Goal: Transaction & Acquisition: Purchase product/service

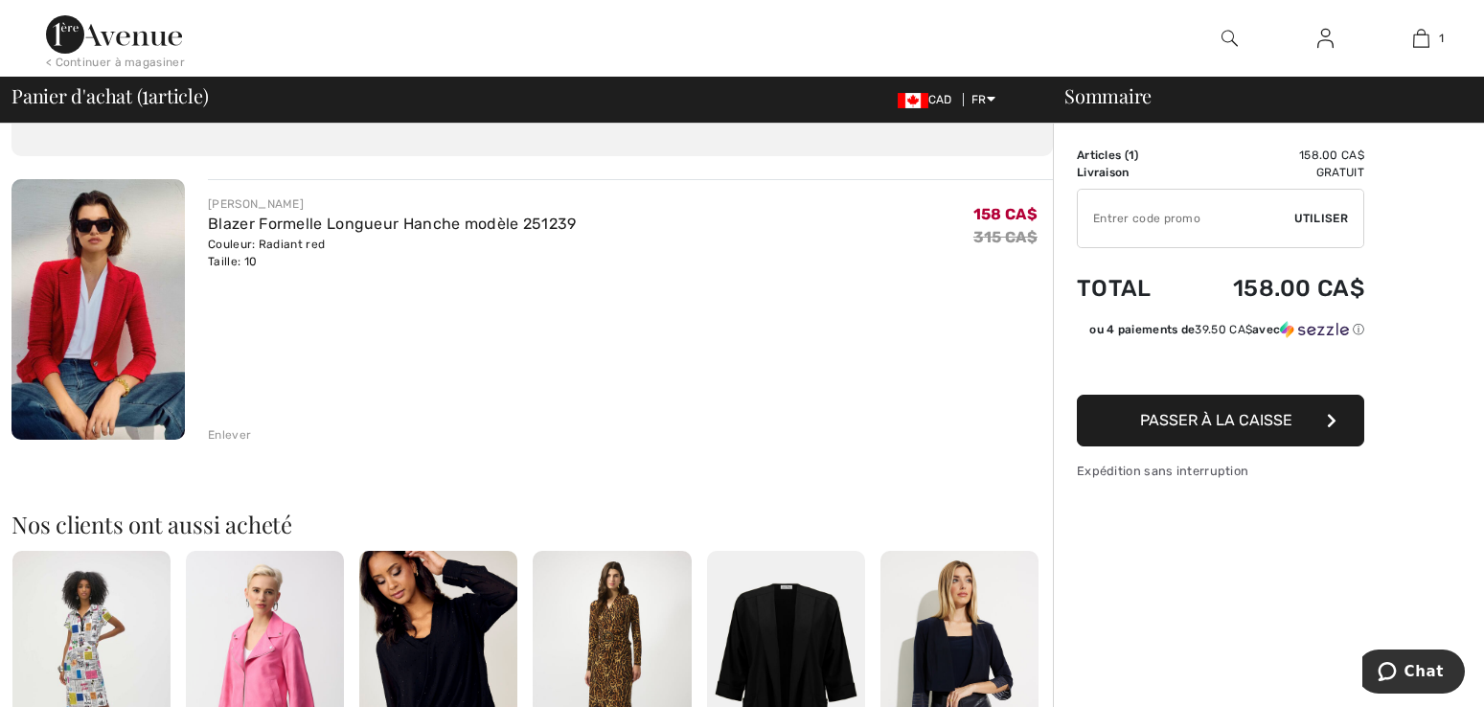
scroll to position [96, 0]
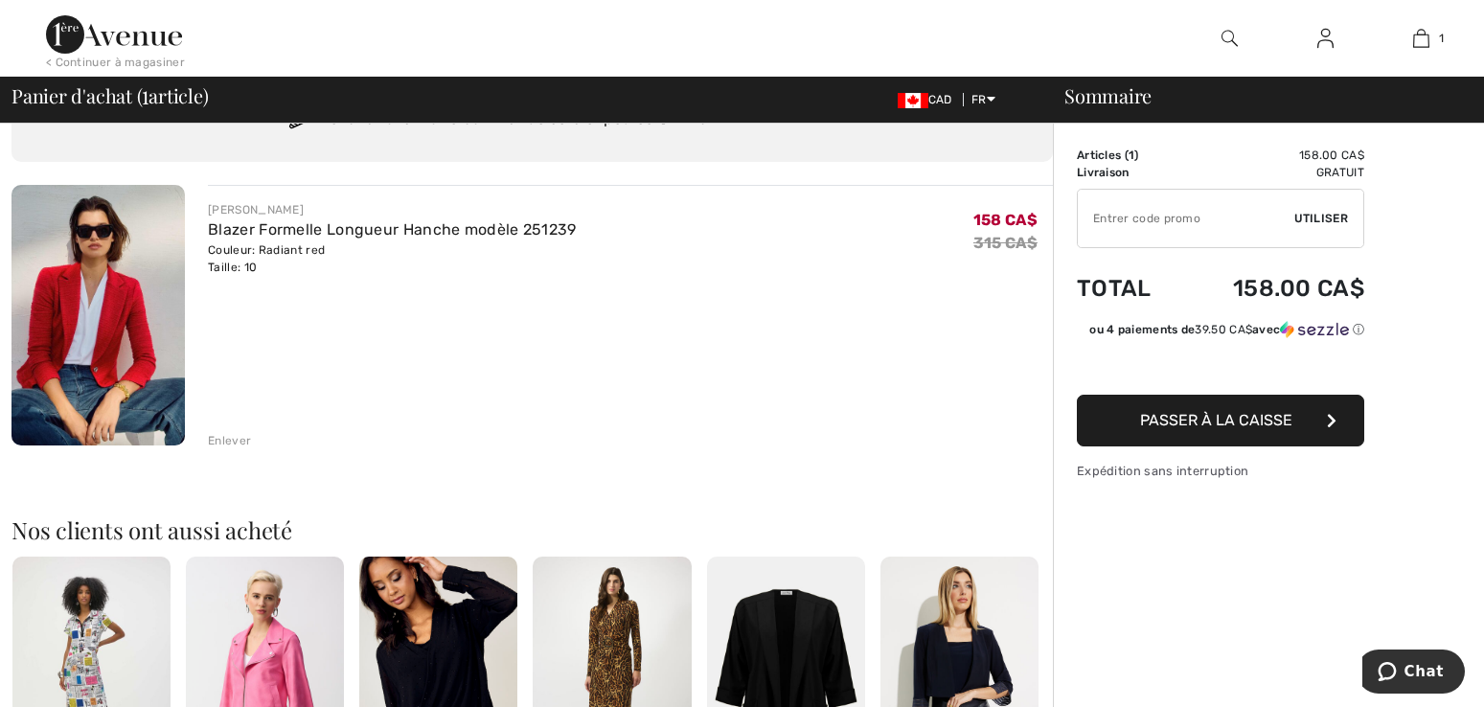
click at [1231, 430] on button "Passer à la caisse" at bounding box center [1220, 421] width 287 height 52
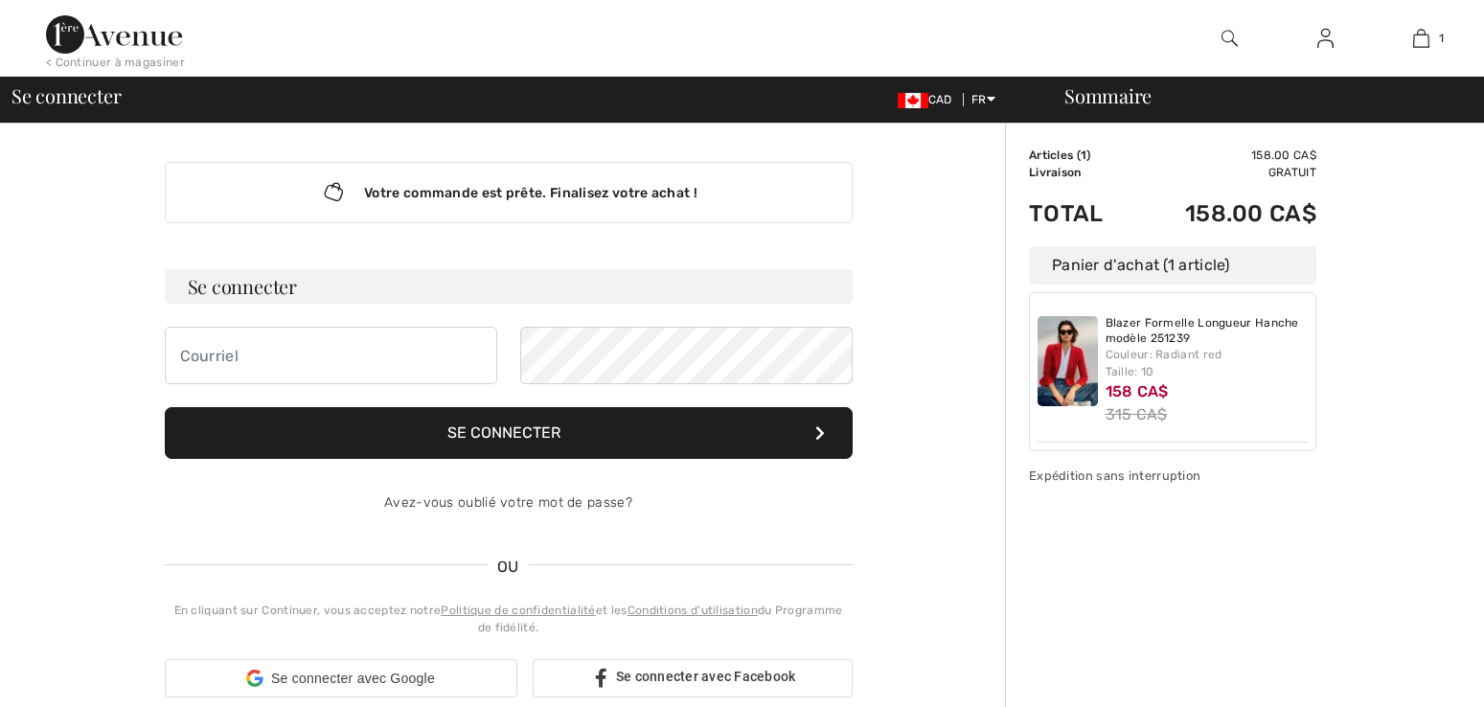
checkbox input "true"
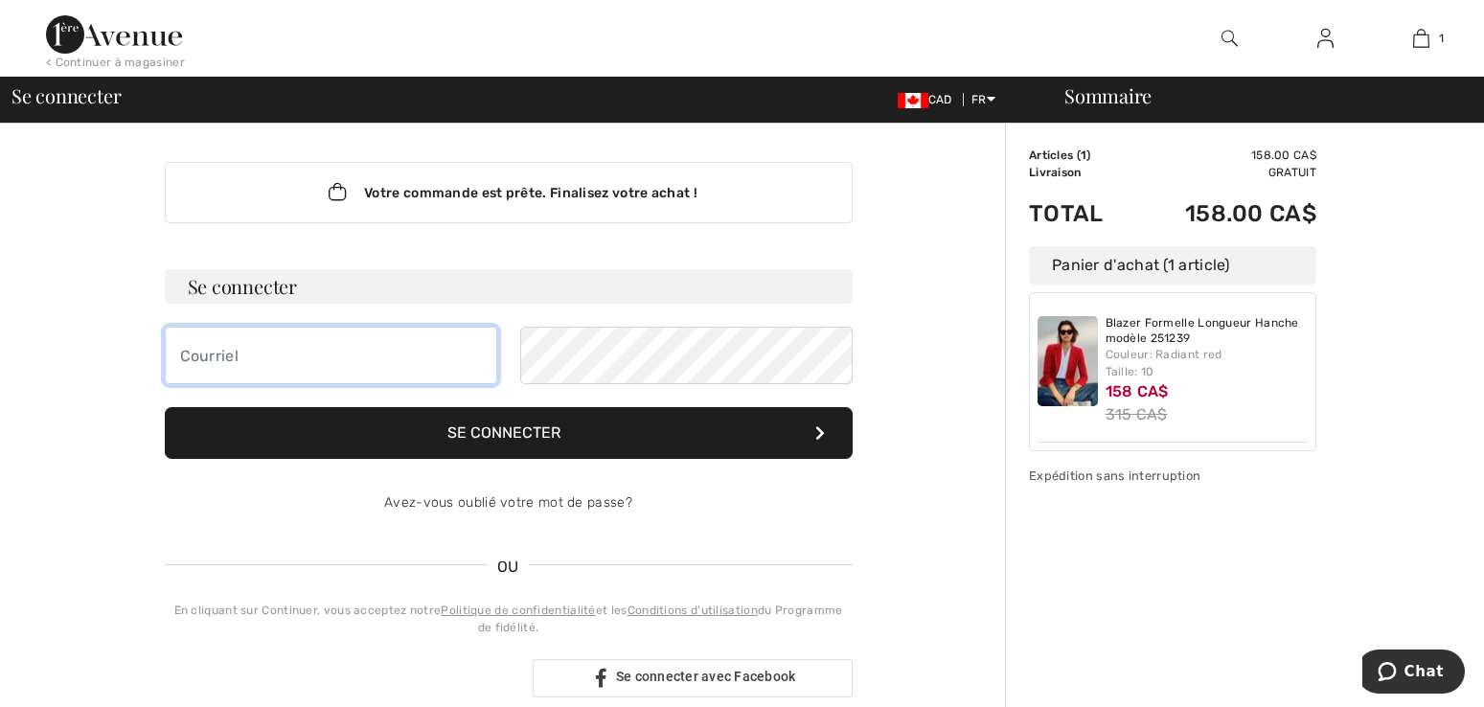
click at [209, 367] on input "email" at bounding box center [331, 355] width 332 height 57
type input "dianecaron2001@hotmail.com"
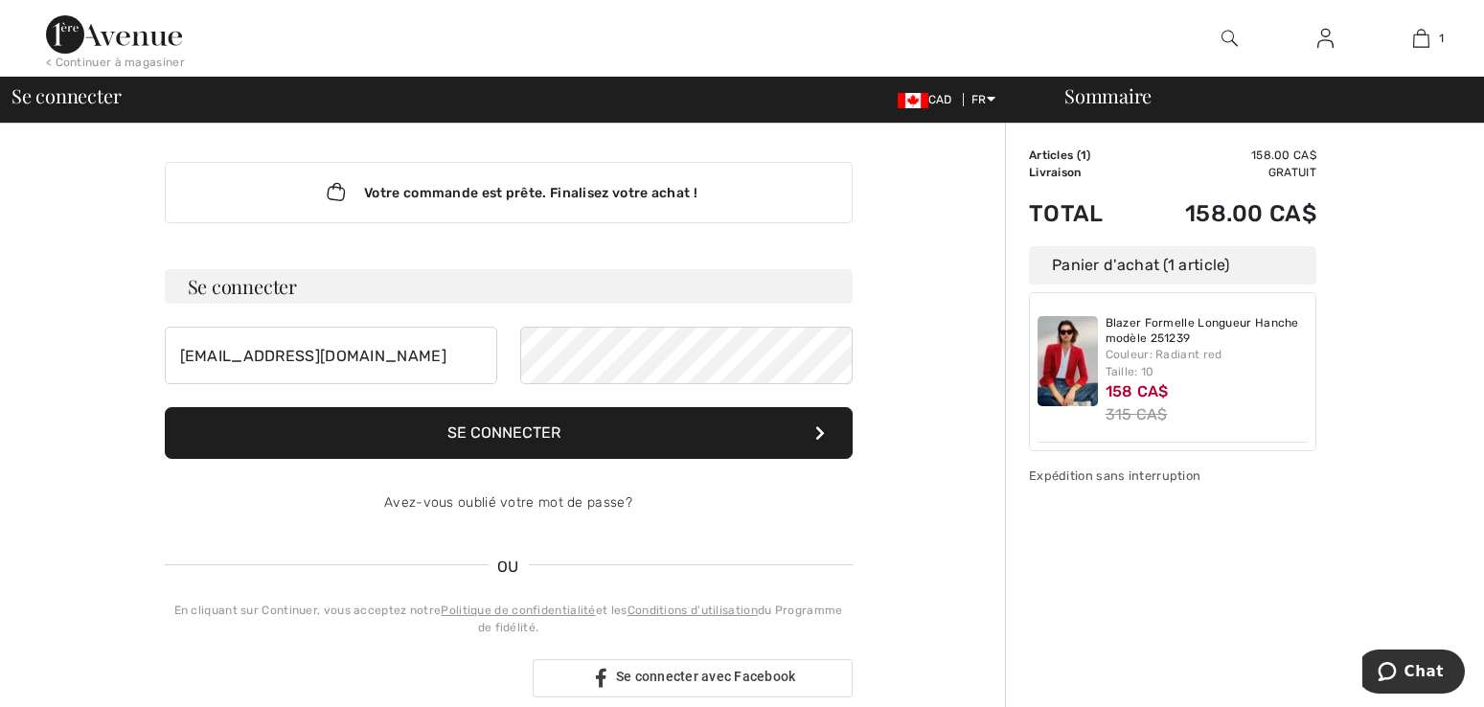
click at [538, 429] on button "Se connecter" at bounding box center [509, 433] width 688 height 52
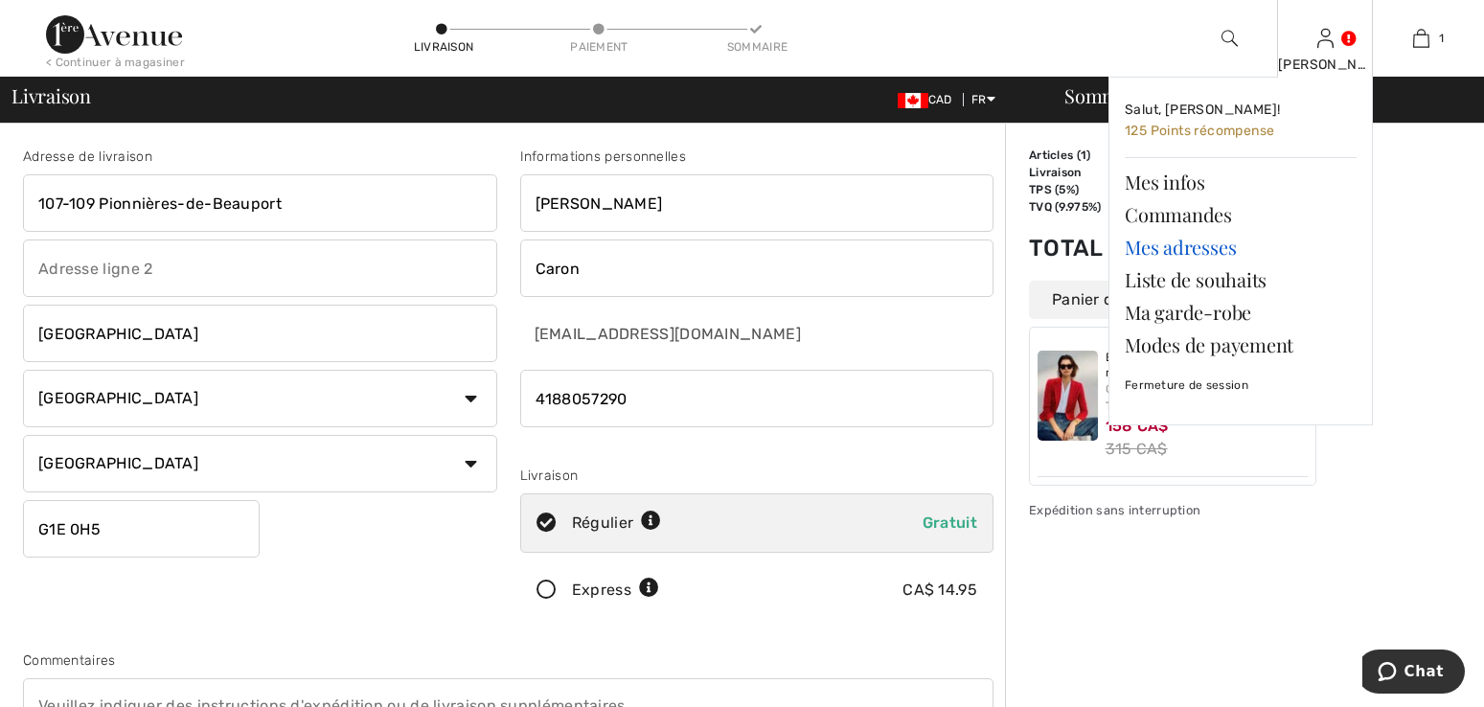
click at [1169, 254] on link "Mes adresses" at bounding box center [1241, 247] width 232 height 33
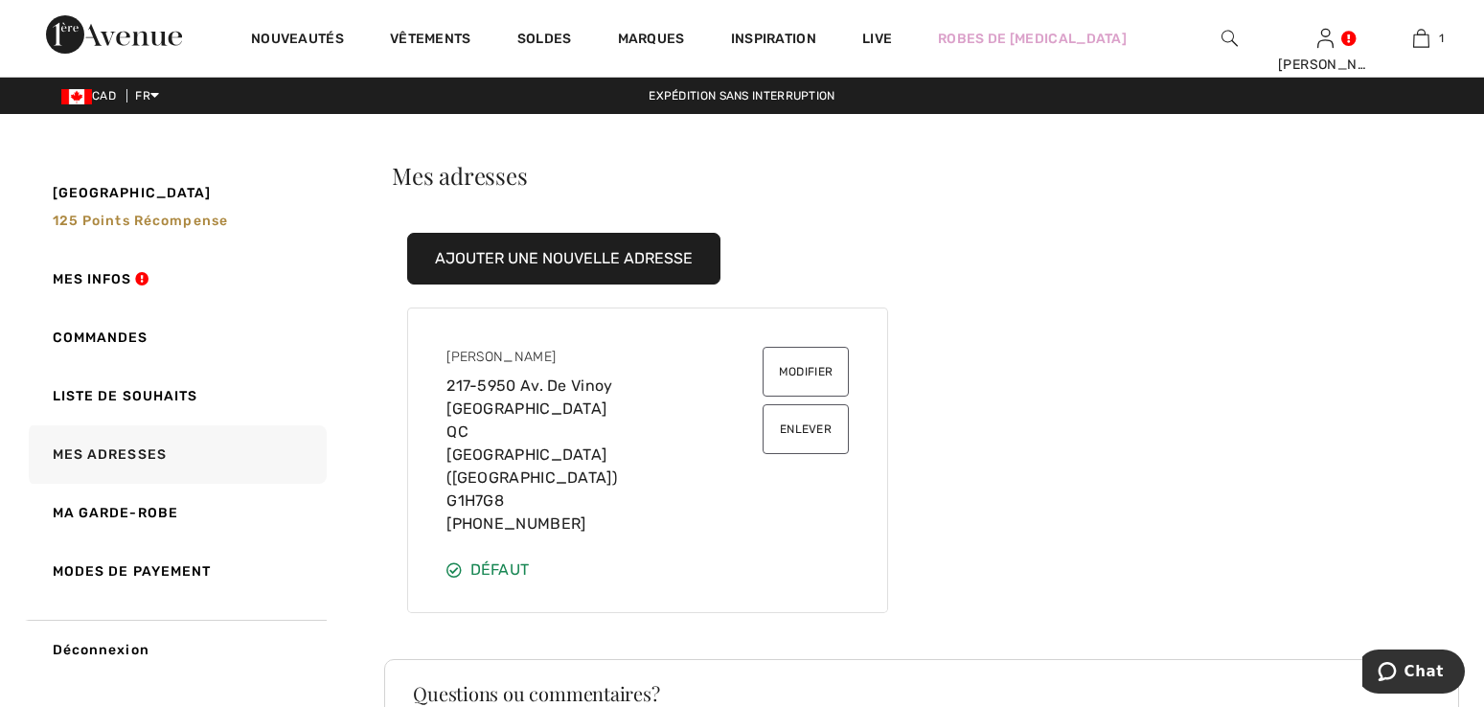
click at [635, 270] on button "Ajouter une nouvelle adresse" at bounding box center [563, 259] width 313 height 52
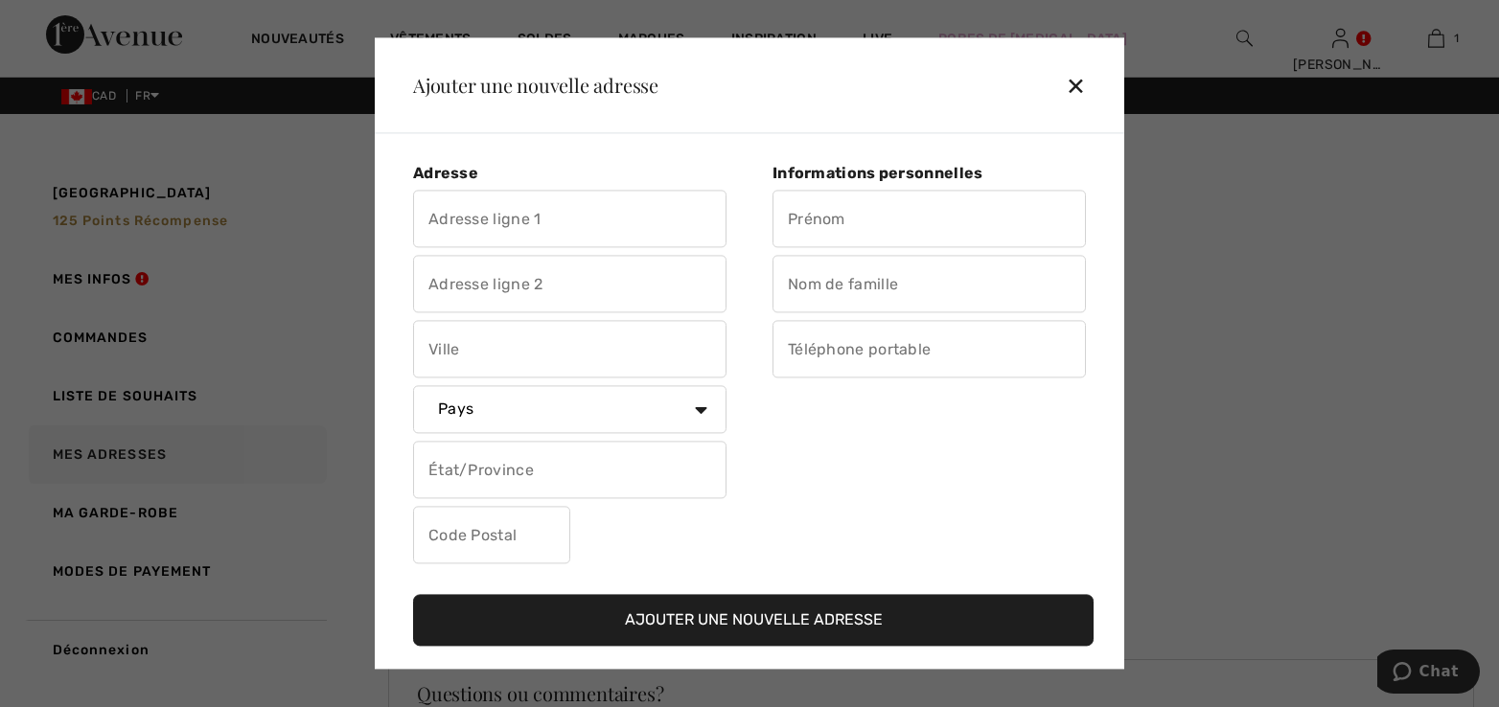
click at [509, 218] on input "text" at bounding box center [569, 219] width 313 height 57
type input "2400 Av. de Lisieux, app. 105"
click at [485, 361] on input "text" at bounding box center [569, 349] width 313 height 57
type input "Québec"
click at [513, 477] on input "text" at bounding box center [569, 470] width 313 height 57
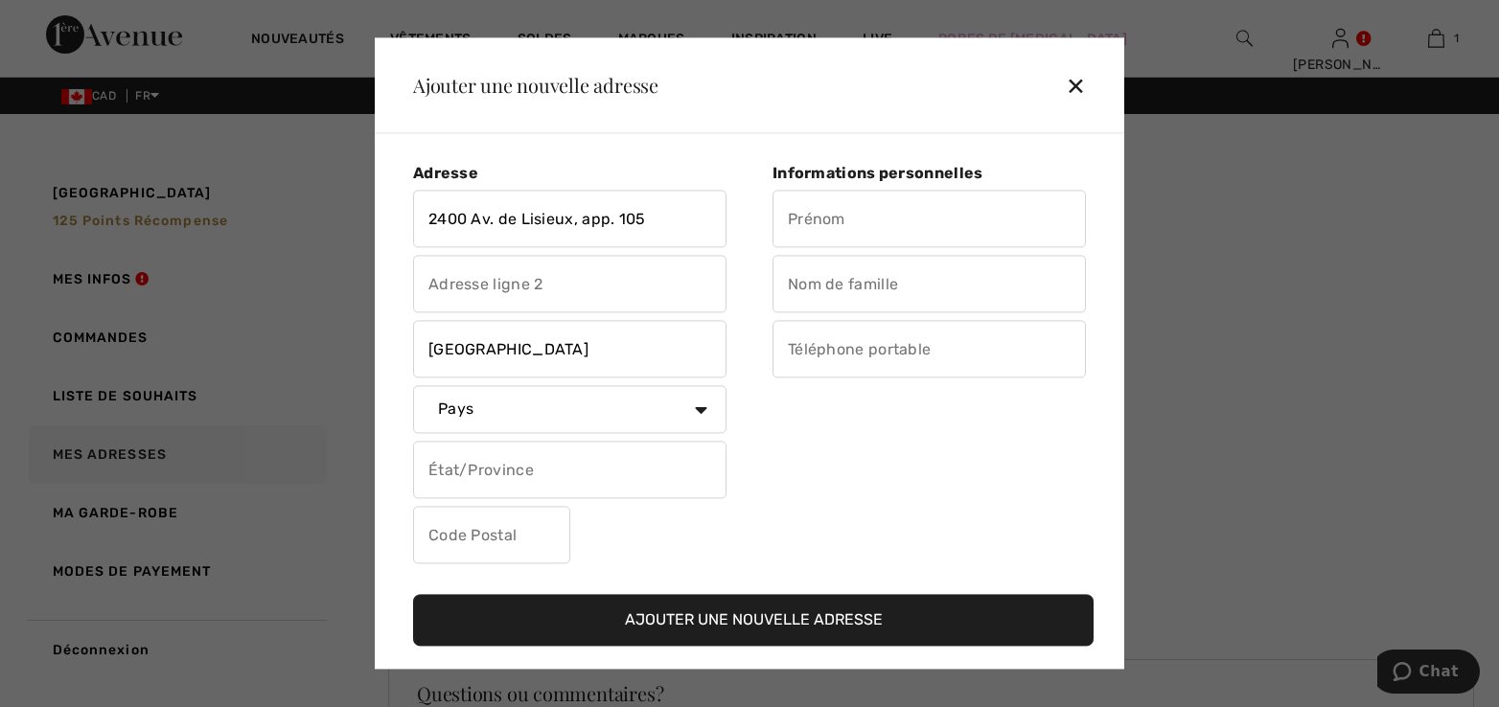
click at [701, 414] on select "Pays Canada États-Unis Afghanistan Afrique du Sud Aland Albanie Algérie Allemag…" at bounding box center [569, 410] width 313 height 48
select select "CA"
click at [413, 390] on select "Pays Canada États-Unis Afghanistan Afrique du Sud Aland Albanie Algérie Allemag…" at bounding box center [569, 410] width 313 height 48
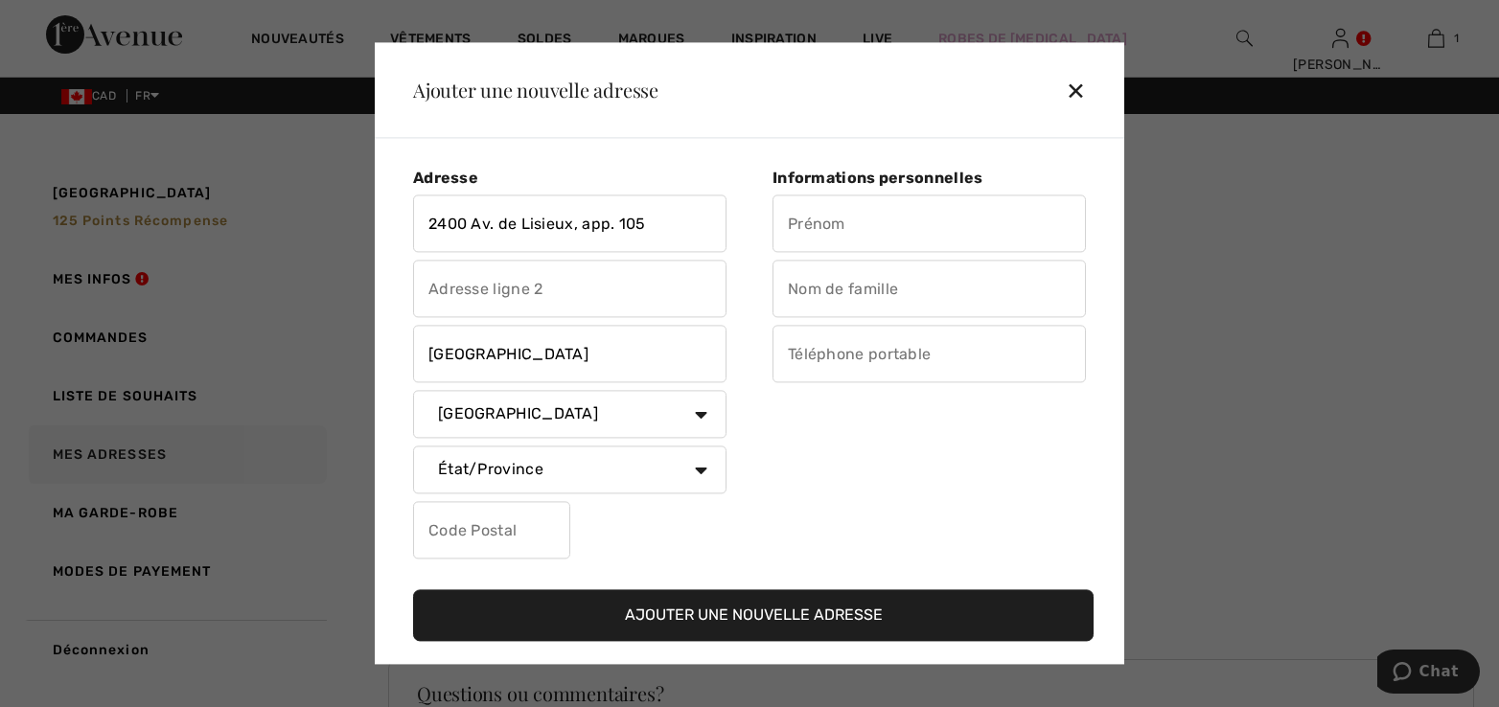
click at [525, 531] on input "text" at bounding box center [491, 530] width 157 height 57
type input "G1E0E7"
click at [766, 611] on button "Ajouter une nouvelle adresse" at bounding box center [753, 616] width 680 height 52
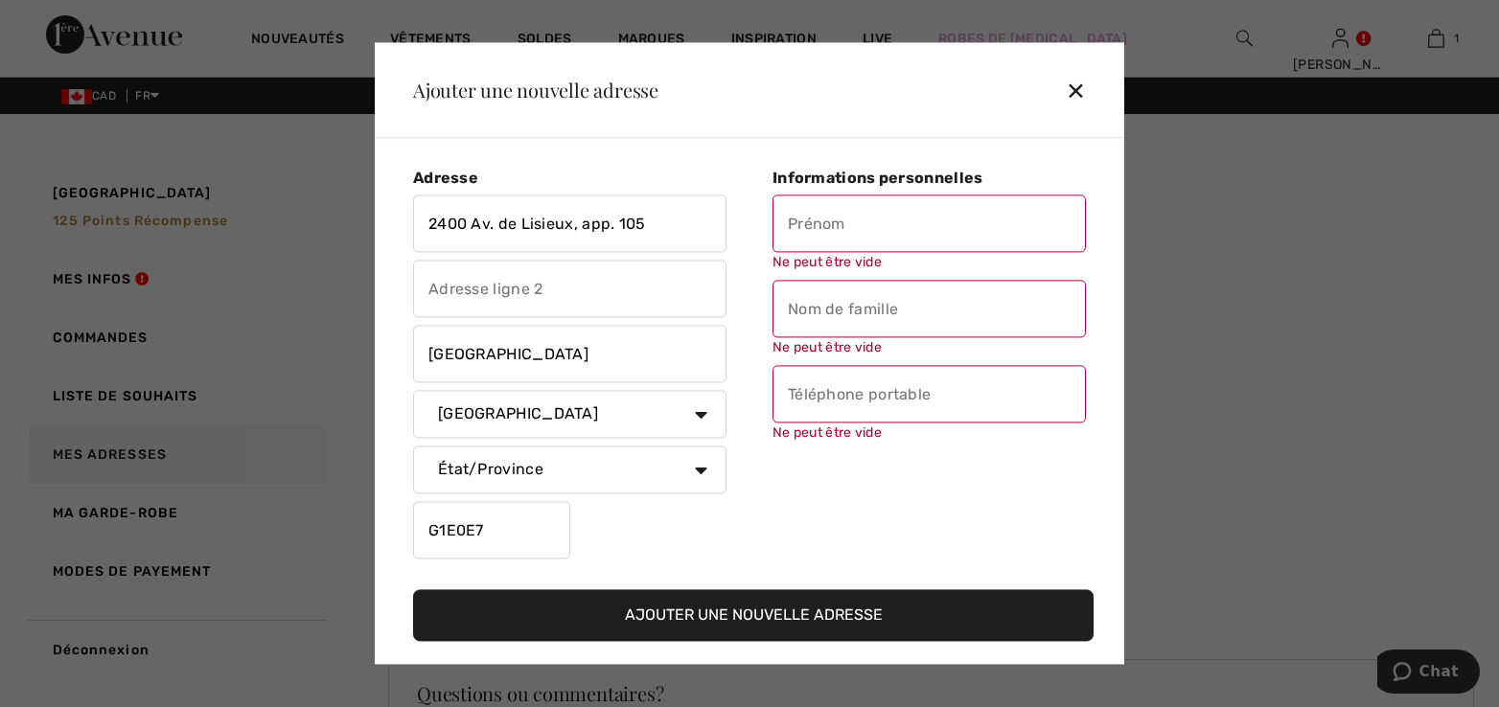
scroll to position [42, 0]
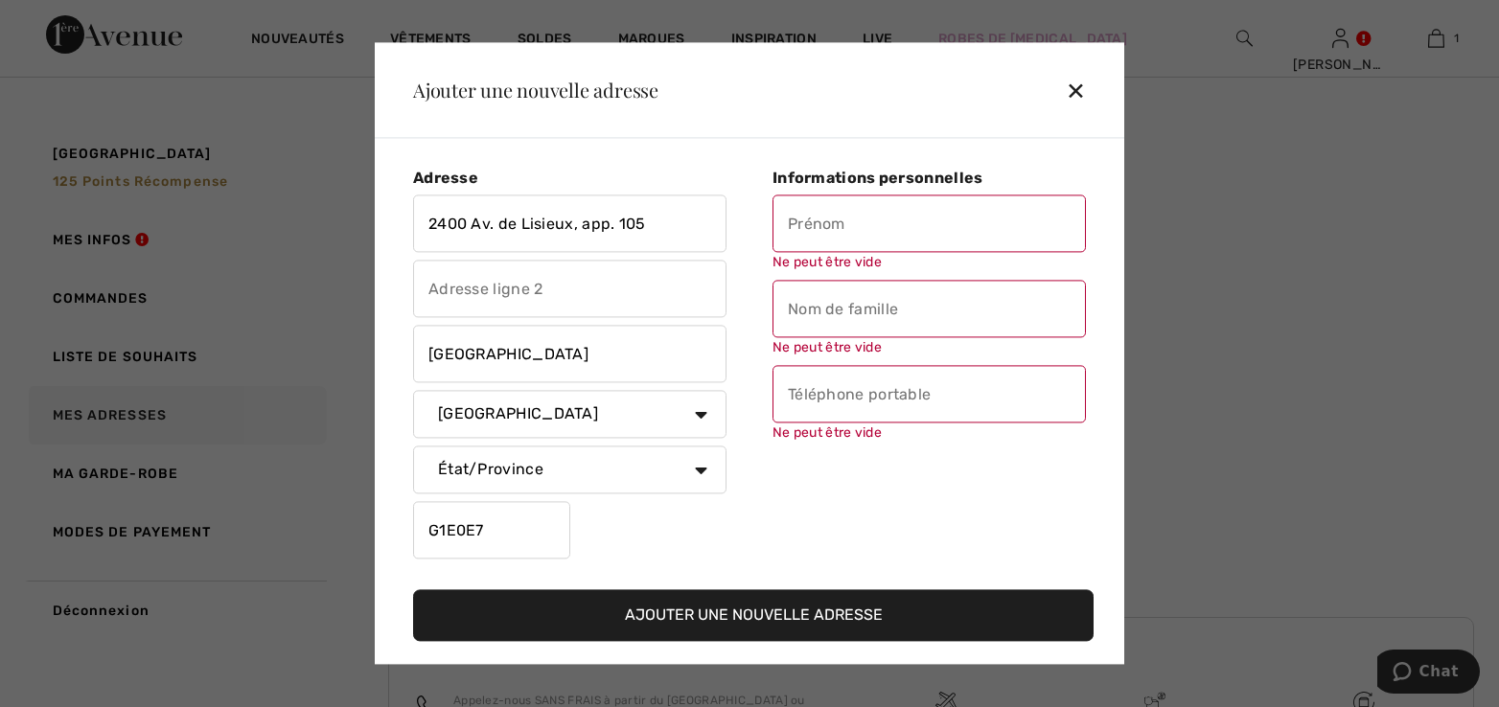
click at [857, 237] on input "text" at bounding box center [928, 223] width 313 height 57
type input "[PERSON_NAME]"
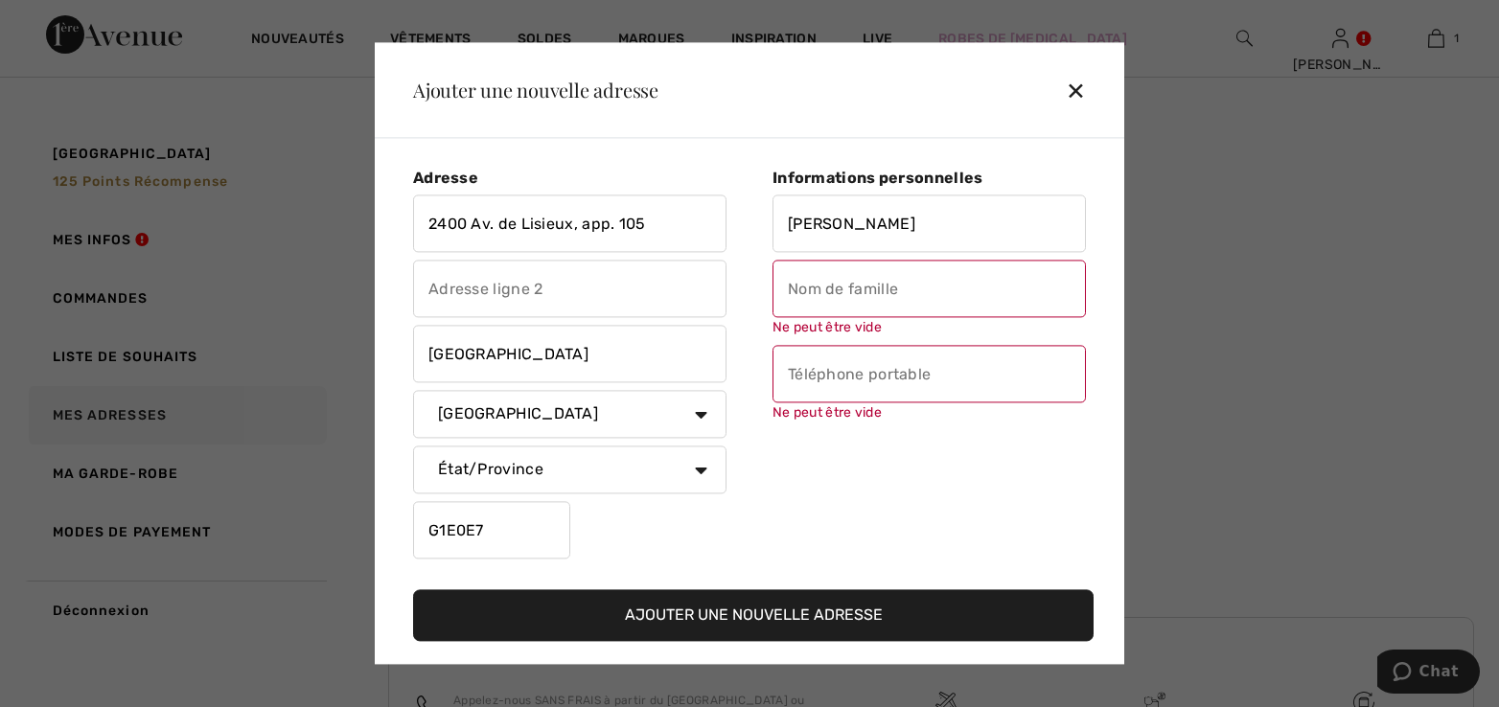
click at [826, 301] on input "text" at bounding box center [928, 289] width 313 height 57
type input "Caron"
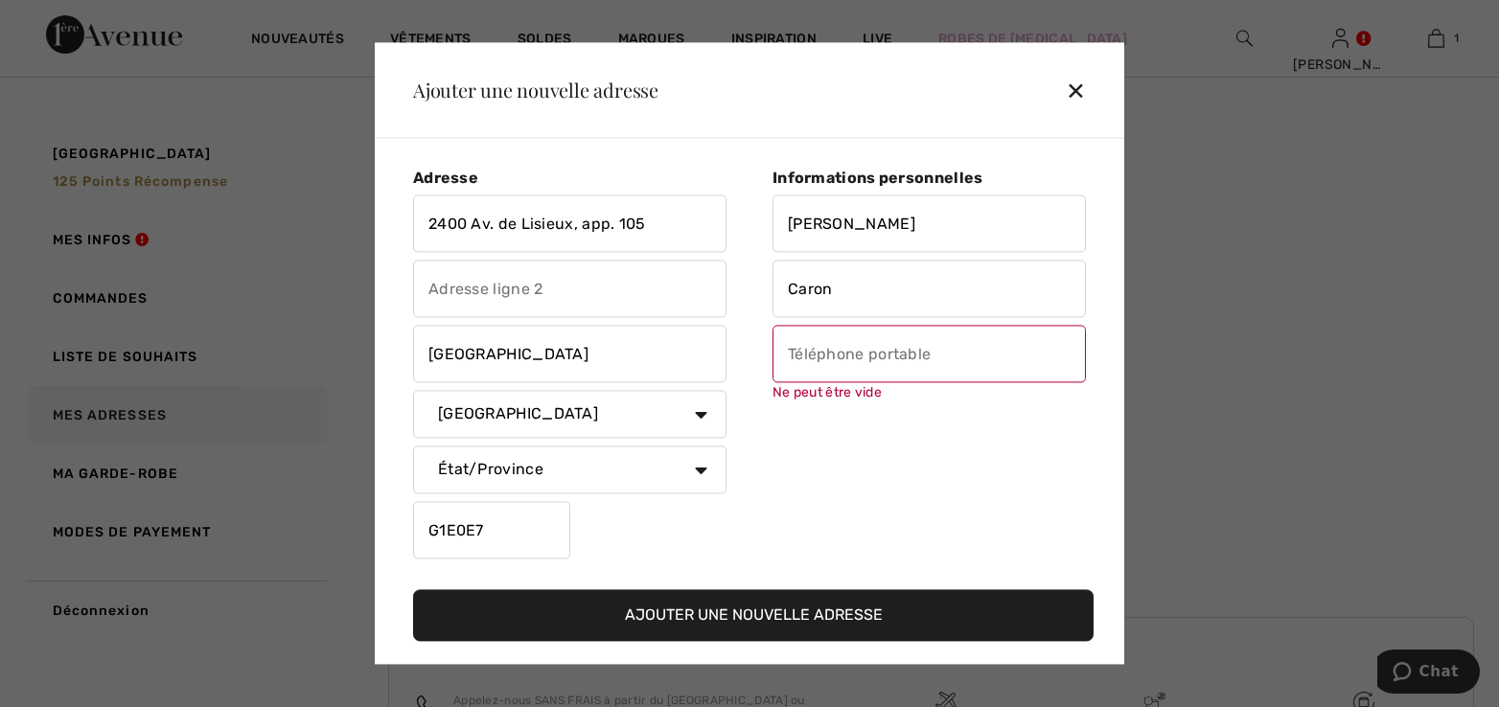
click at [859, 384] on div "Ne peut être vide" at bounding box center [928, 365] width 313 height 78
type input "14188057290"
click at [778, 615] on button "Ajouter une nouvelle adresse" at bounding box center [753, 616] width 680 height 52
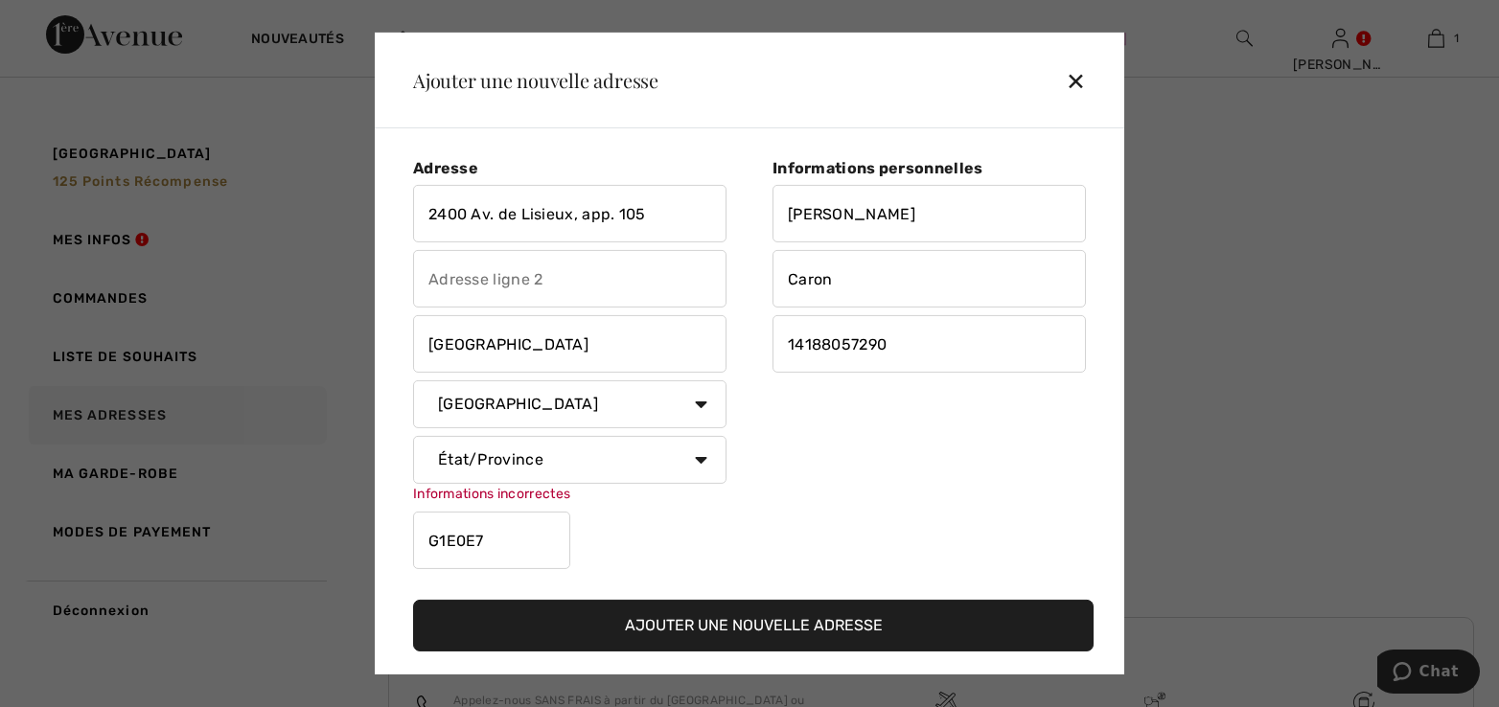
click at [693, 467] on select "État/Province Alberta Colombie-Britannique Ile-du-Prince-Edward Manitoba Nouvea…" at bounding box center [569, 460] width 313 height 48
select select "QC"
click at [413, 436] on select "État/Province Alberta Colombie-Britannique Ile-du-Prince-Edward Manitoba Nouvea…" at bounding box center [569, 460] width 313 height 48
click at [751, 626] on button "Ajouter une nouvelle adresse" at bounding box center [753, 626] width 680 height 52
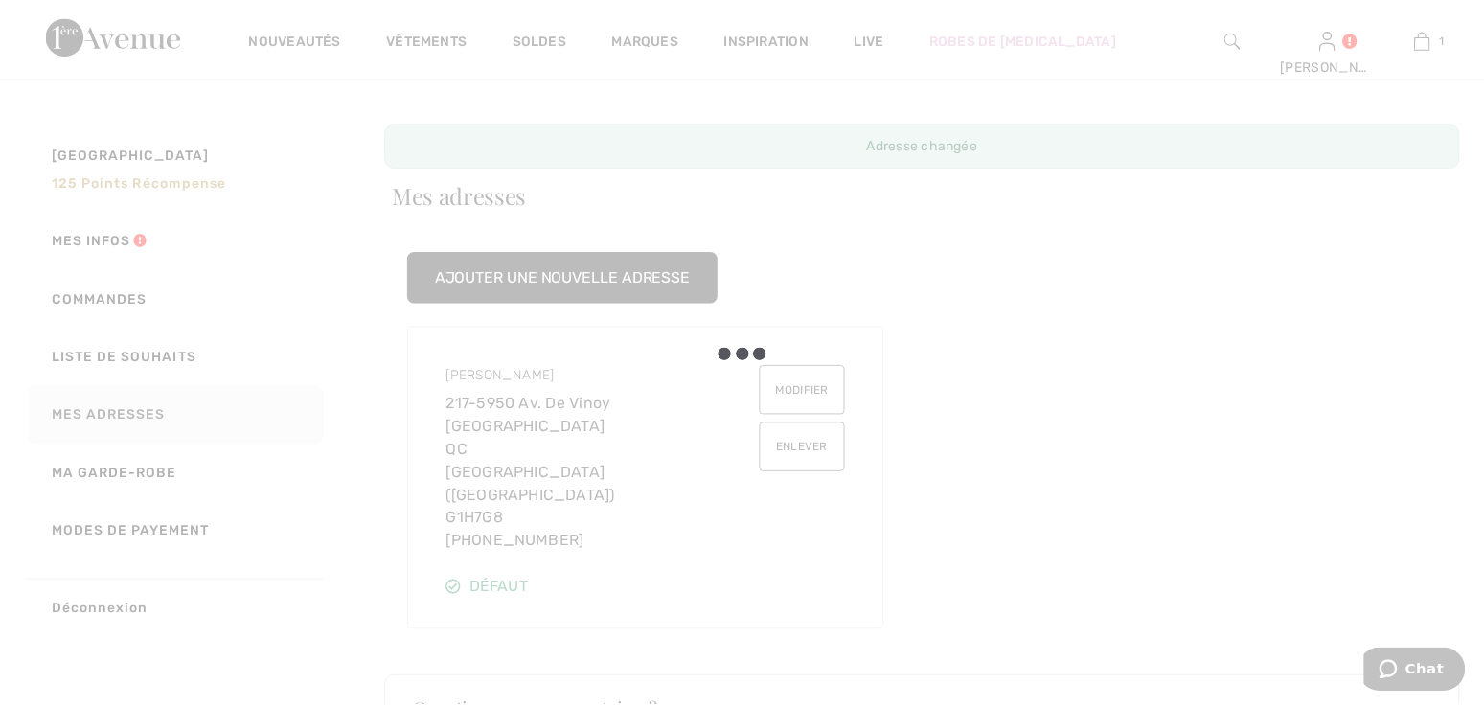
scroll to position [0, 0]
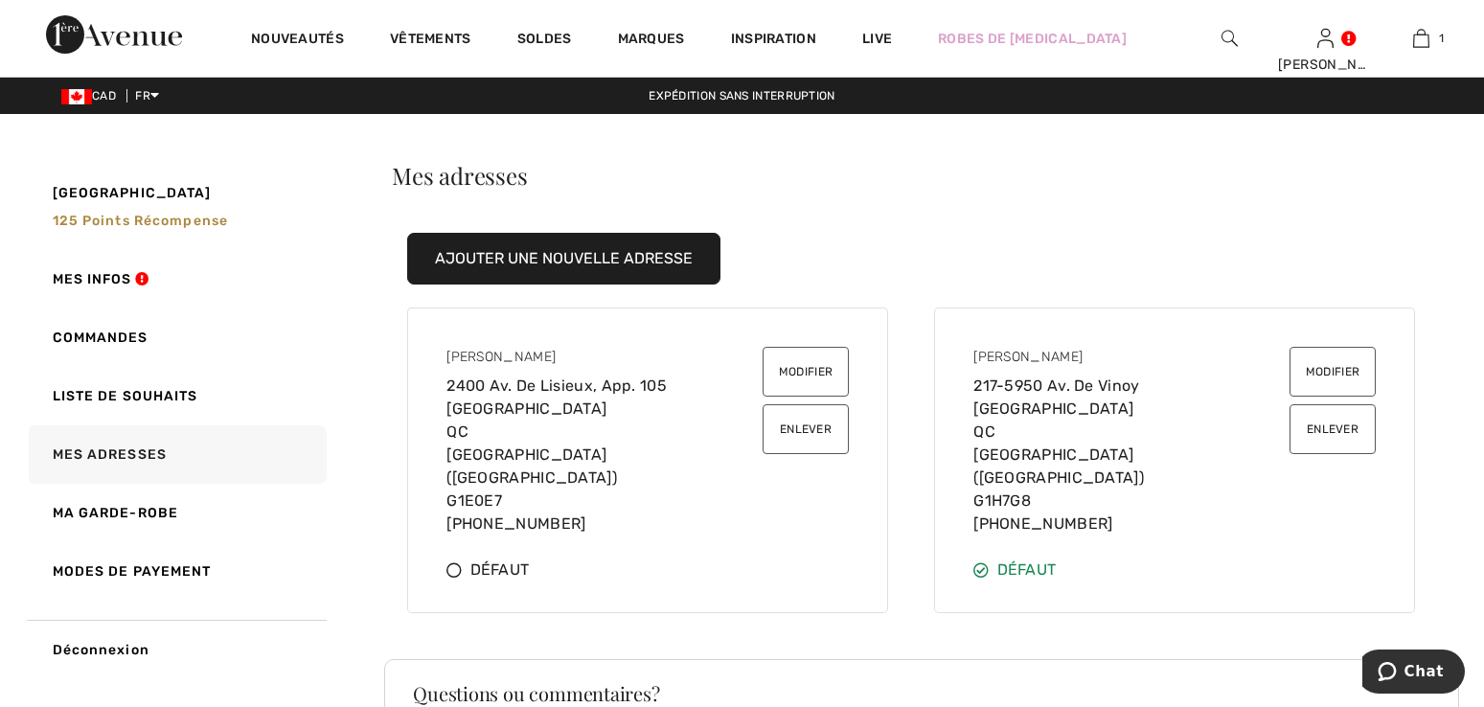
click at [1322, 436] on button "Enlever" at bounding box center [1333, 429] width 86 height 50
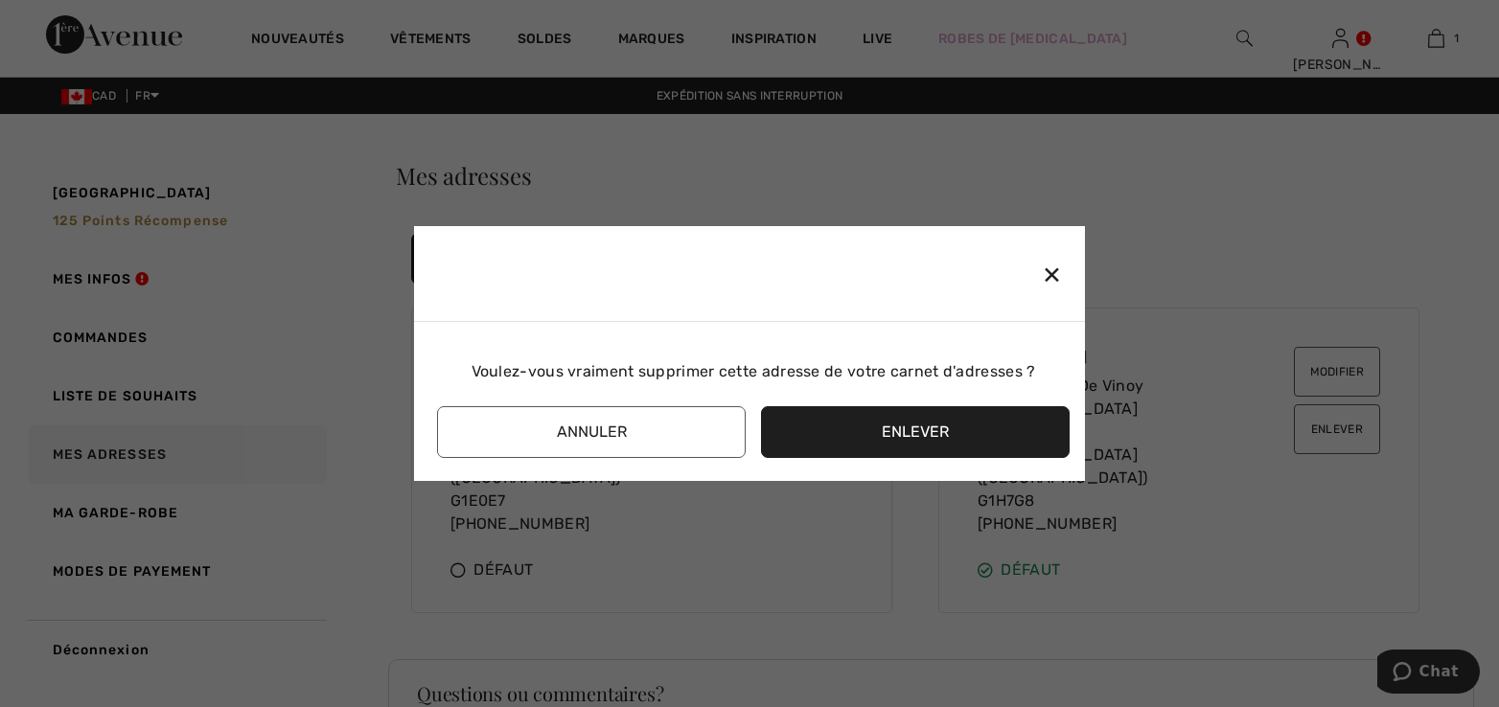
click at [912, 428] on button "Enlever" at bounding box center [915, 432] width 309 height 52
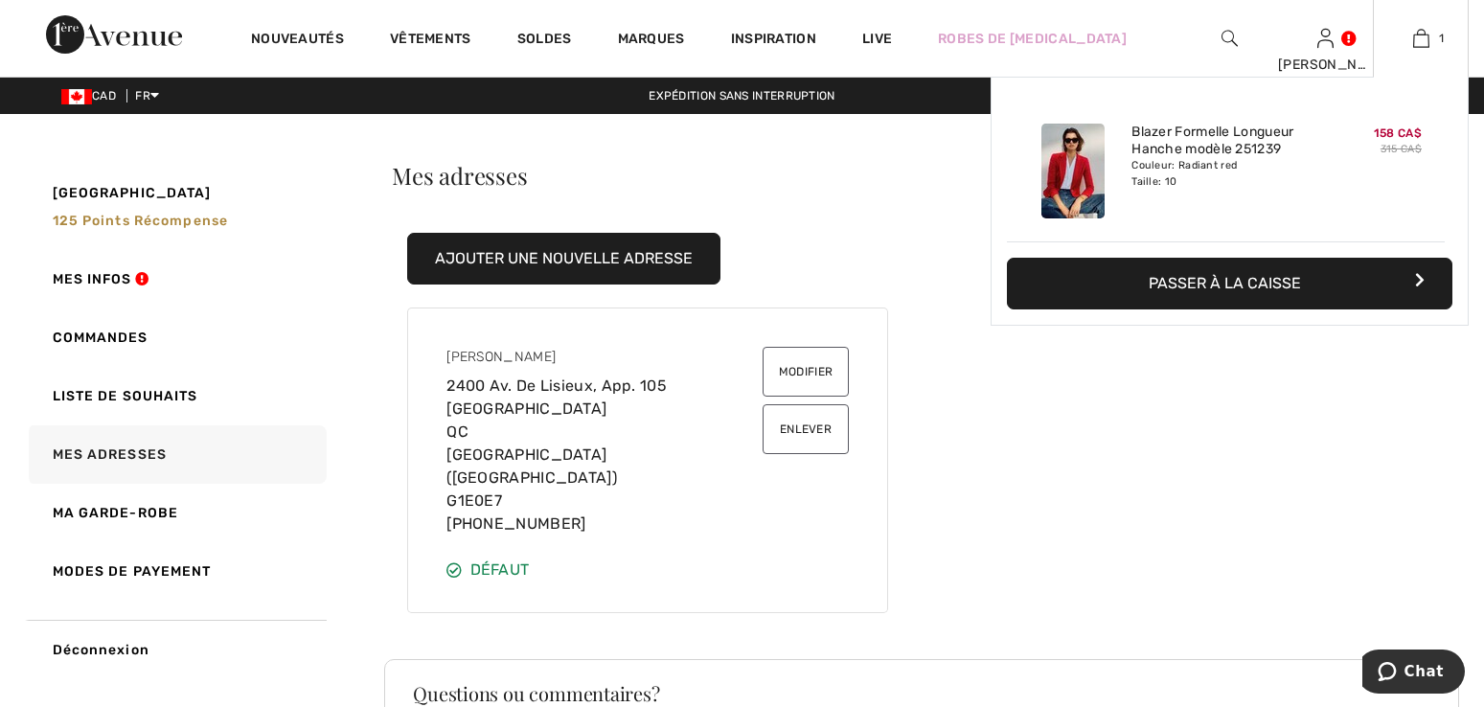
click at [1339, 283] on button "Passer à la caisse" at bounding box center [1230, 284] width 446 height 52
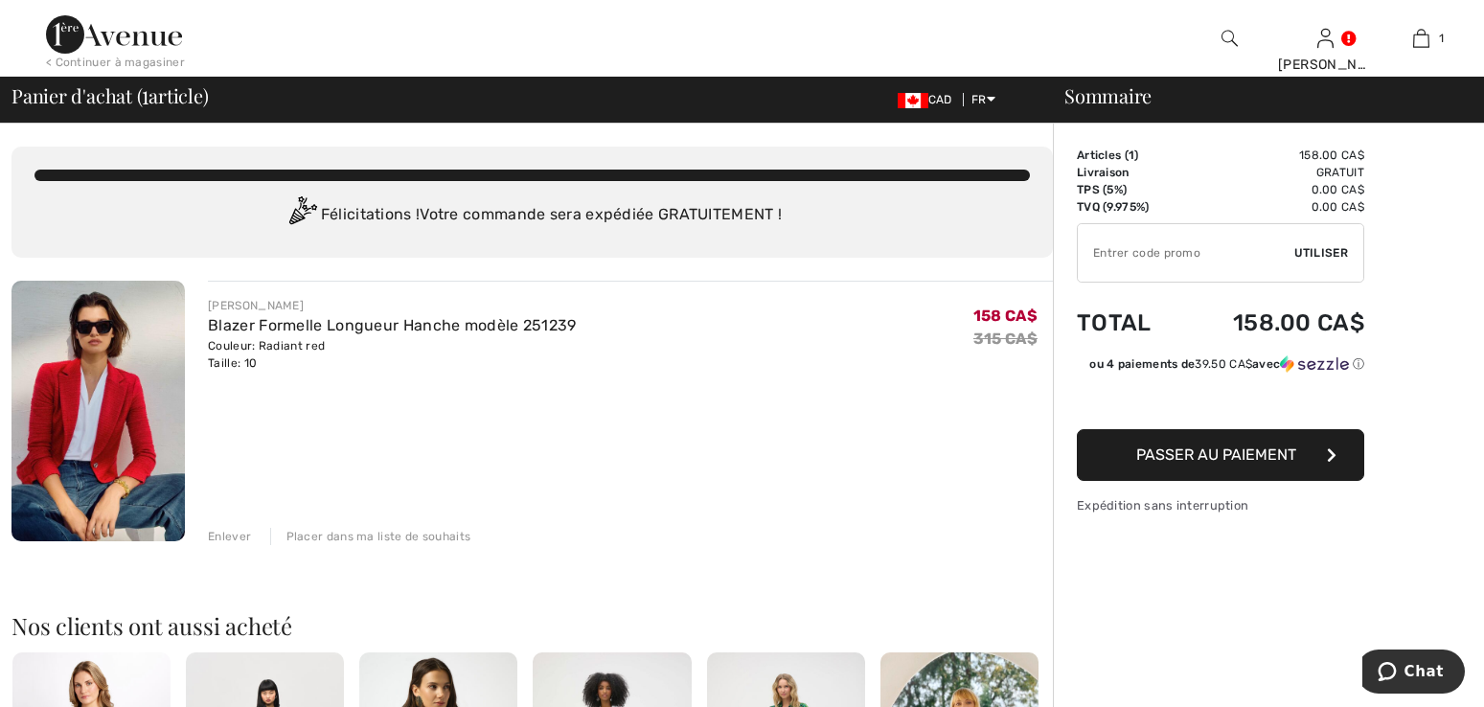
click at [1269, 455] on span "Passer au paiement" at bounding box center [1216, 455] width 160 height 18
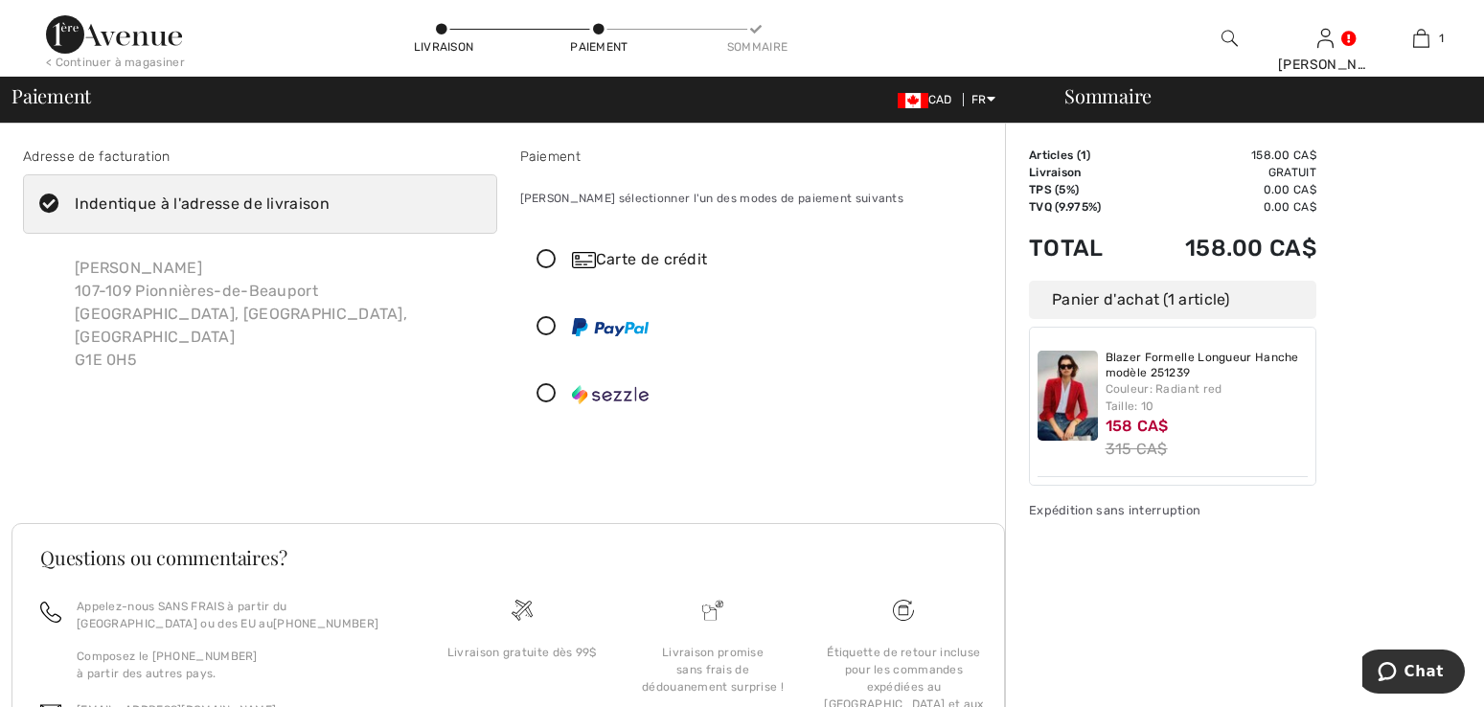
click at [50, 206] on icon at bounding box center [49, 205] width 51 height 20
click at [330, 206] on input "Indentique à l'adresse de livraison" at bounding box center [336, 203] width 12 height 57
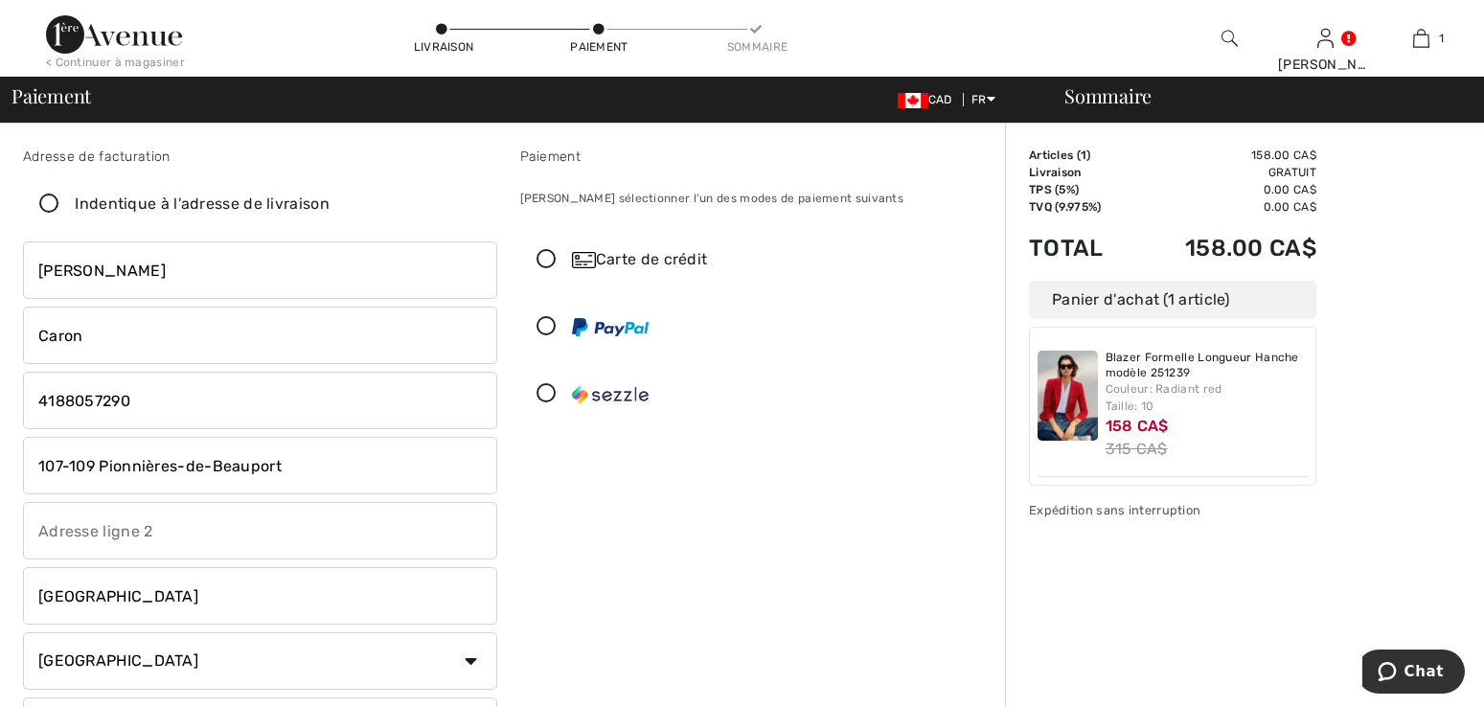
checkbox input "false"
click at [291, 468] on input "107-109 Pionnières-de-Beauport" at bounding box center [260, 465] width 474 height 57
drag, startPoint x: 291, startPoint y: 468, endPoint x: -11, endPoint y: 447, distance: 303.5
click at [0, 447] on html "Nous respectons votre vie privée. Nous utilisons des cookies pour améliorer vot…" at bounding box center [742, 353] width 1484 height 707
type input "2400 Av. de Lisieux, app. 105"
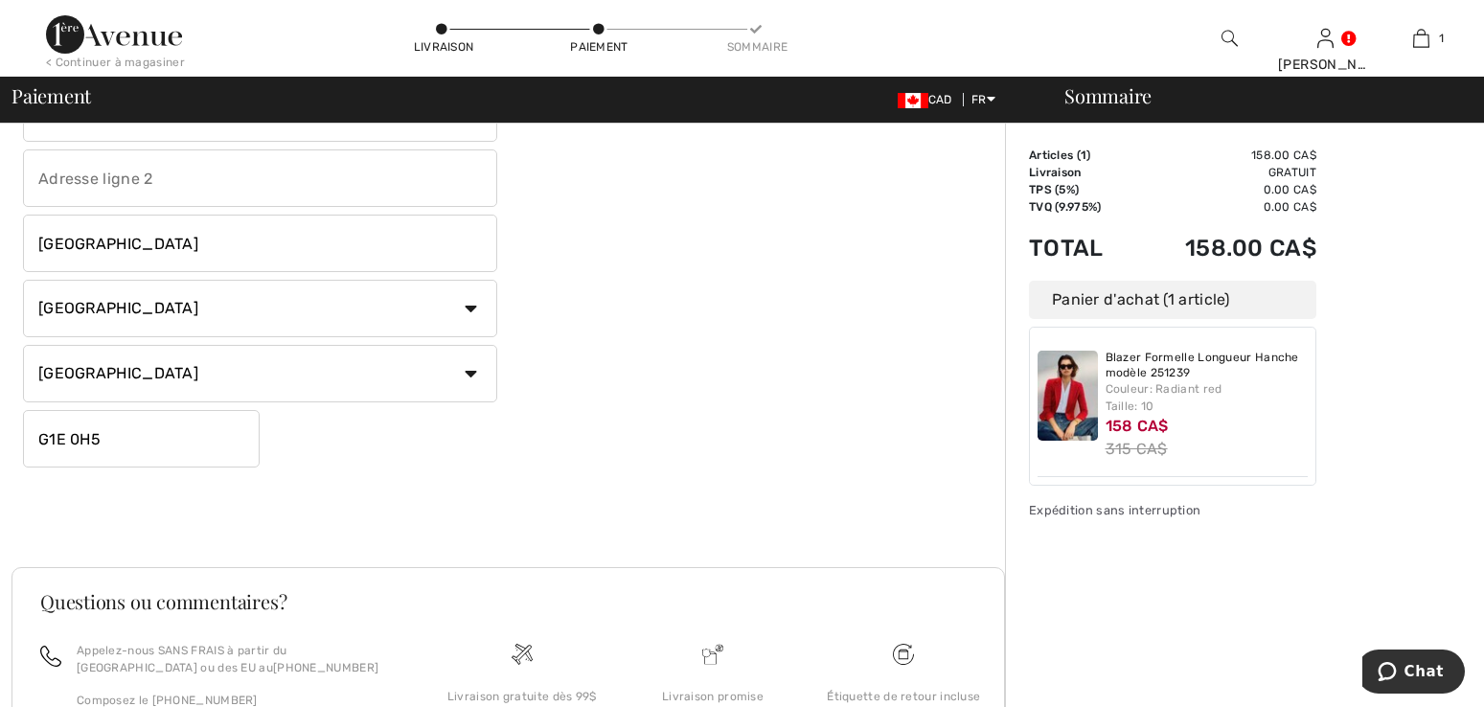
scroll to position [383, 0]
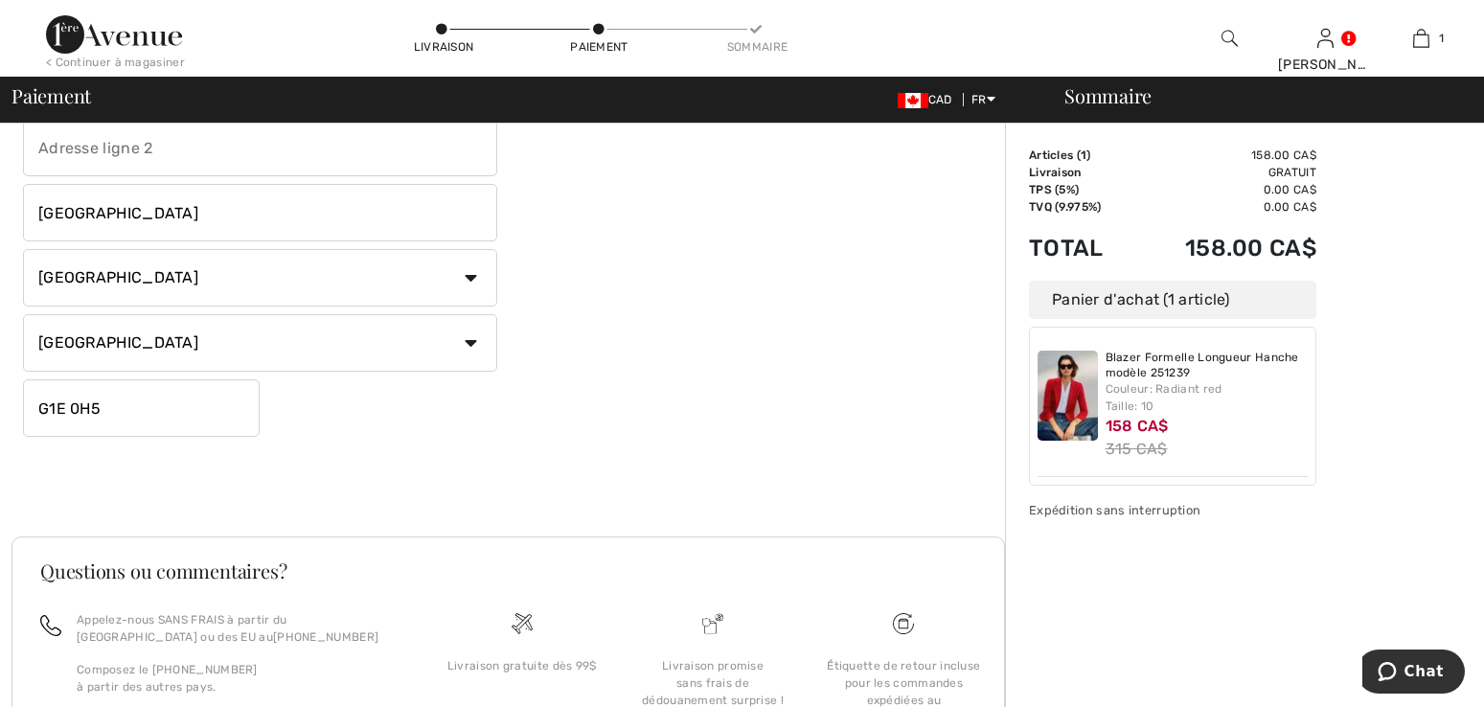
click at [137, 422] on input "G1E 0H5" at bounding box center [141, 407] width 237 height 57
type input "G1E0E7"
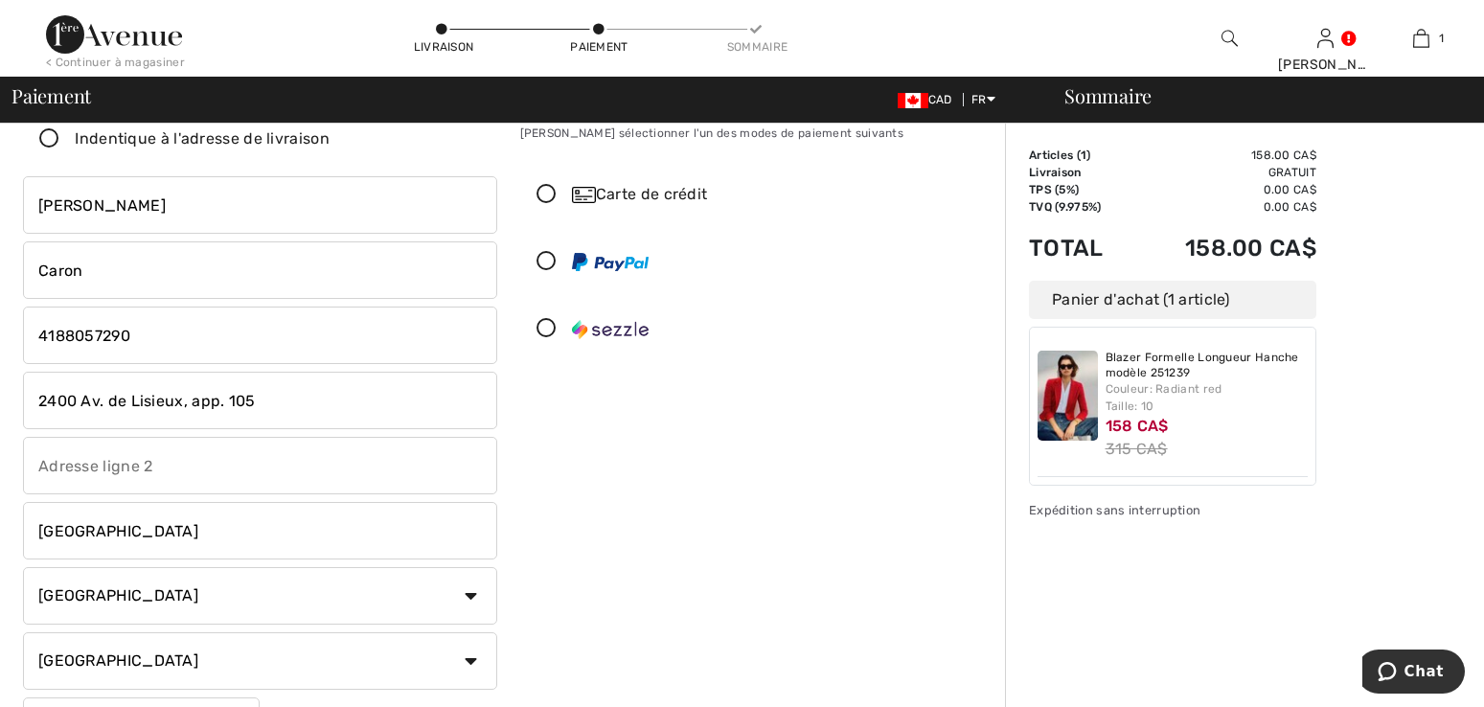
scroll to position [0, 0]
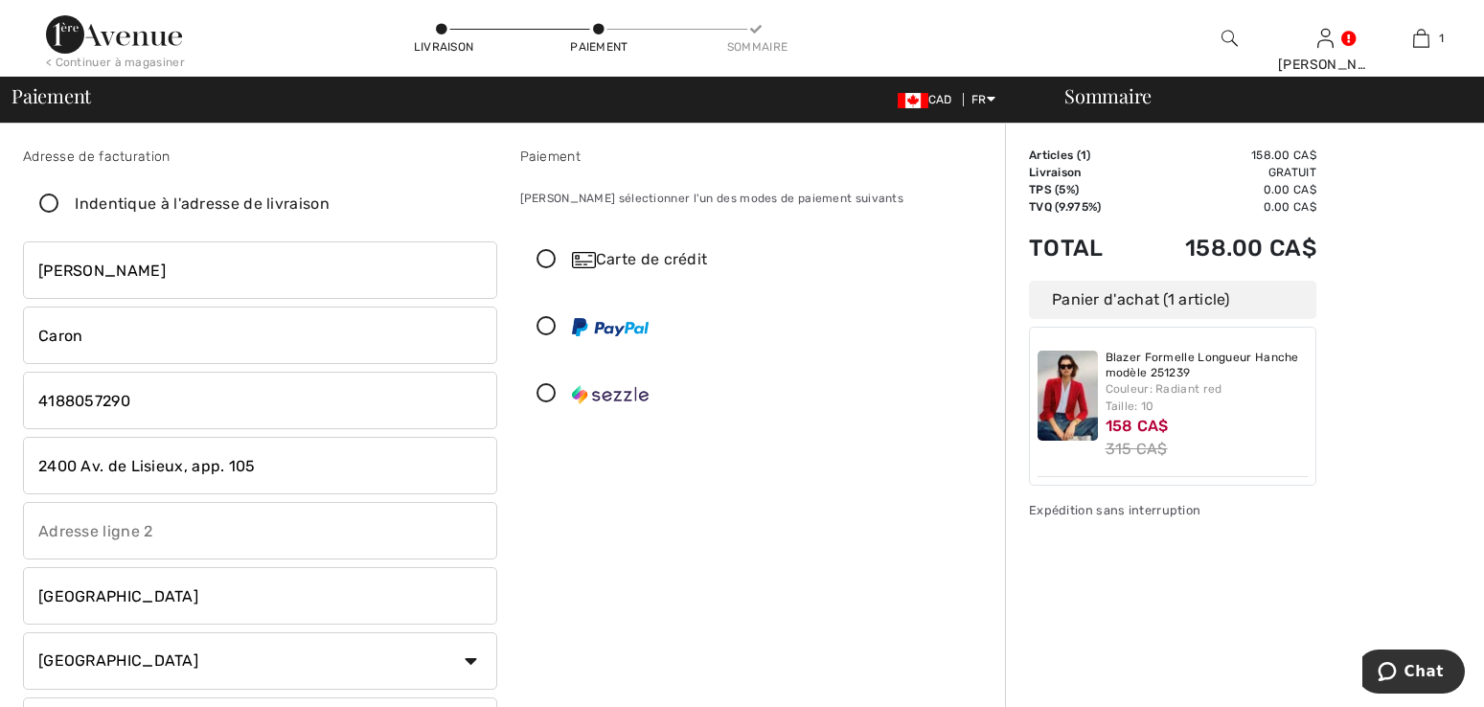
click at [48, 198] on icon at bounding box center [49, 205] width 51 height 20
click at [330, 198] on input "Indentique à l'adresse de livraison" at bounding box center [336, 203] width 12 height 57
checkbox input "true"
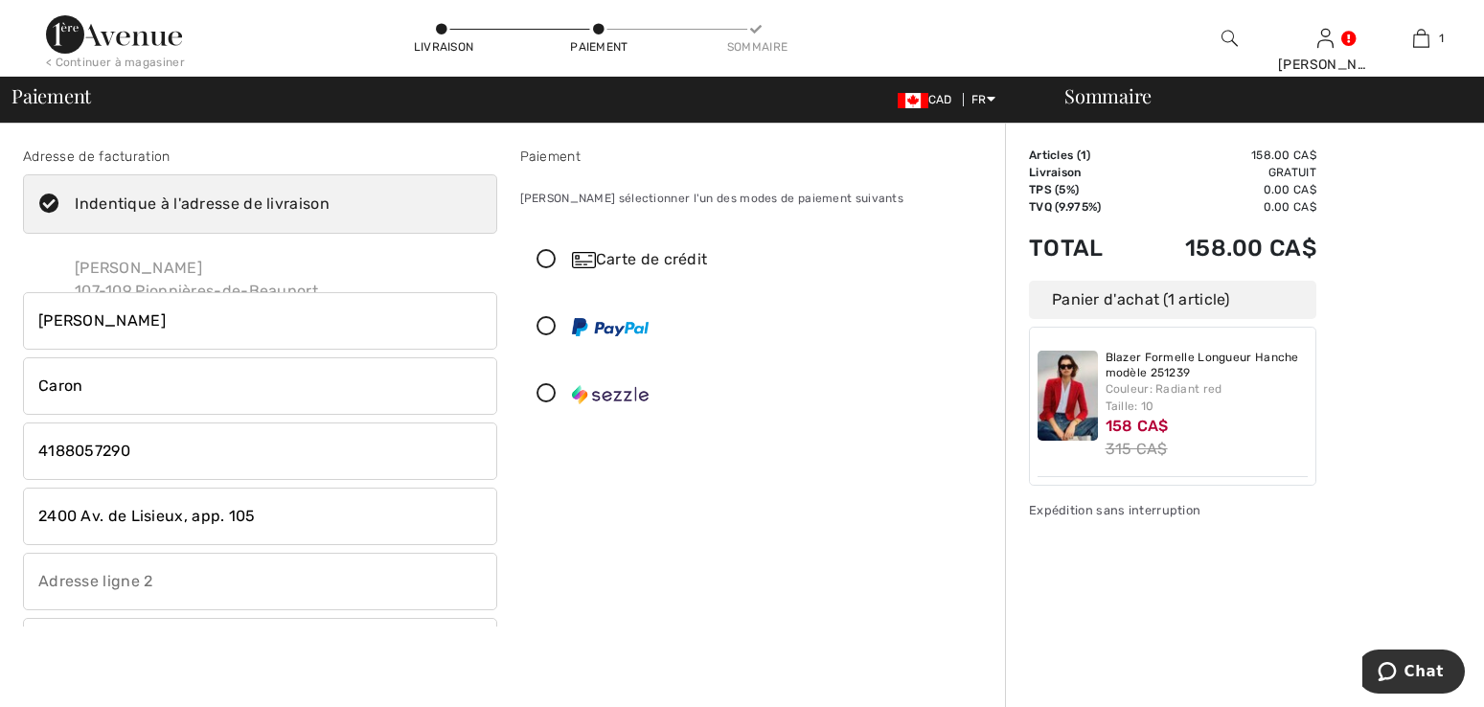
type input "107-109 Pionnières-de-Beauport"
type input "G1E 0H5"
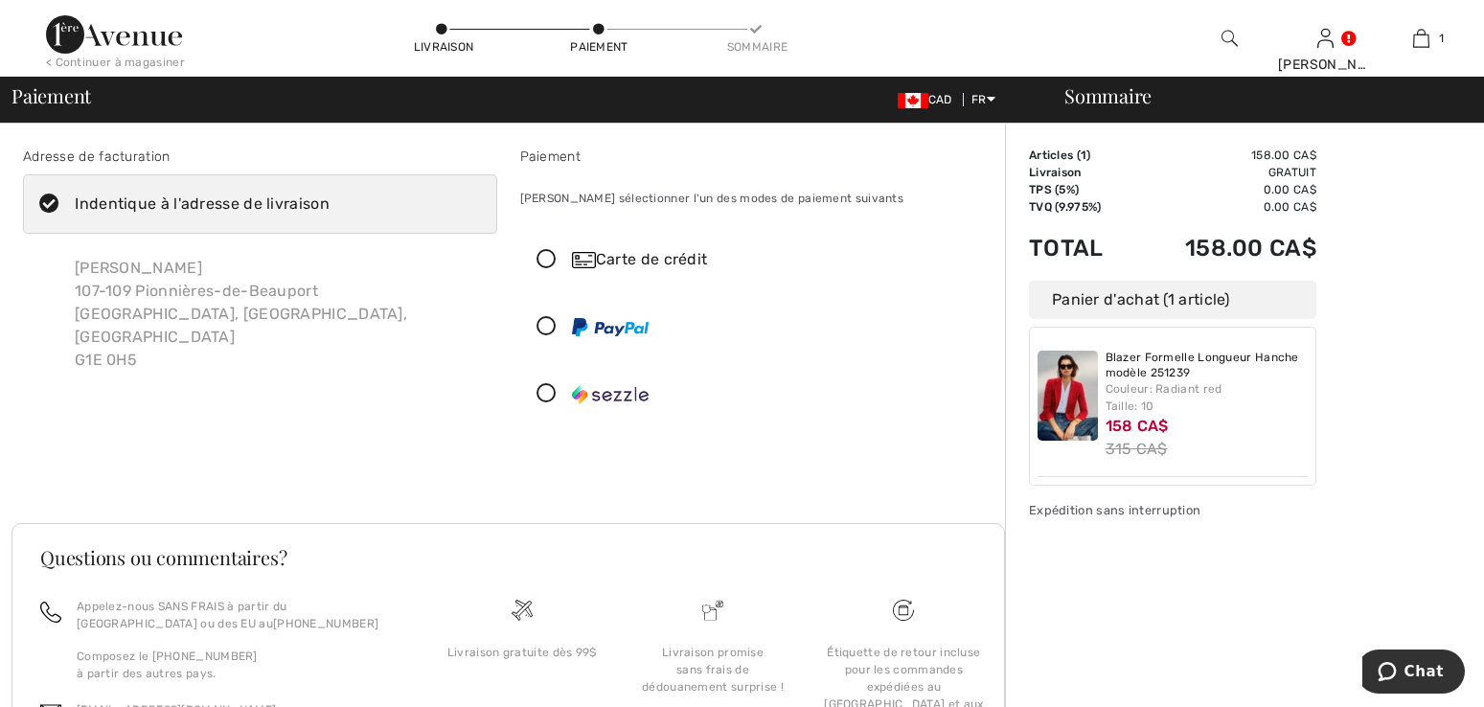
click at [48, 198] on icon at bounding box center [49, 205] width 51 height 20
click at [330, 198] on input "Indentique à l'adresse de livraison" at bounding box center [336, 203] width 12 height 57
checkbox input "false"
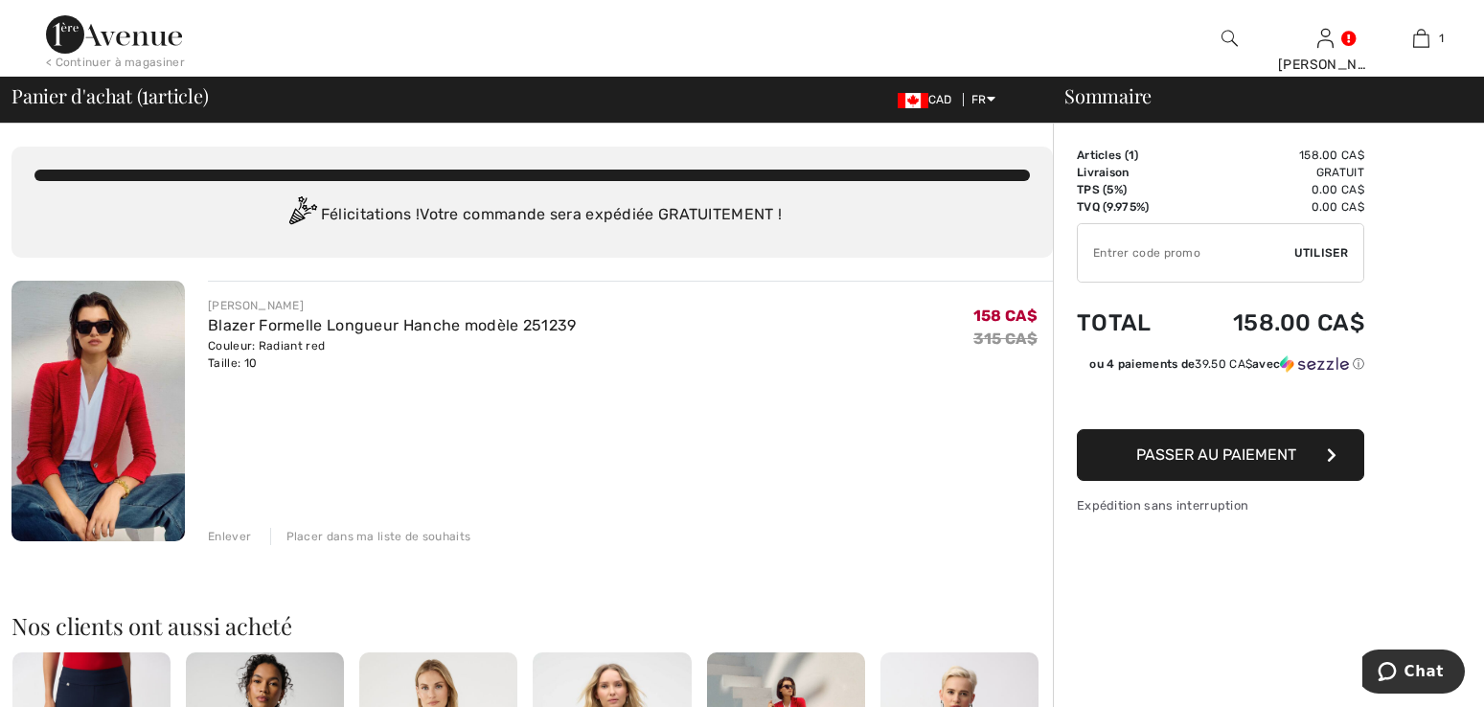
click at [1254, 459] on span "Passer au paiement" at bounding box center [1216, 455] width 160 height 18
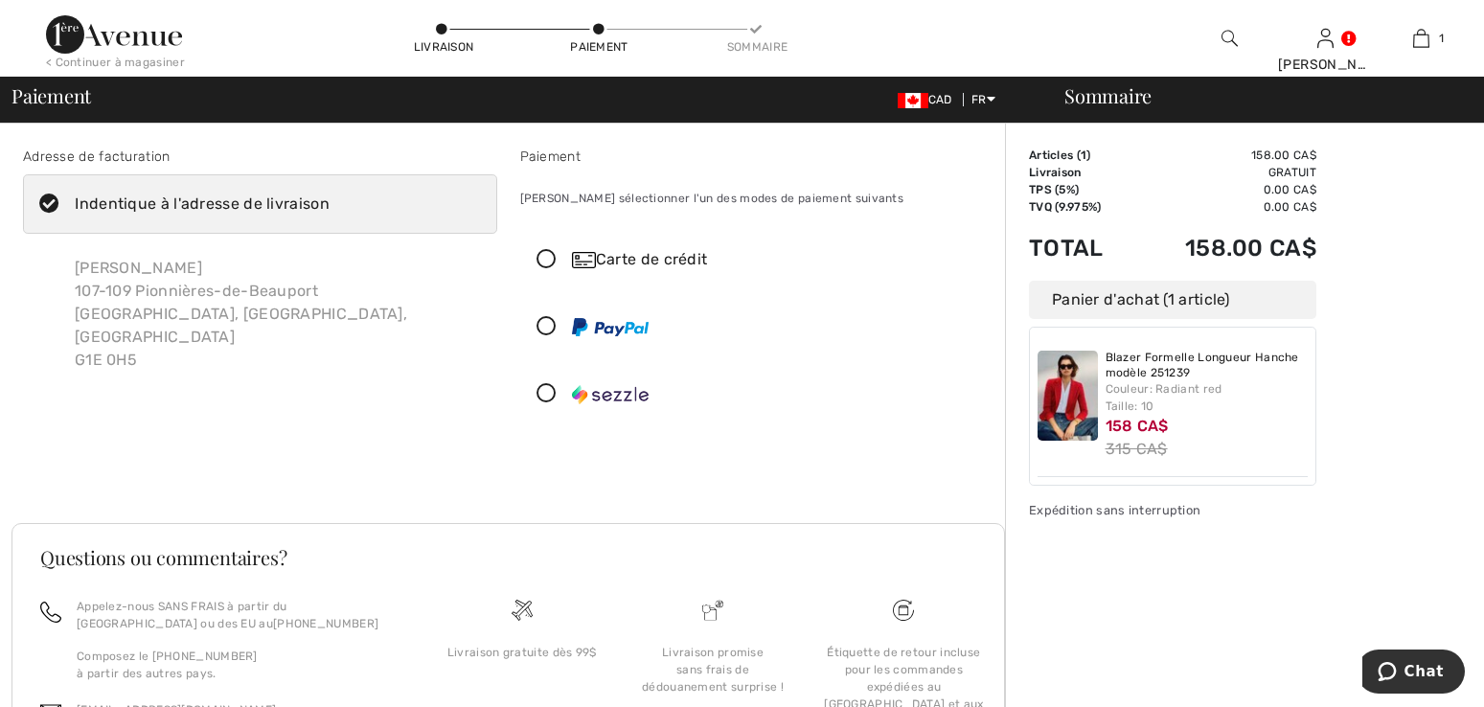
click at [59, 203] on icon at bounding box center [49, 205] width 51 height 20
click at [330, 203] on input "Indentique à l'adresse de livraison" at bounding box center [336, 203] width 12 height 57
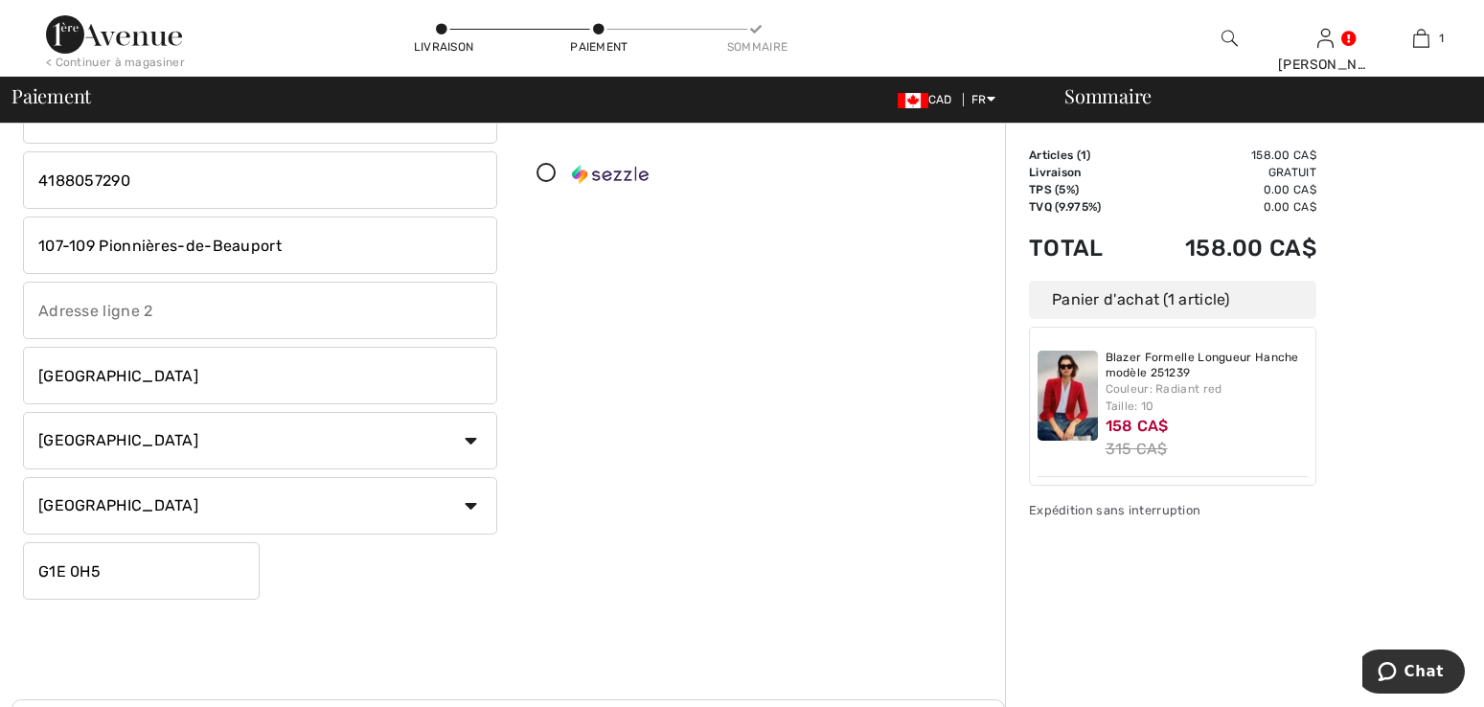
scroll to position [192, 0]
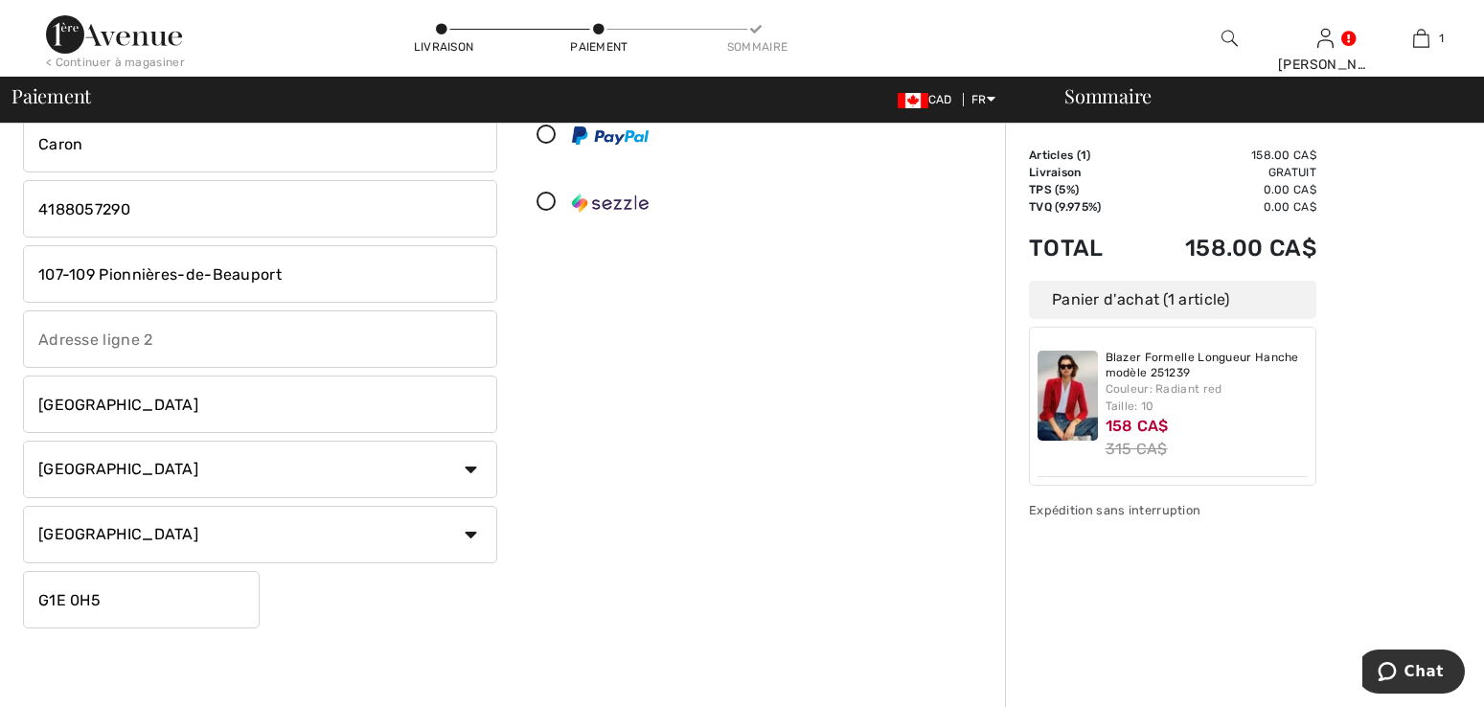
checkbox input "false"
drag, startPoint x: 313, startPoint y: 282, endPoint x: 180, endPoint y: 286, distance: 133.2
click at [194, 286] on input "107-109 Pionnières-de-Beauport" at bounding box center [260, 273] width 474 height 57
drag, startPoint x: 49, startPoint y: 267, endPoint x: 21, endPoint y: 265, distance: 27.9
click at [21, 265] on div "Adresse de facturation Indentique à l'adresse de livraison [PERSON_NAME] [STREE…" at bounding box center [259, 295] width 497 height 681
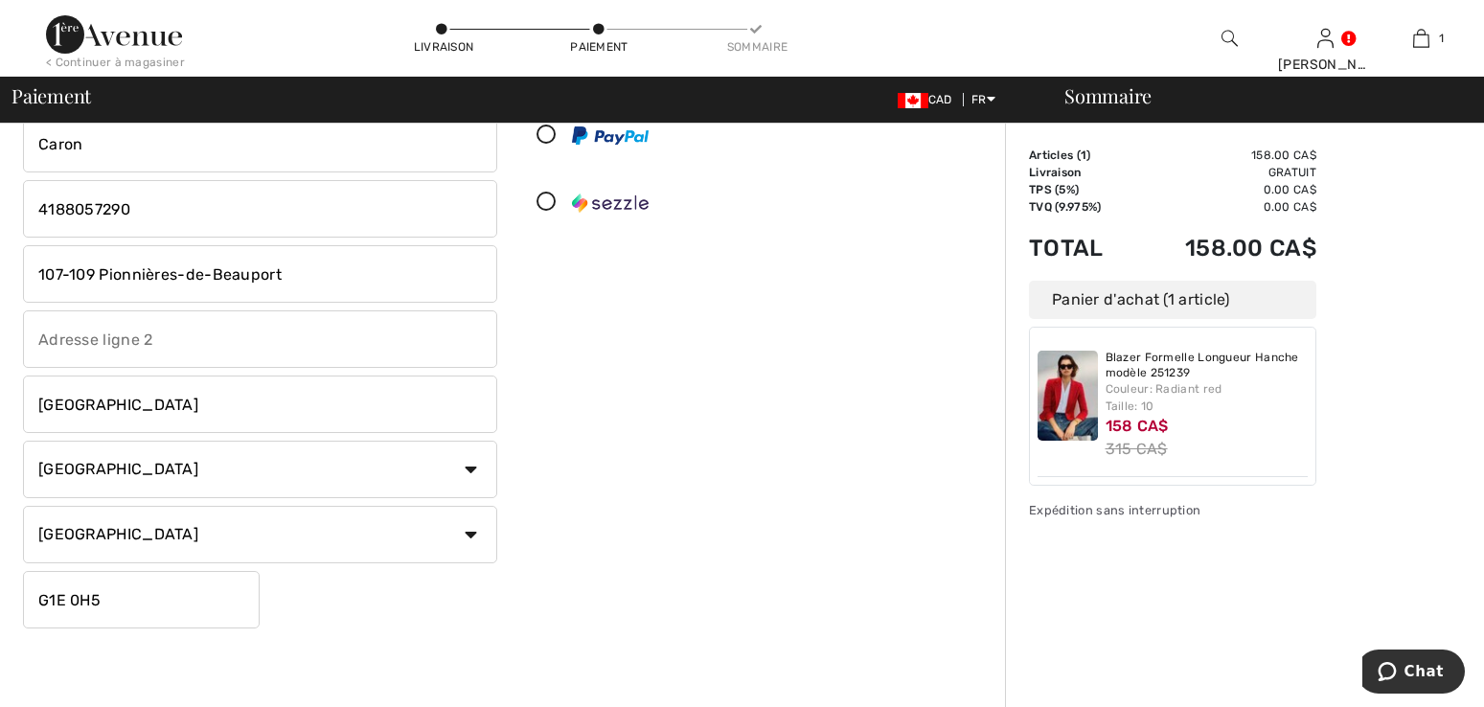
drag, startPoint x: 296, startPoint y: 280, endPoint x: 32, endPoint y: 278, distance: 264.5
click at [32, 278] on input "107-109 Pionnières-de-Beauport" at bounding box center [260, 273] width 474 height 57
type input "2400 Av. de Lisieux, app. 105"
click at [128, 587] on input "G1E 0H5" at bounding box center [141, 599] width 237 height 57
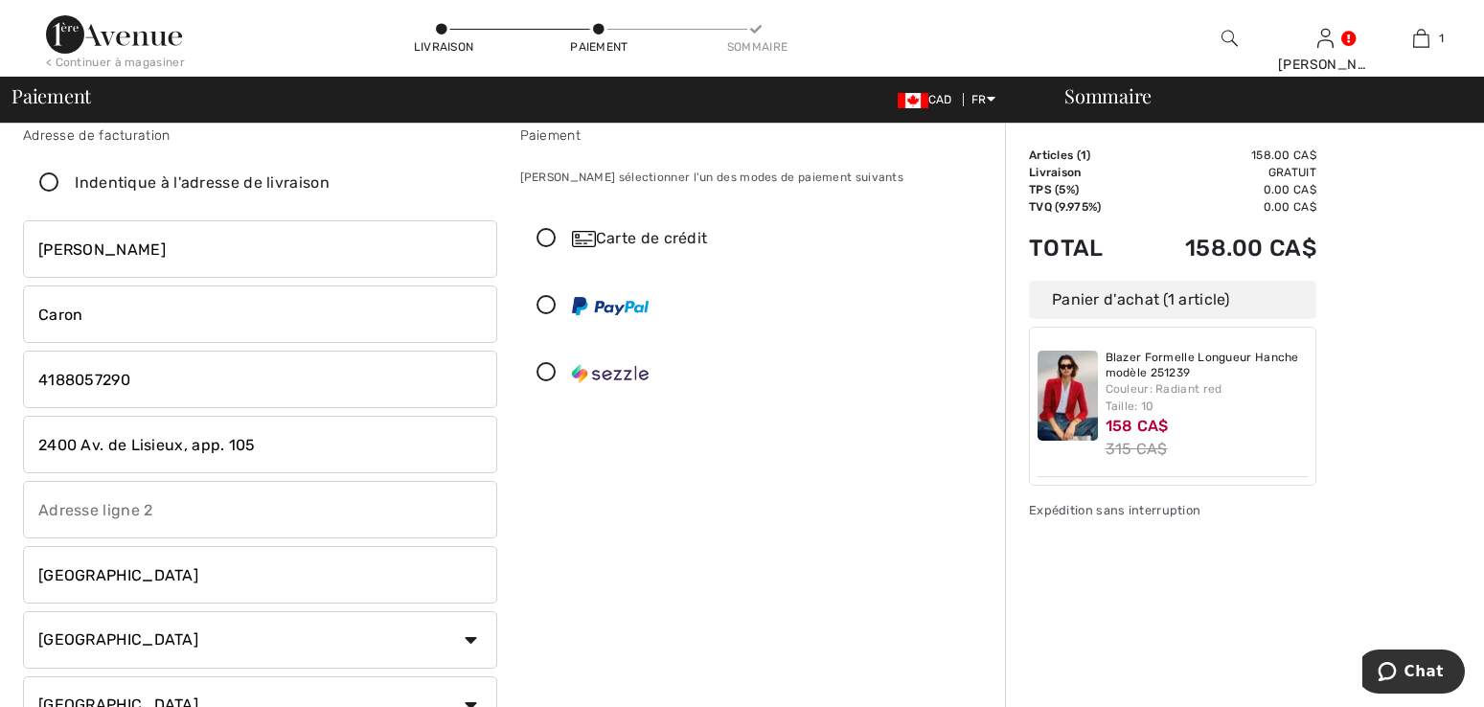
scroll to position [0, 0]
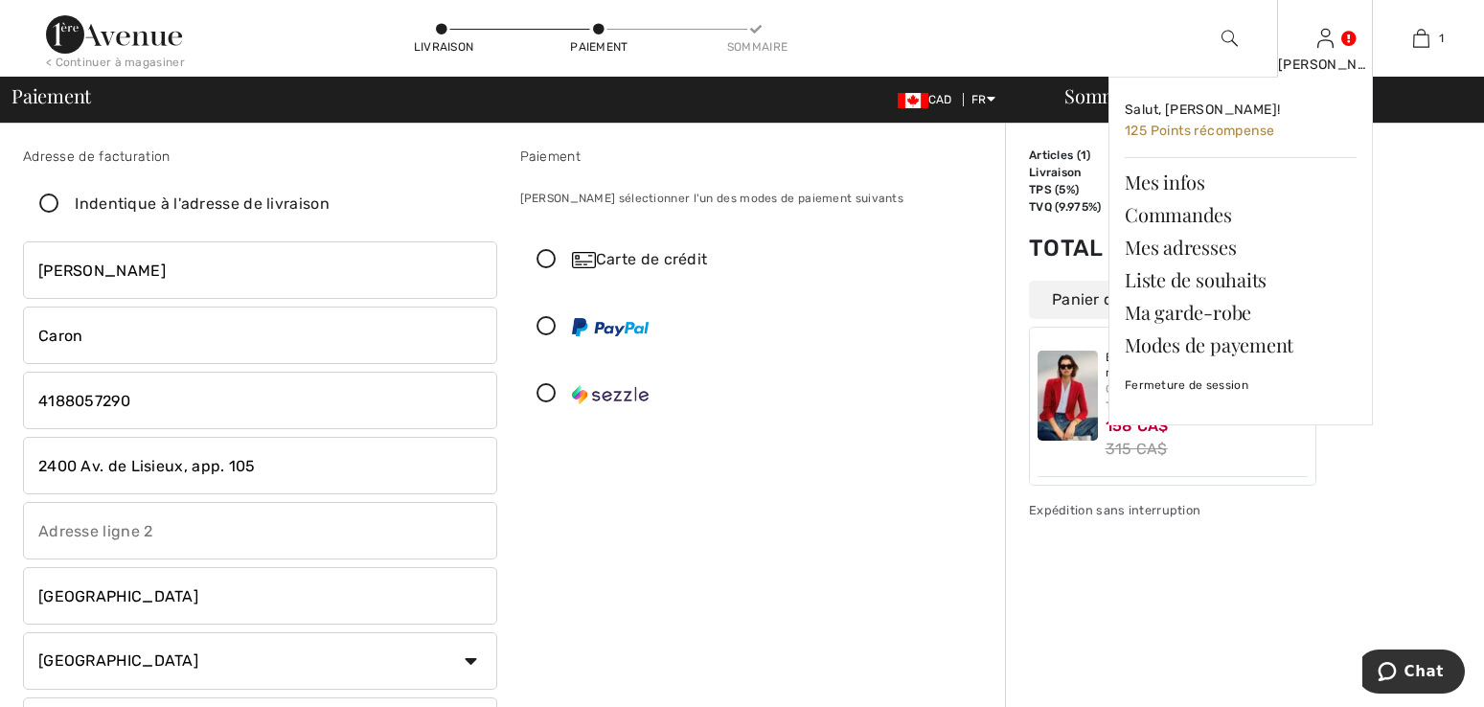
type input "G1E0E7"
click at [1327, 56] on div "[PERSON_NAME]" at bounding box center [1325, 65] width 94 height 20
click at [1202, 245] on link "Mes adresses" at bounding box center [1241, 247] width 232 height 33
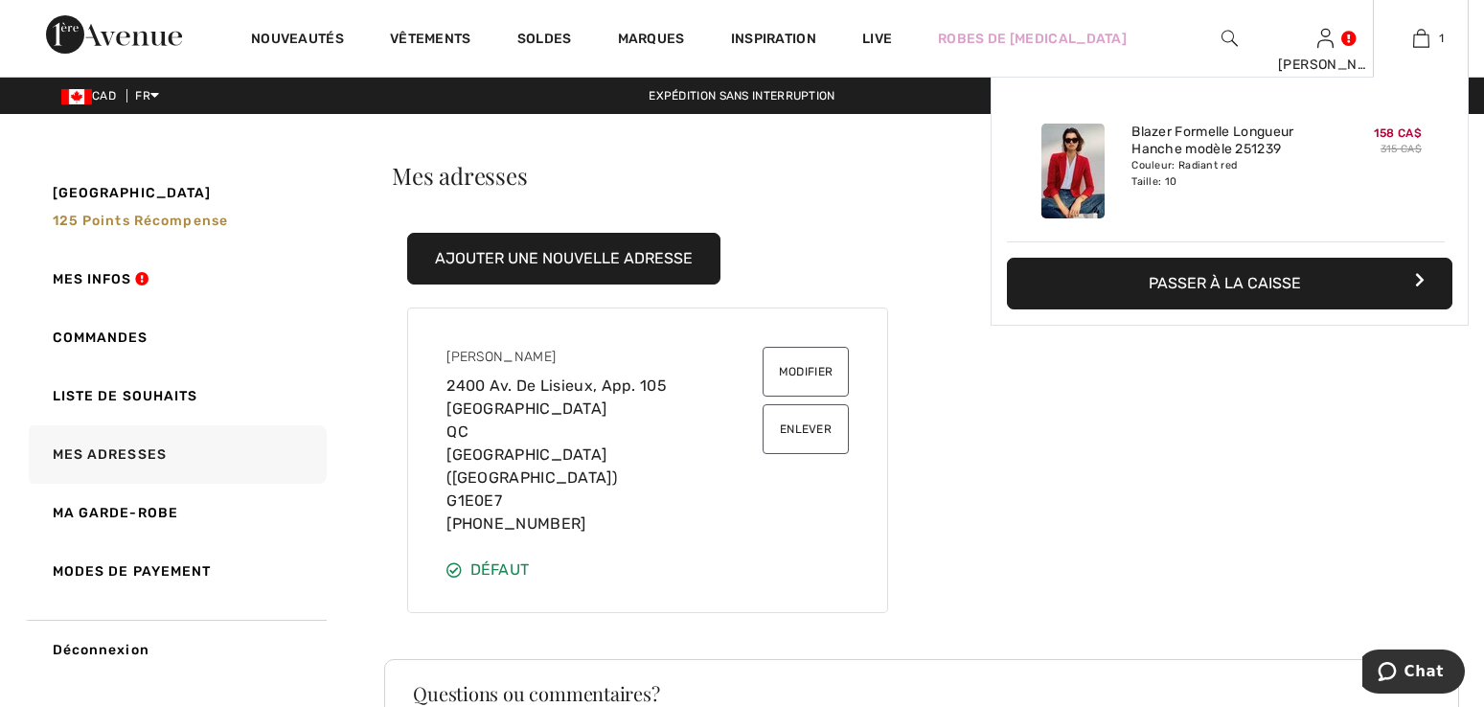
click at [1277, 289] on button "Passer à la caisse" at bounding box center [1230, 284] width 446 height 52
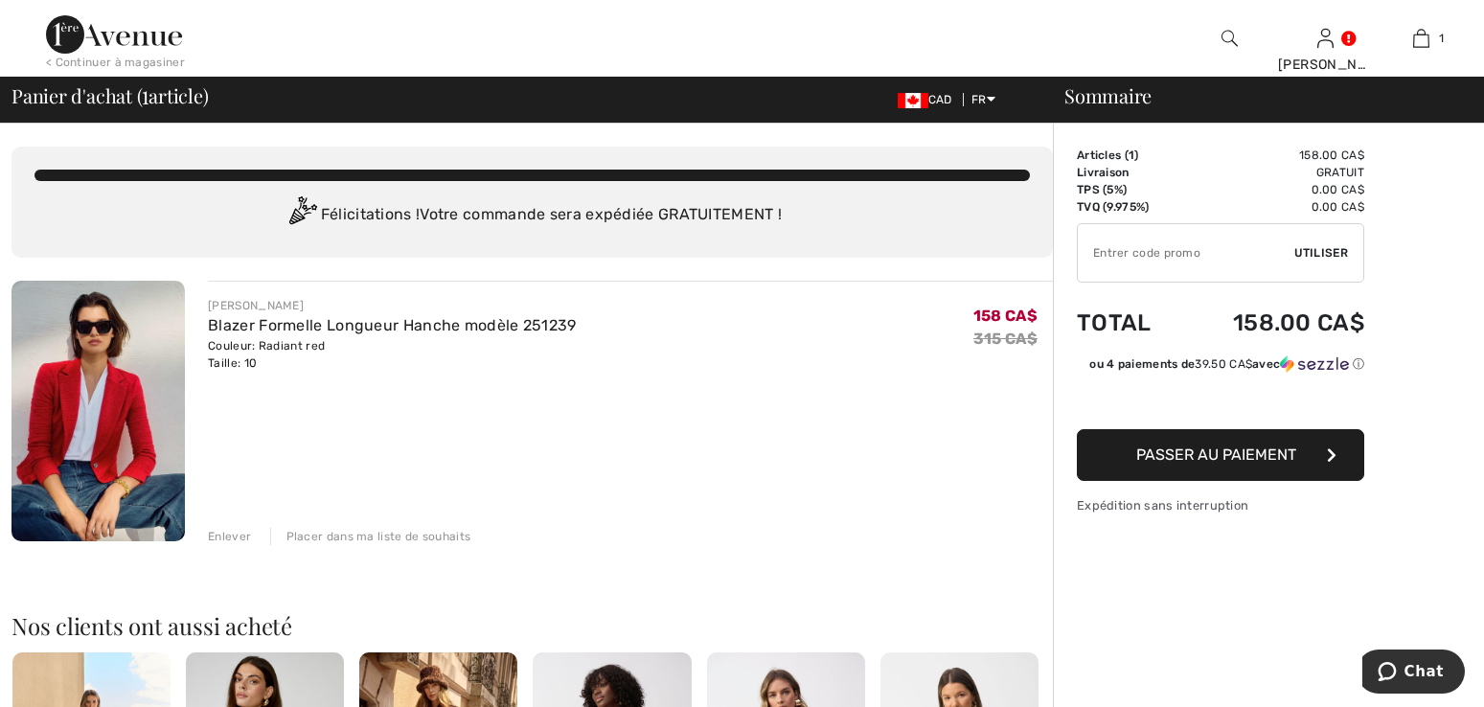
click at [1279, 462] on span "Passer au paiement" at bounding box center [1216, 455] width 160 height 18
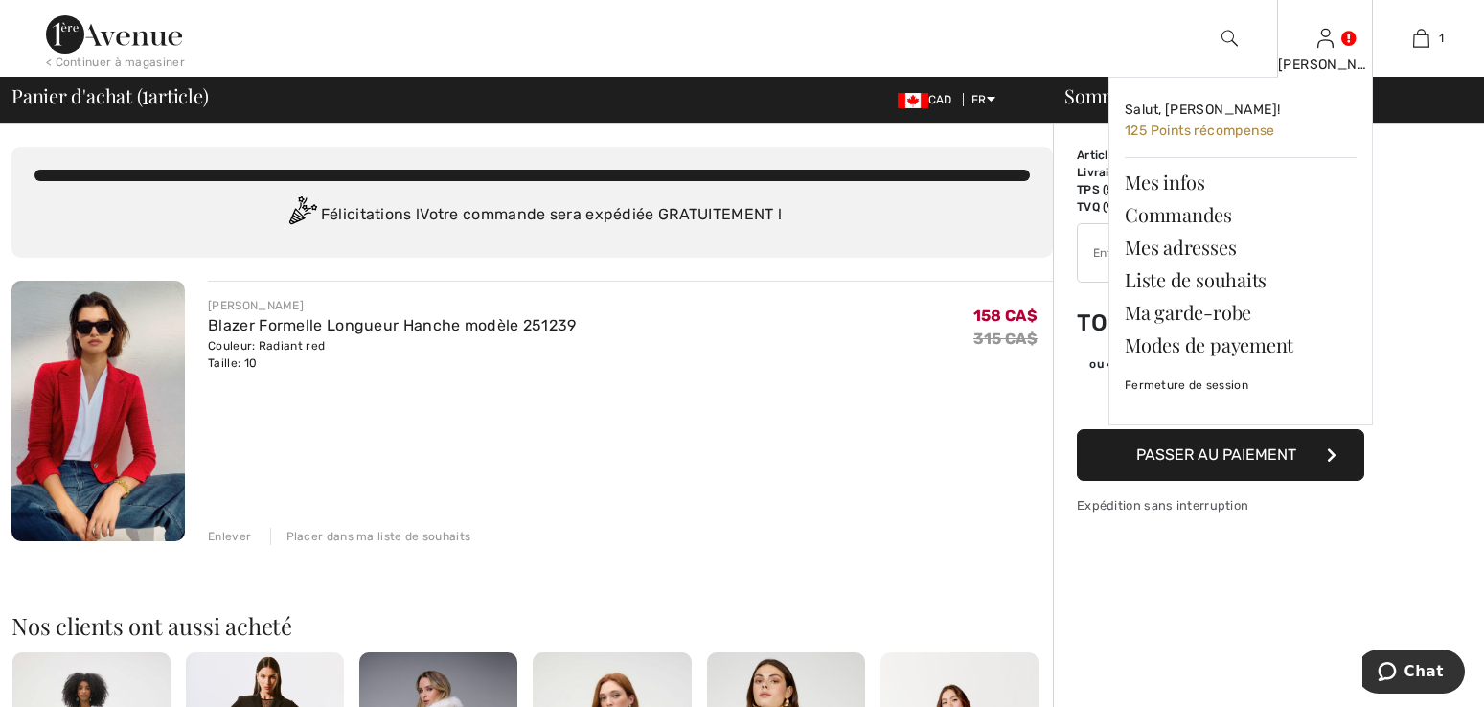
click at [1327, 57] on div "[PERSON_NAME]" at bounding box center [1325, 65] width 94 height 20
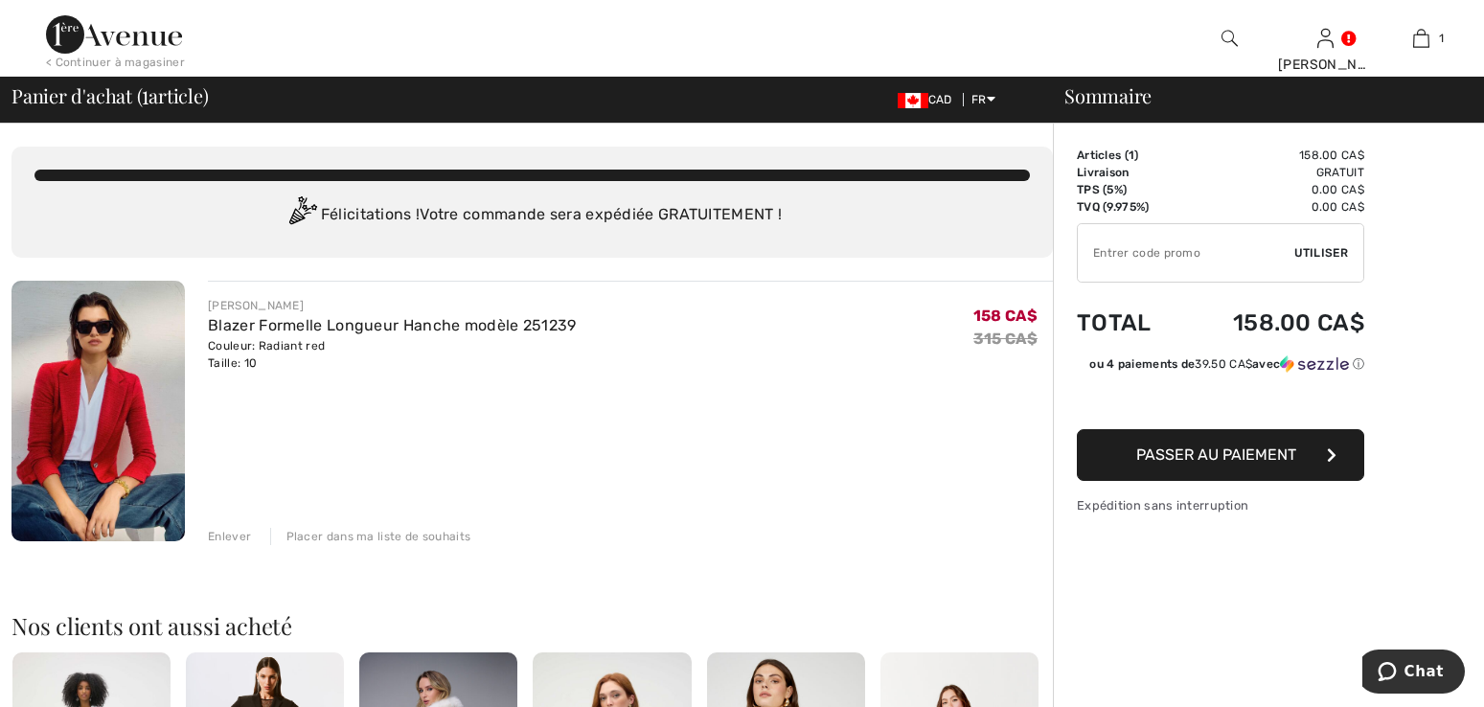
click at [219, 538] on div "Enlever" at bounding box center [229, 536] width 43 height 17
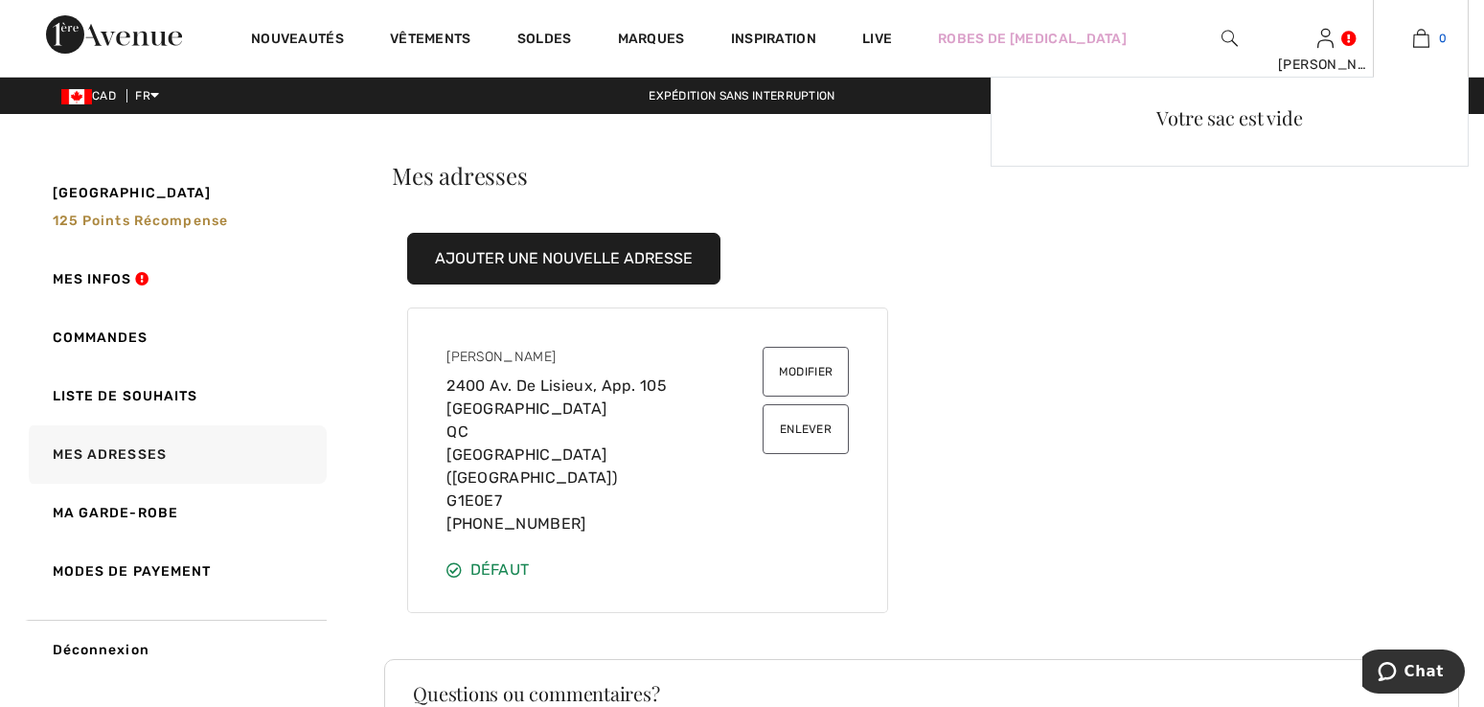
click at [1439, 35] on span "0" at bounding box center [1443, 38] width 8 height 17
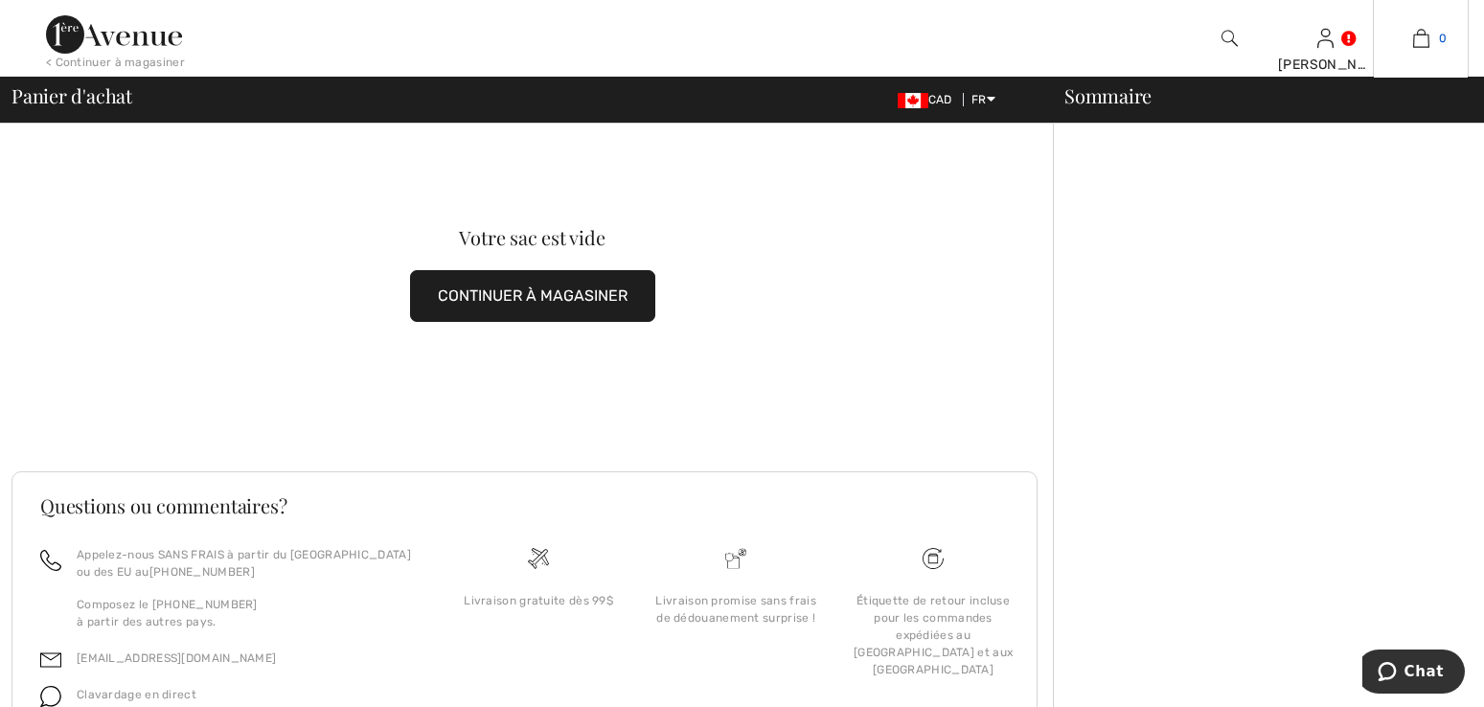
click at [1428, 44] on img at bounding box center [1421, 38] width 16 height 23
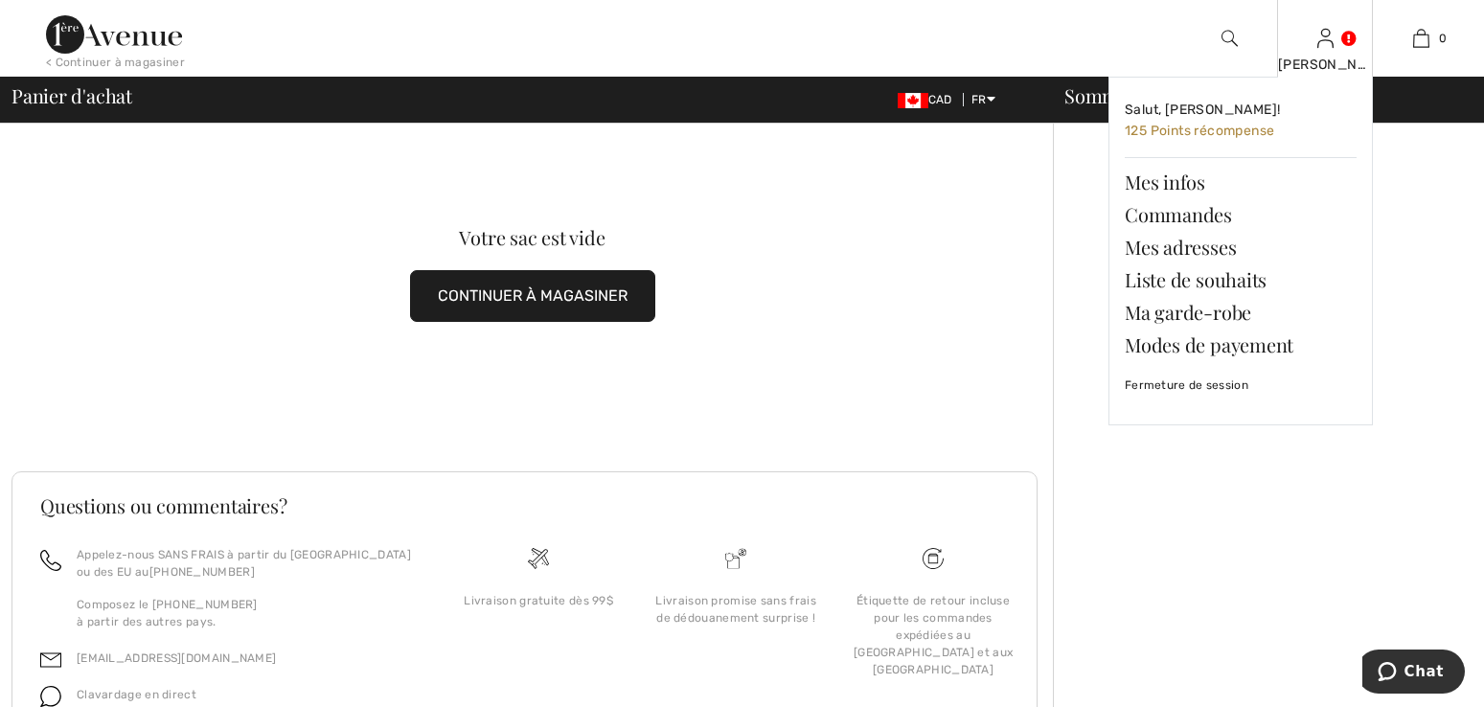
click at [1312, 47] on div "Diane Salut, Diane! 125 Points récompense Mes infos Commandes Mes adresses List…" at bounding box center [1325, 38] width 96 height 77
click at [1177, 386] on link "Fermeture de session" at bounding box center [1241, 385] width 232 height 48
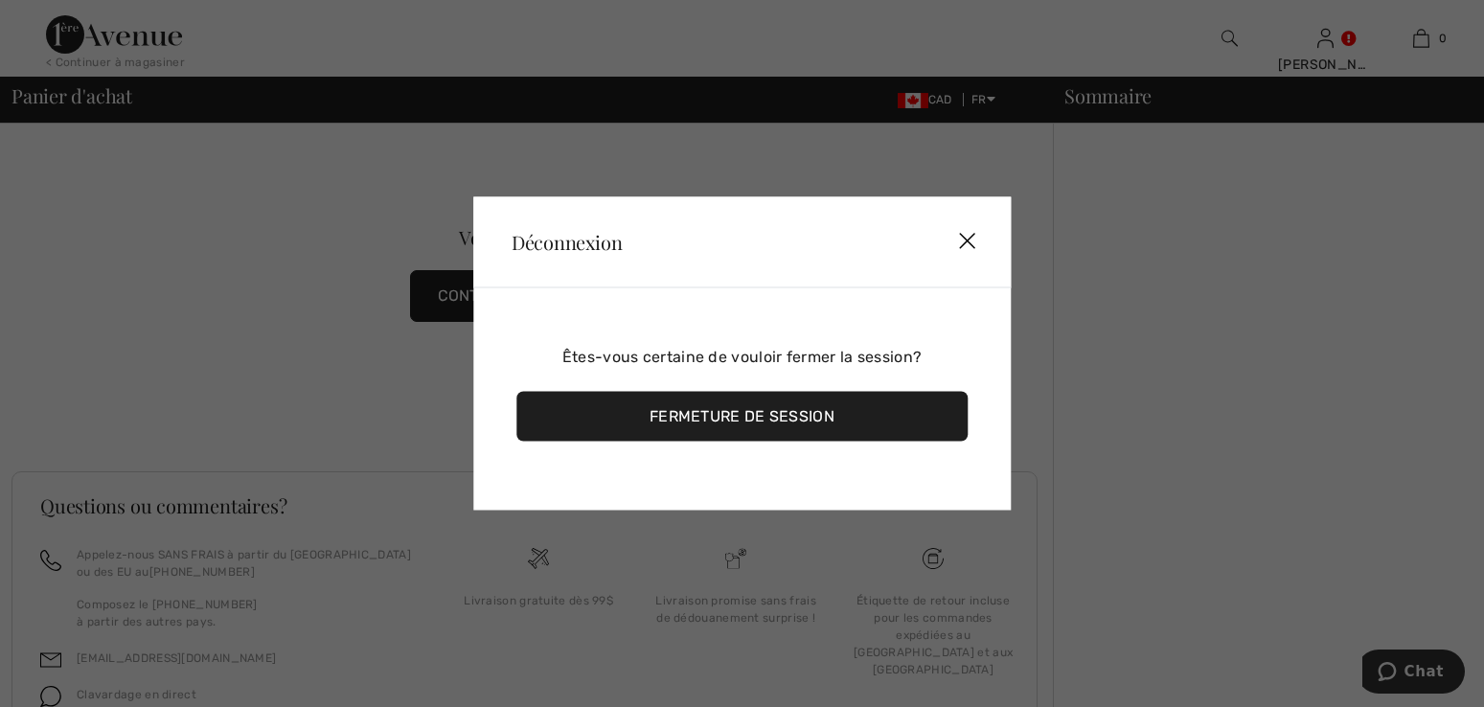
click at [783, 427] on div "Fermeture de session" at bounding box center [741, 417] width 451 height 50
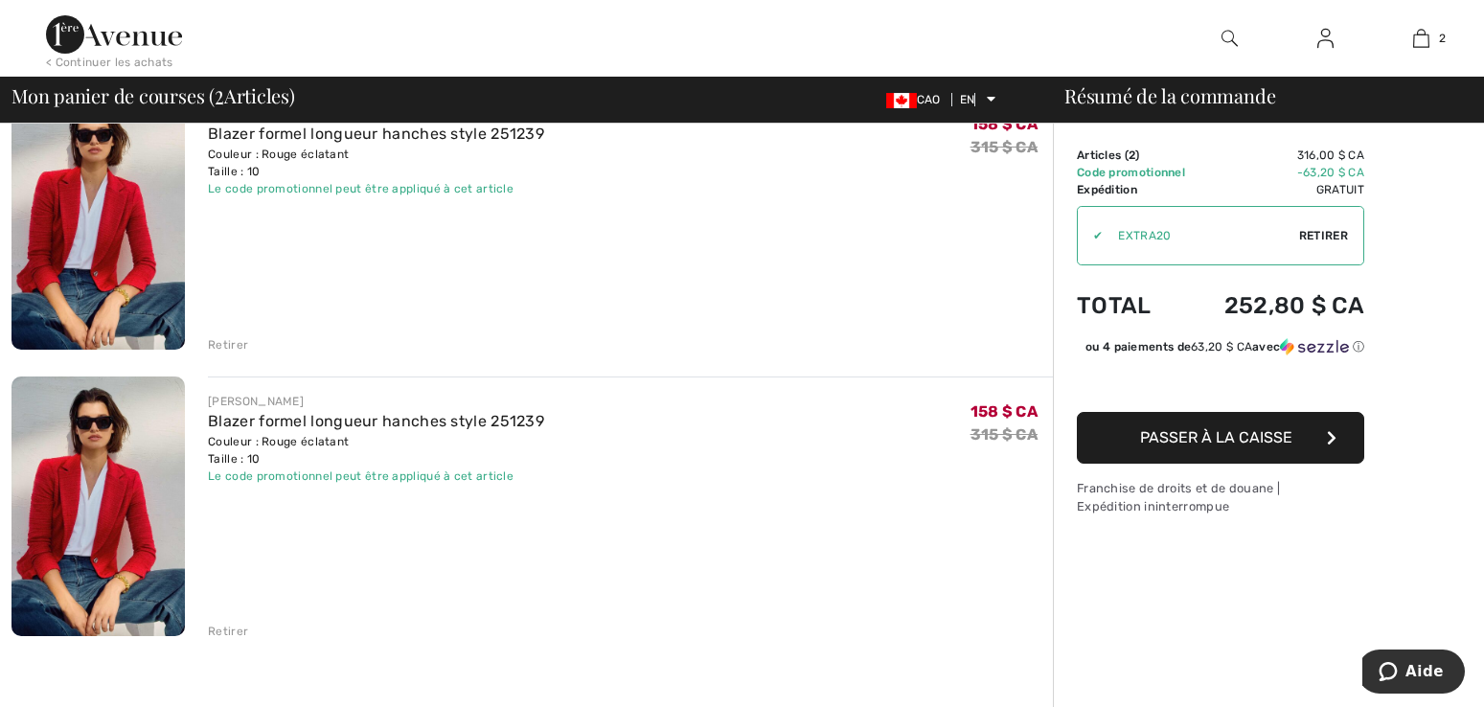
scroll to position [96, 0]
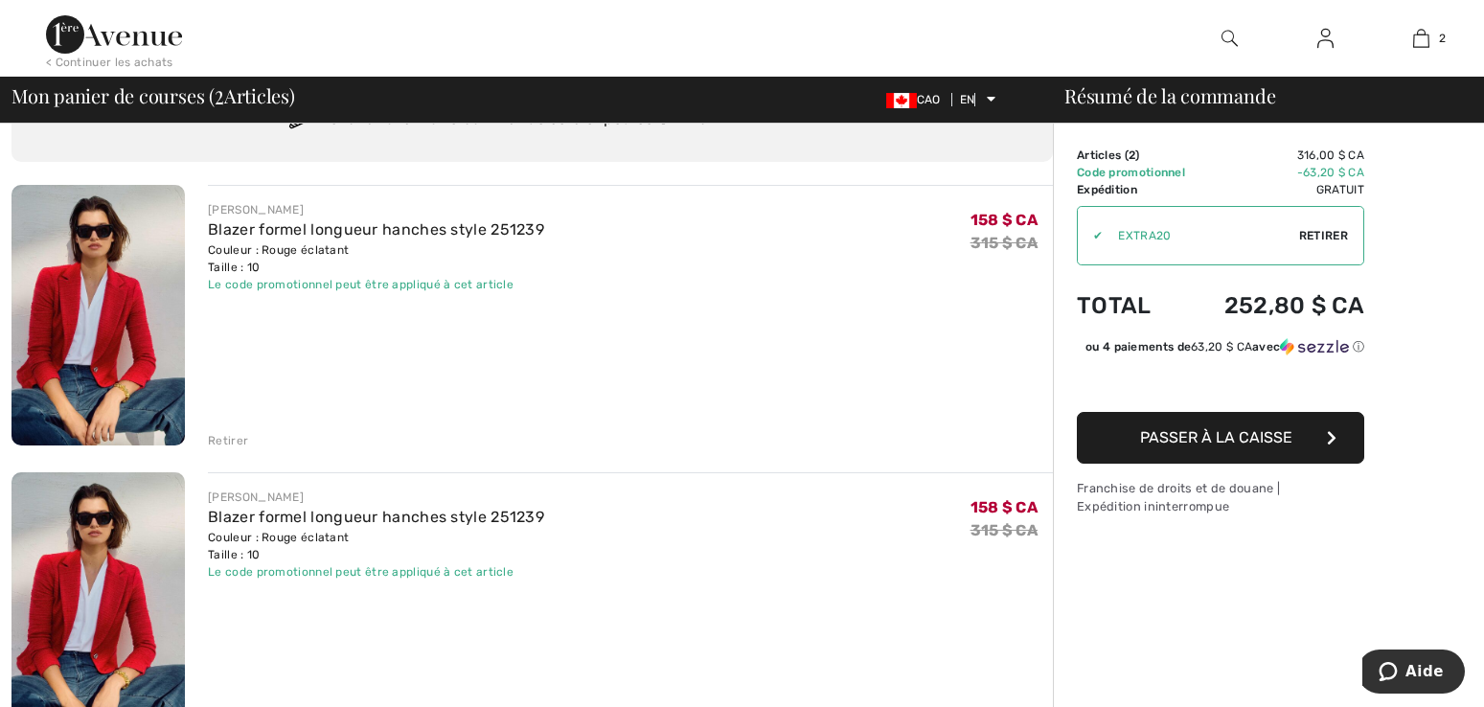
click at [1299, 235] on font "Retirer" at bounding box center [1323, 235] width 49 height 13
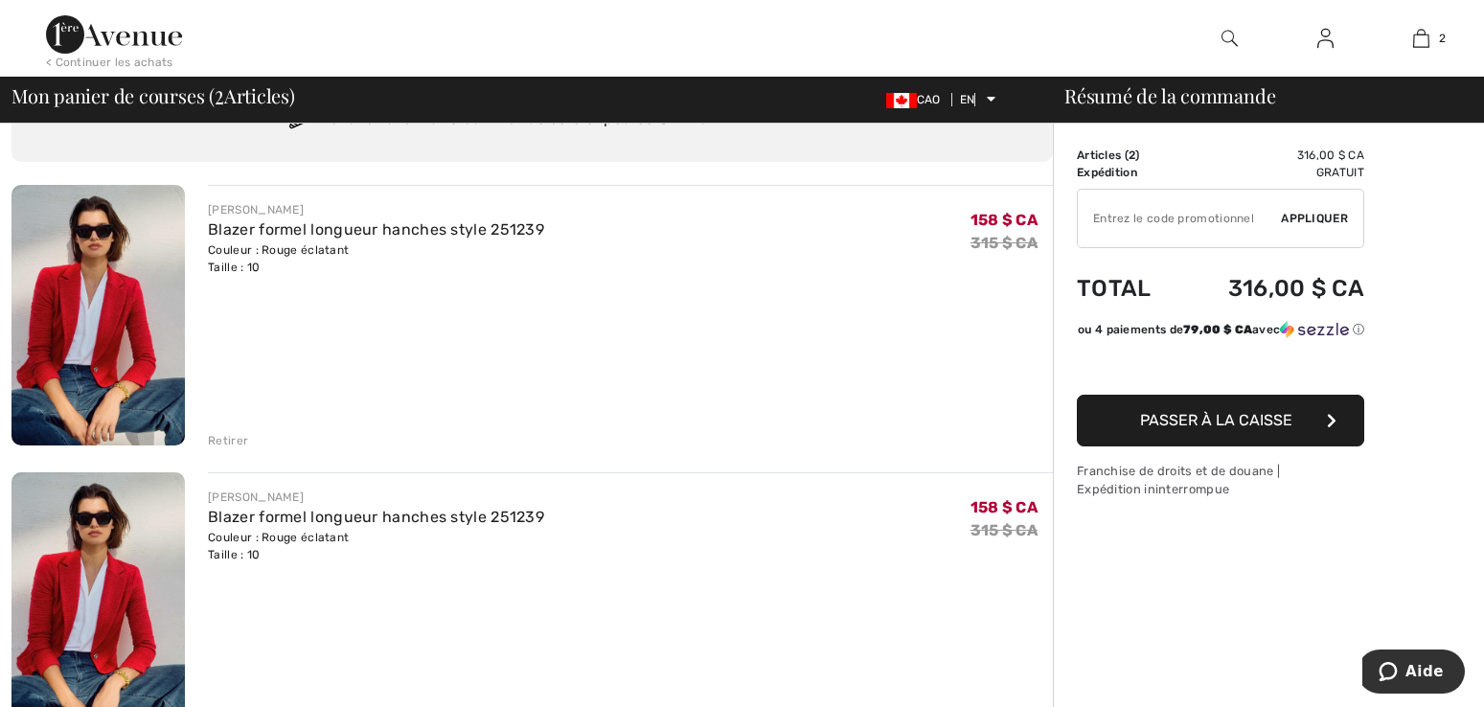
click at [227, 445] on font "Retirer" at bounding box center [228, 440] width 40 height 13
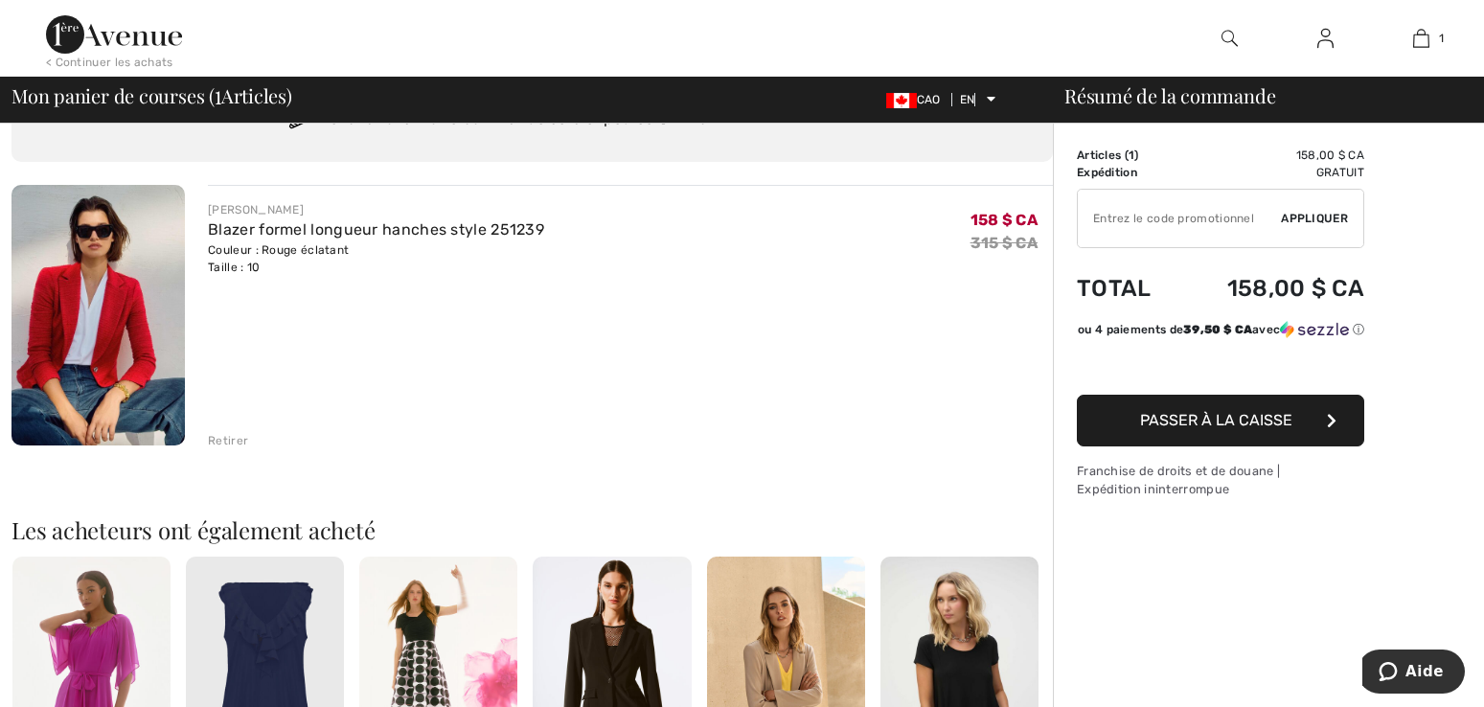
scroll to position [0, 0]
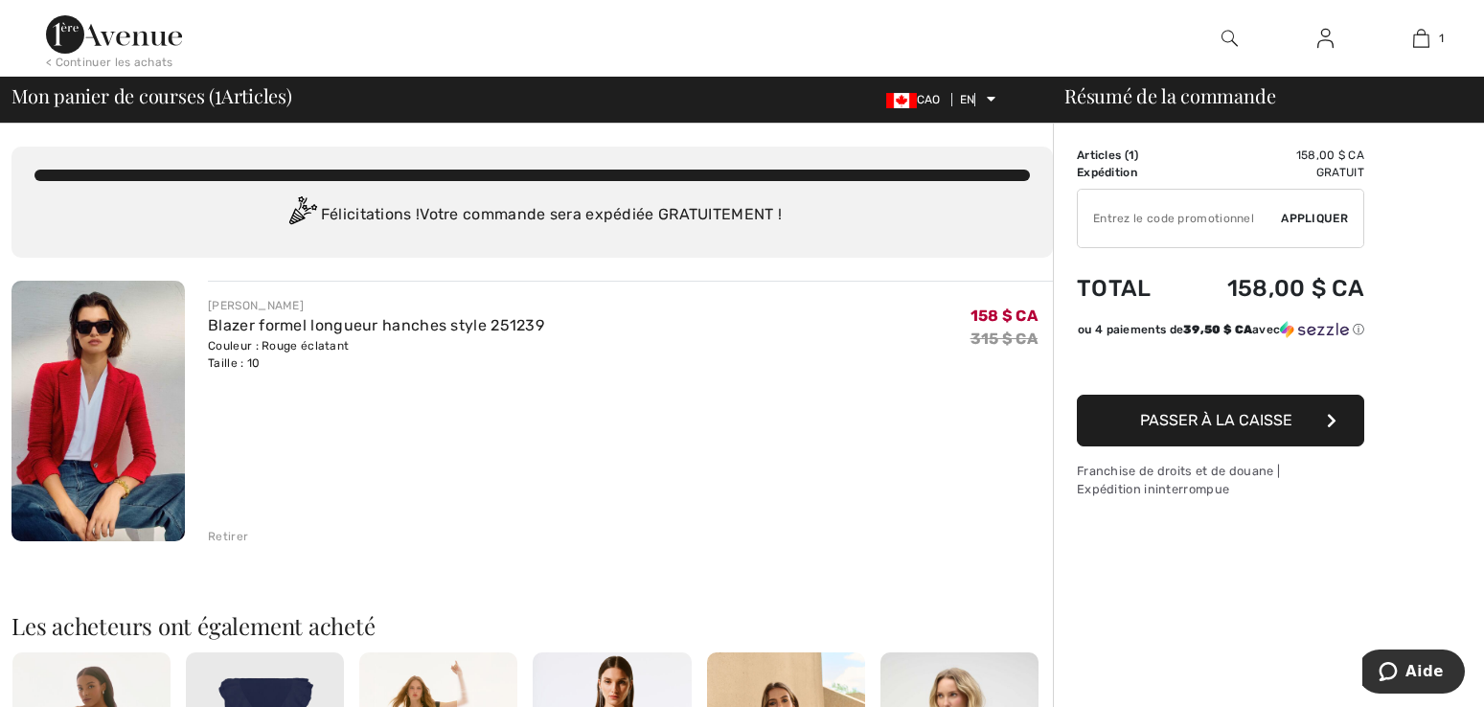
click at [1236, 429] on font "Passer à la caisse" at bounding box center [1216, 420] width 152 height 18
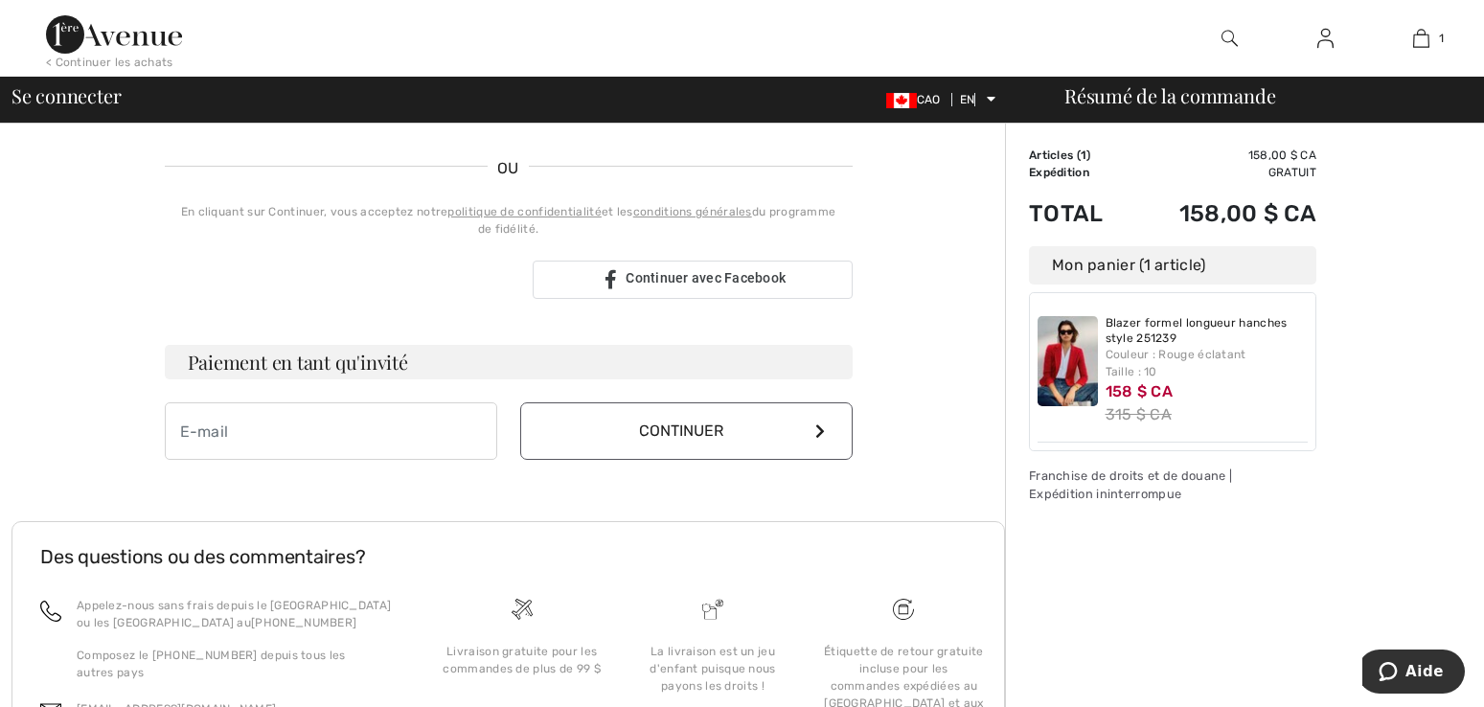
scroll to position [479, 0]
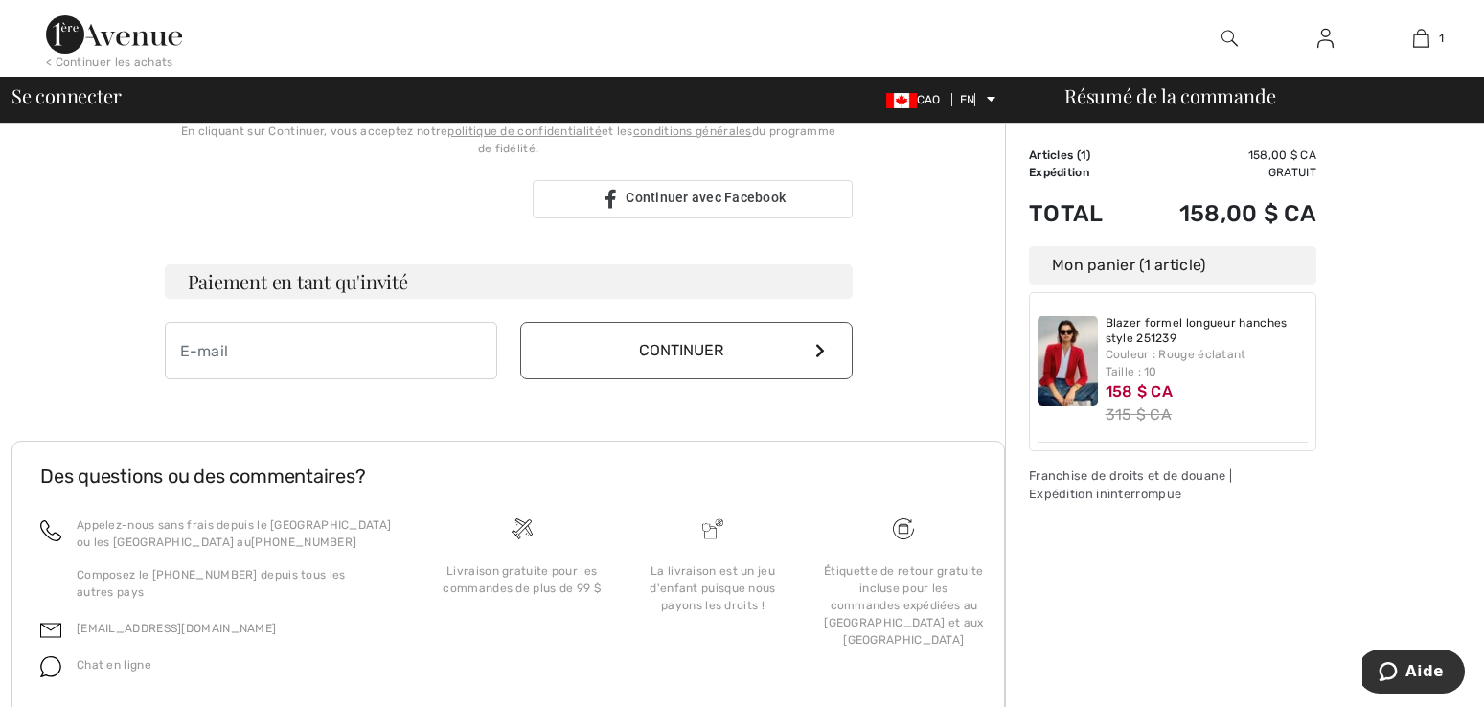
click at [679, 345] on font "Continuer" at bounding box center [681, 350] width 84 height 18
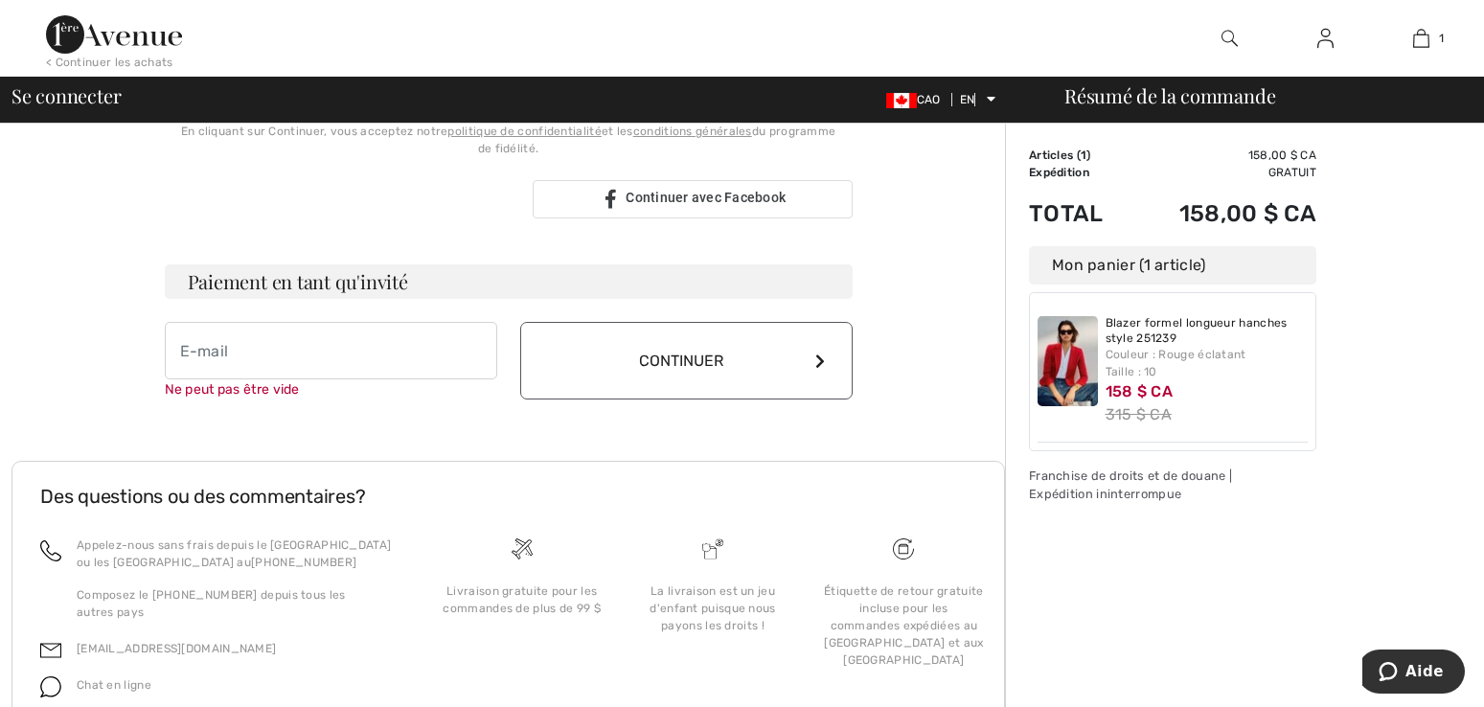
scroll to position [569, 0]
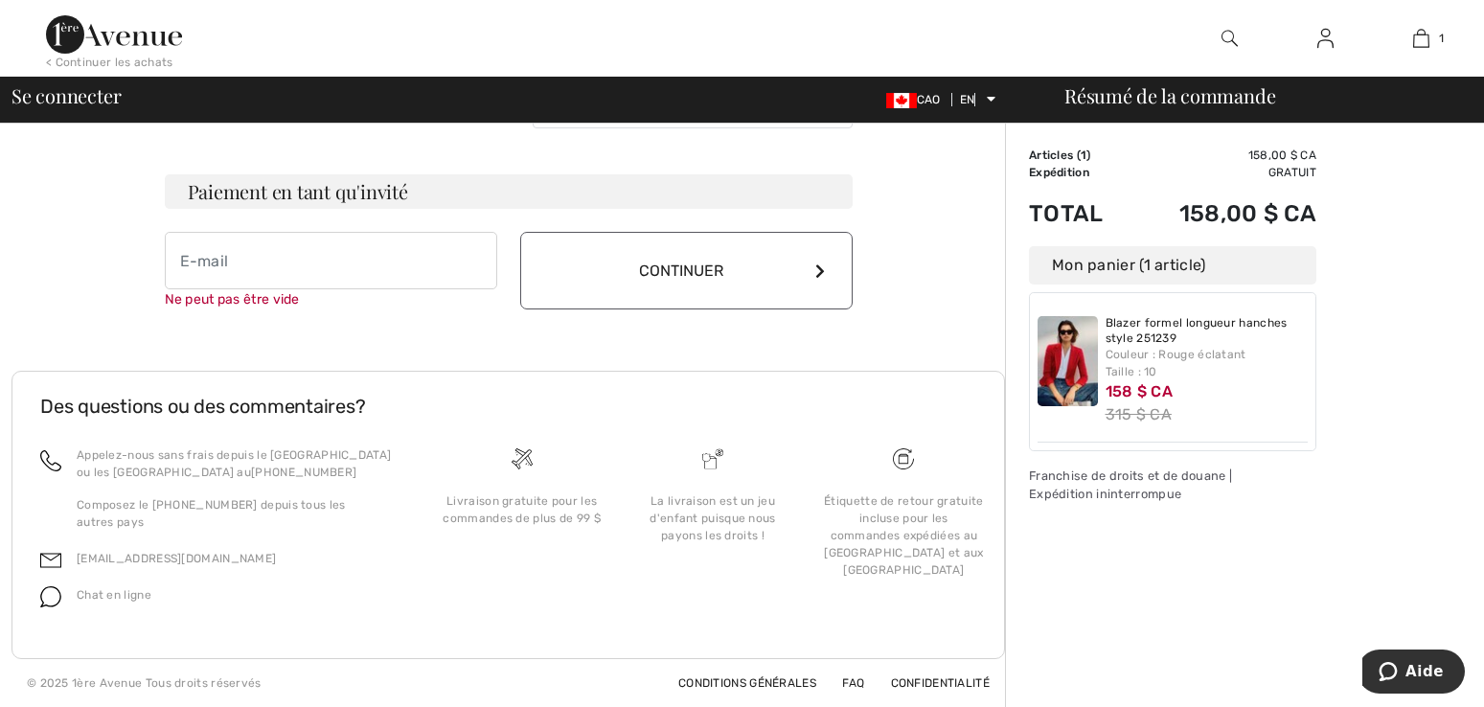
click at [703, 281] on button "Continuer" at bounding box center [686, 271] width 332 height 78
click at [820, 270] on icon at bounding box center [820, 270] width 10 height 15
click at [220, 265] on input "email" at bounding box center [331, 260] width 332 height 57
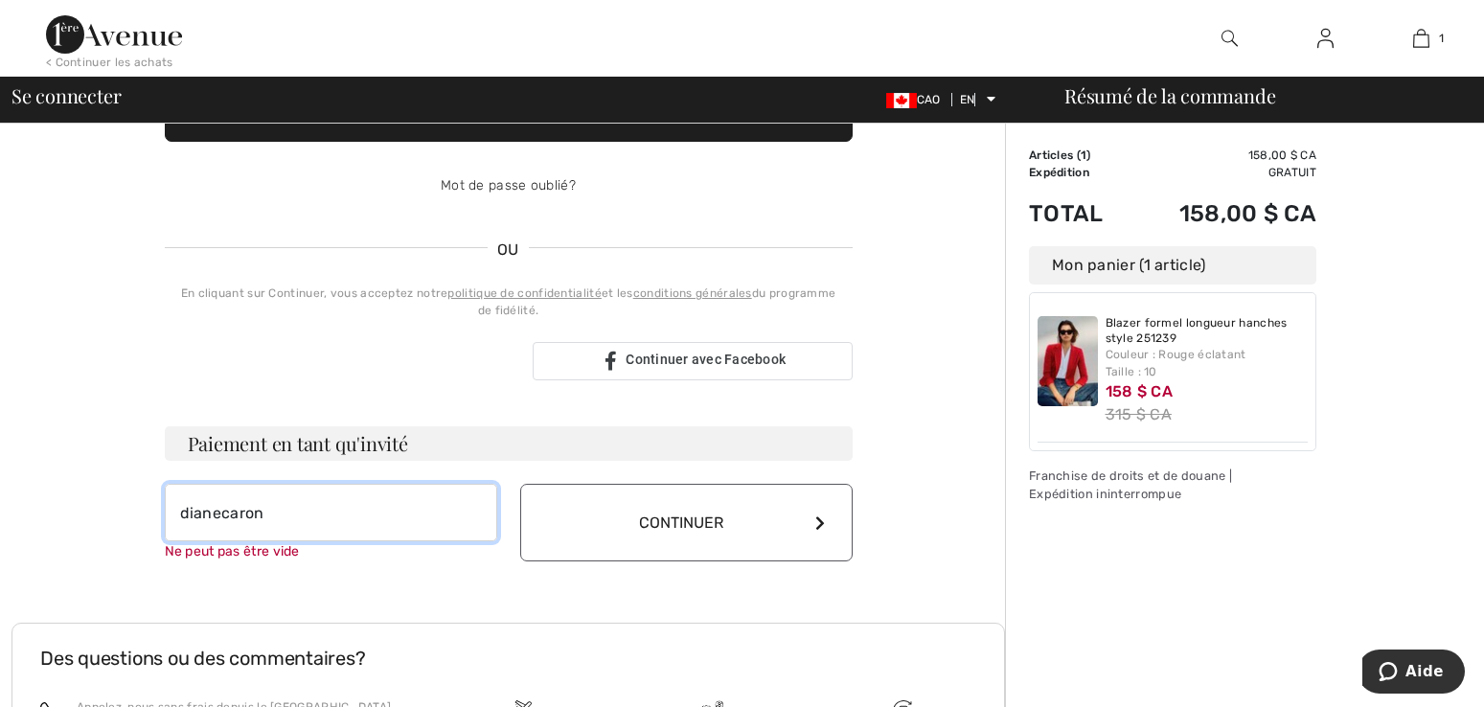
scroll to position [282, 0]
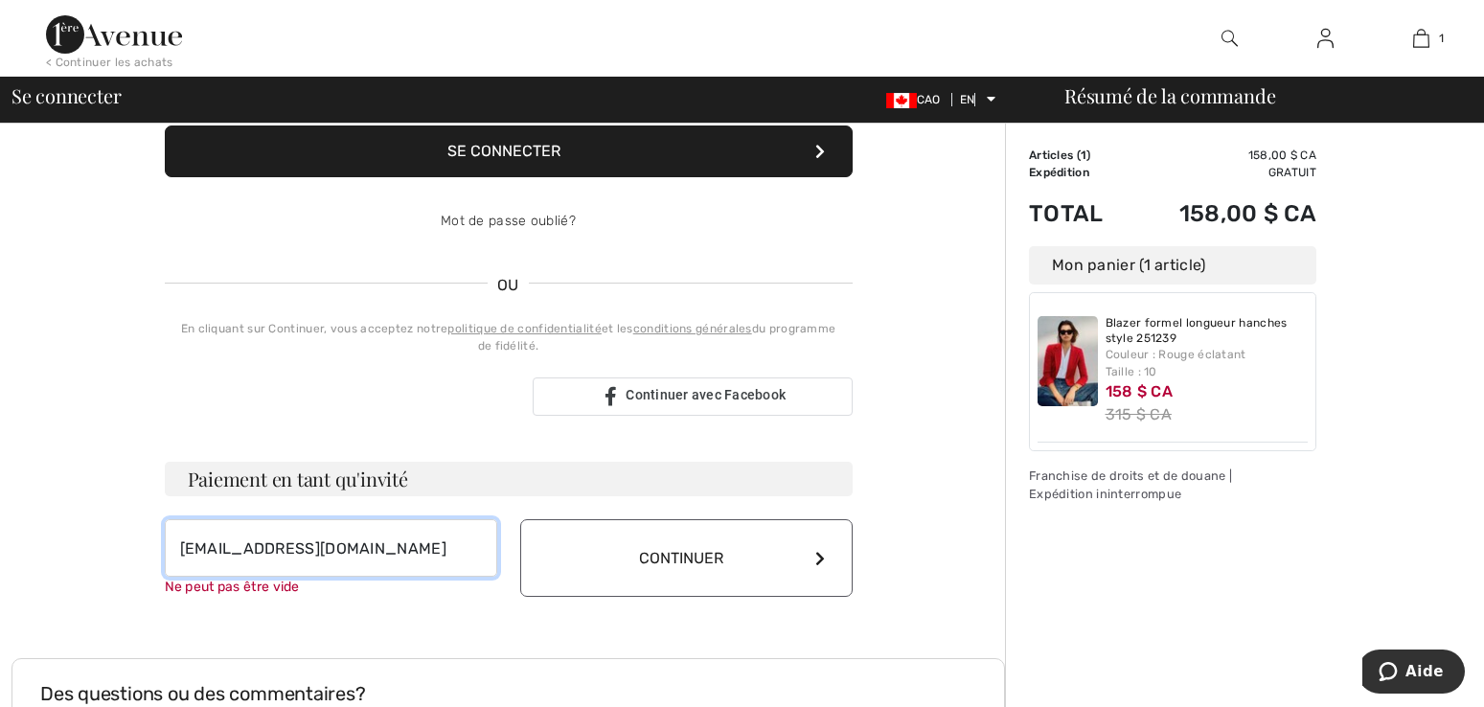
type input "dianecaron2001@hotmail.com"
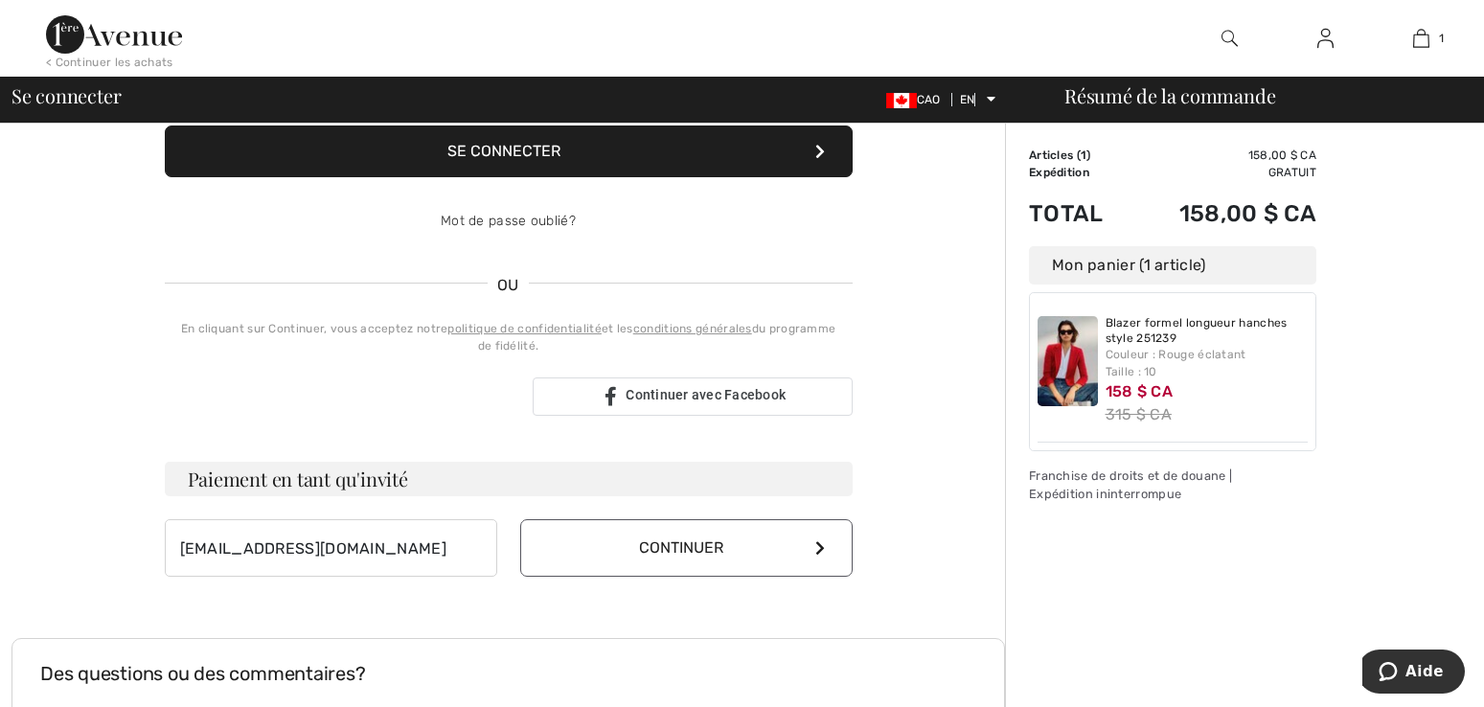
click at [690, 555] on font "Continuer" at bounding box center [681, 547] width 84 height 18
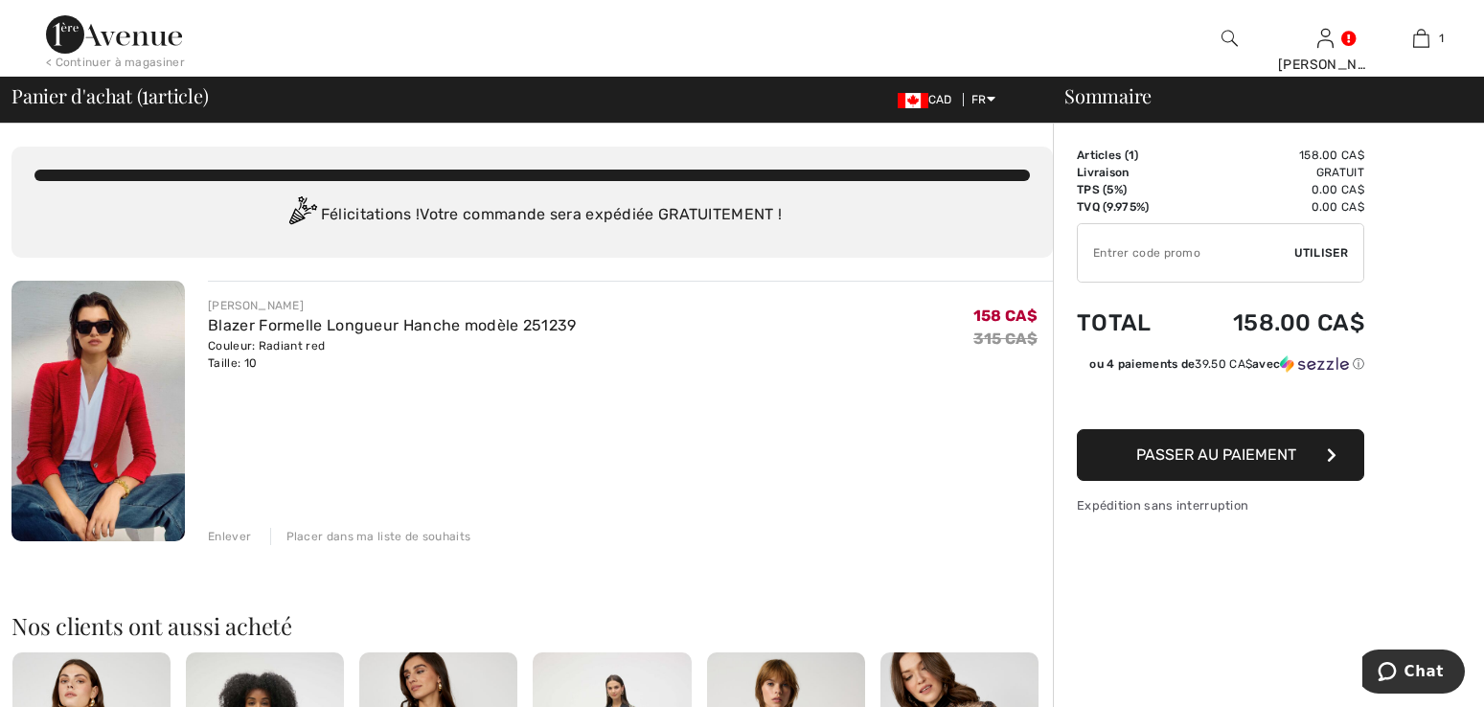
click at [1303, 458] on button "Passer au paiement" at bounding box center [1220, 455] width 287 height 52
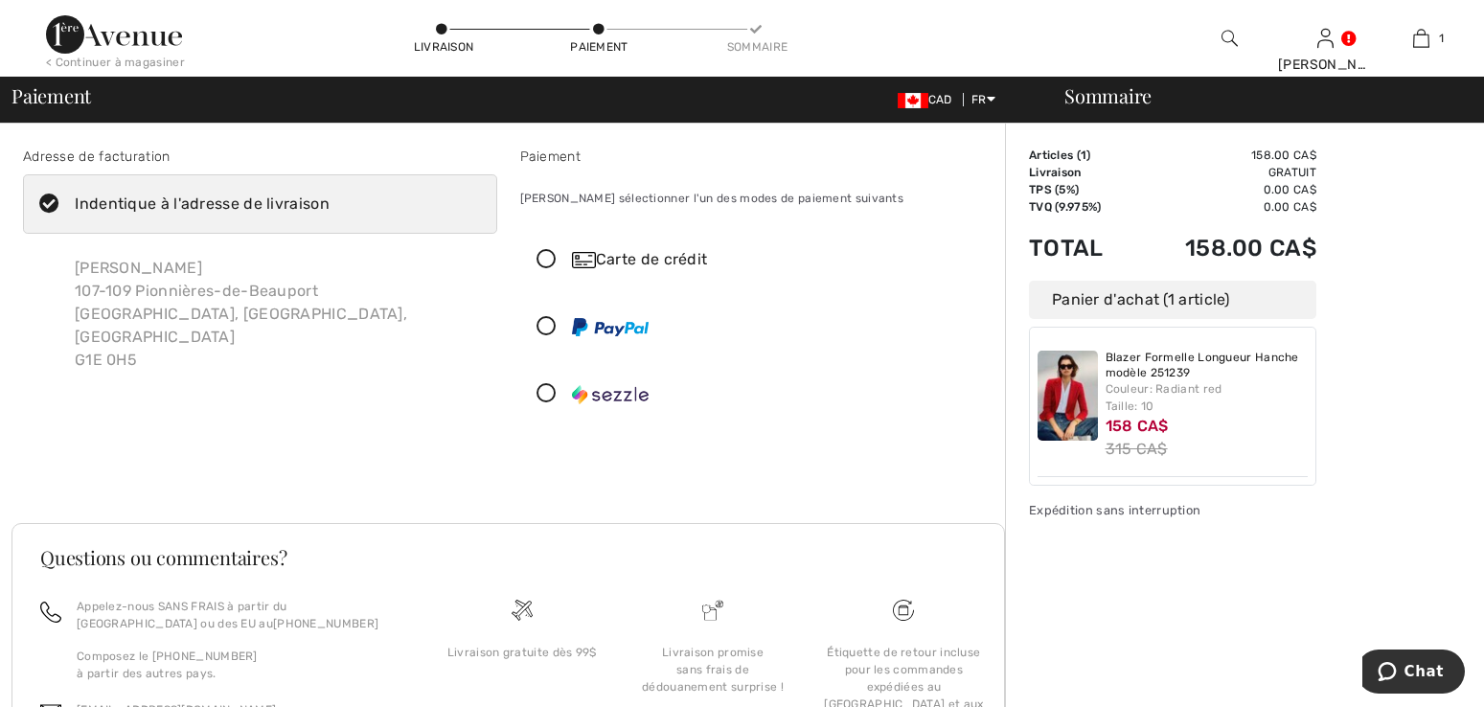
click at [543, 260] on icon at bounding box center [546, 260] width 51 height 20
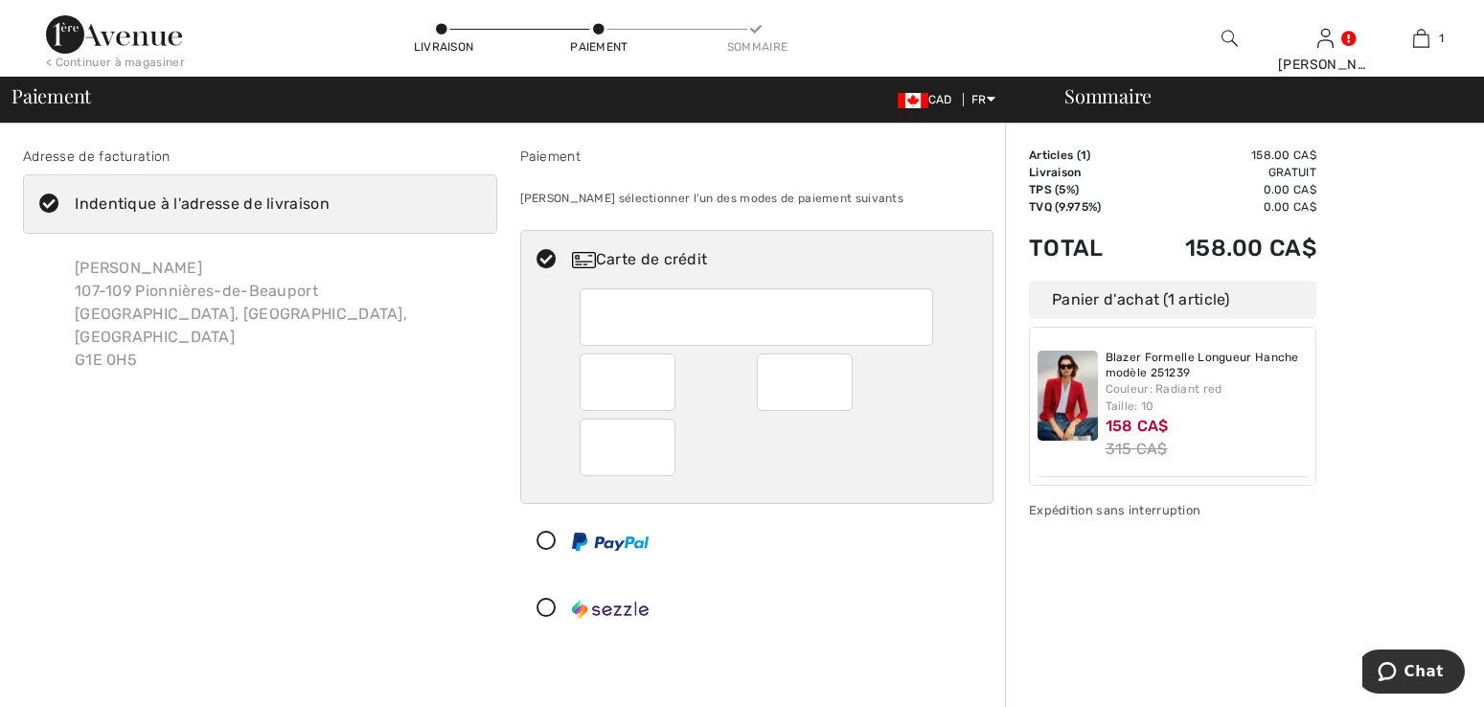
click at [281, 294] on div "Diane Caron 107-109 Pionnières-de-Beauport Québec, QC, CA G1E 0H5" at bounding box center [278, 314] width 438 height 146
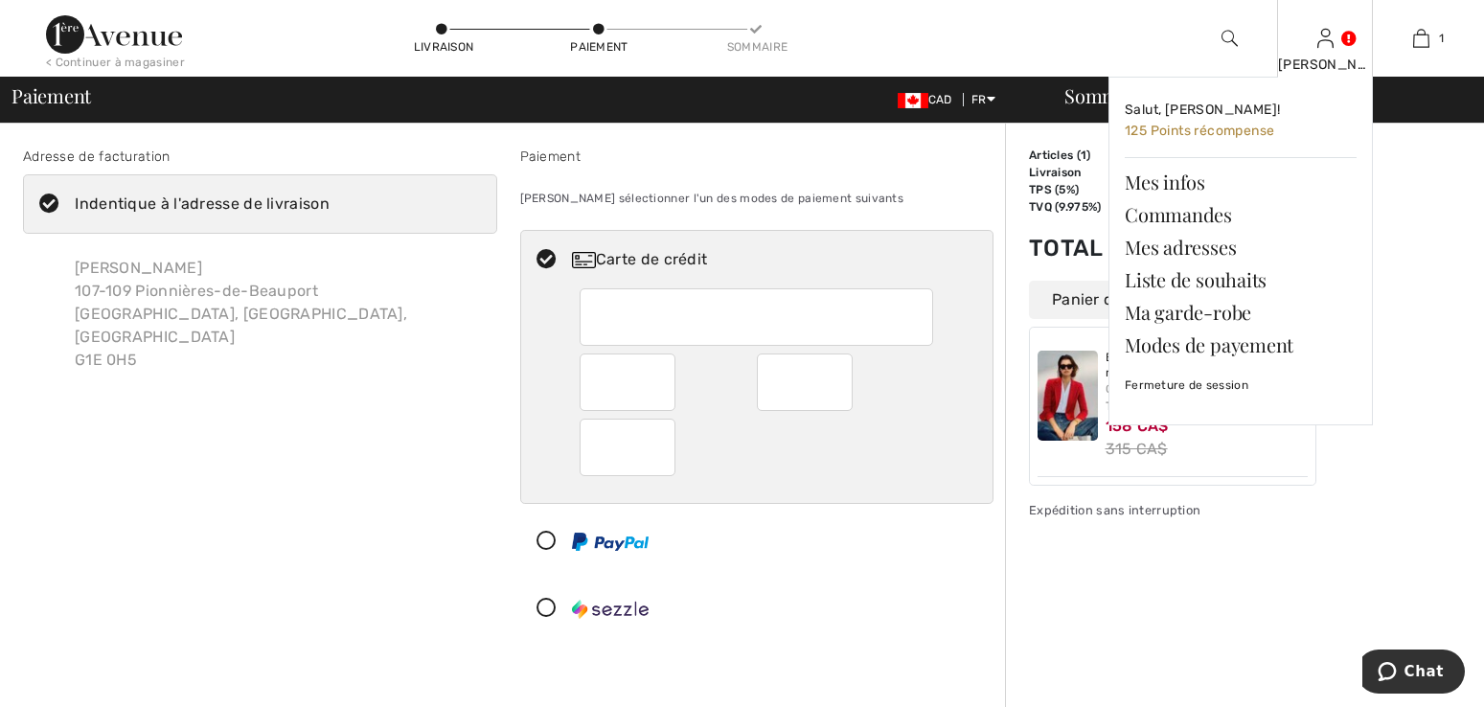
click at [1327, 46] on img at bounding box center [1325, 38] width 16 height 23
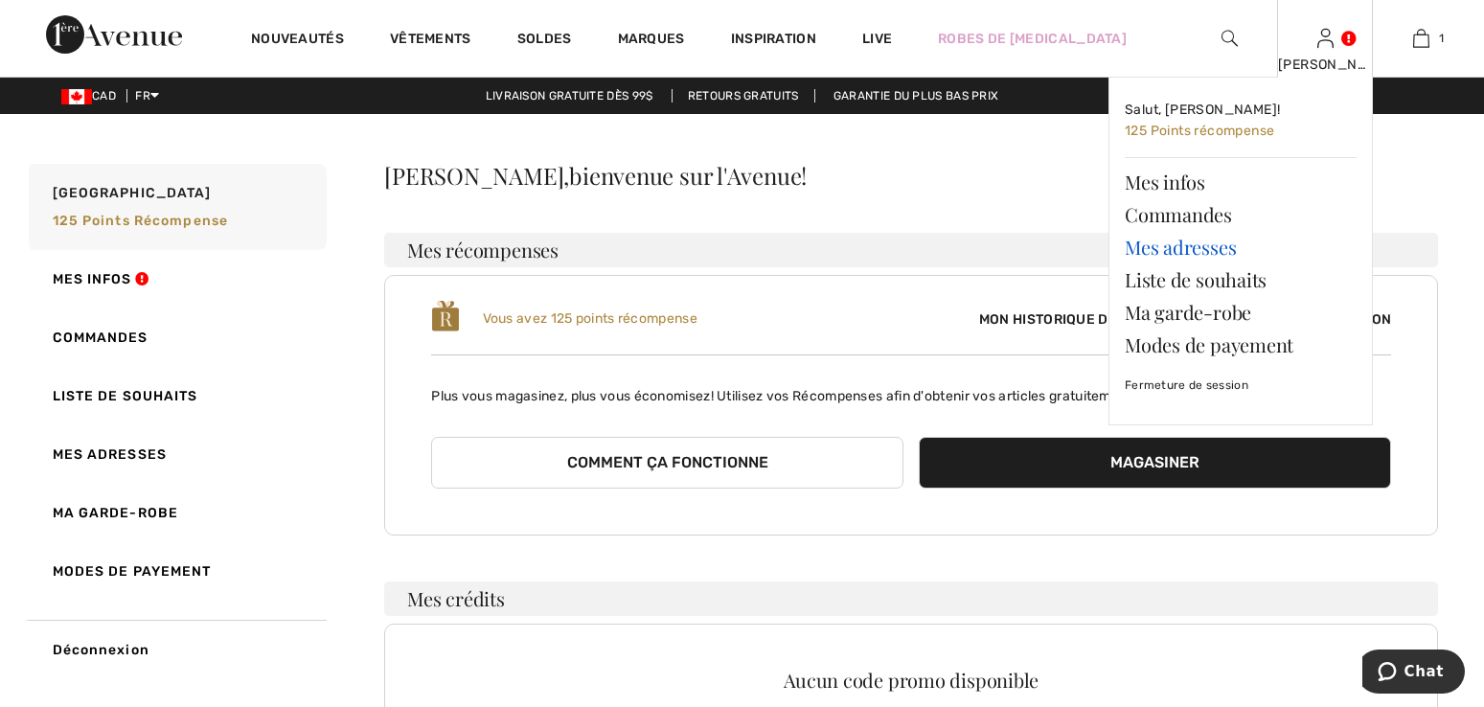
click at [1175, 249] on link "Mes adresses" at bounding box center [1241, 247] width 232 height 33
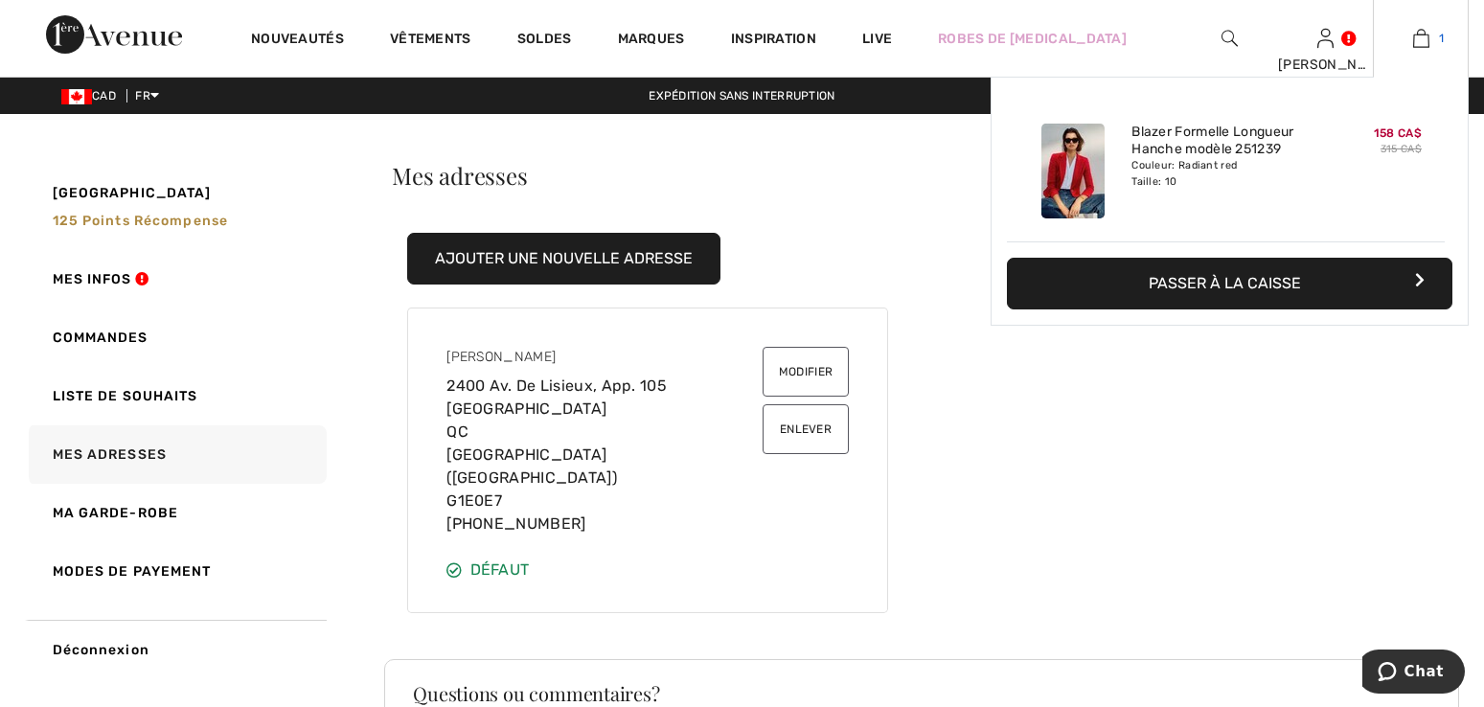
click at [1413, 42] on img at bounding box center [1421, 38] width 16 height 23
click at [1367, 268] on button "Passer à la caisse" at bounding box center [1230, 284] width 446 height 52
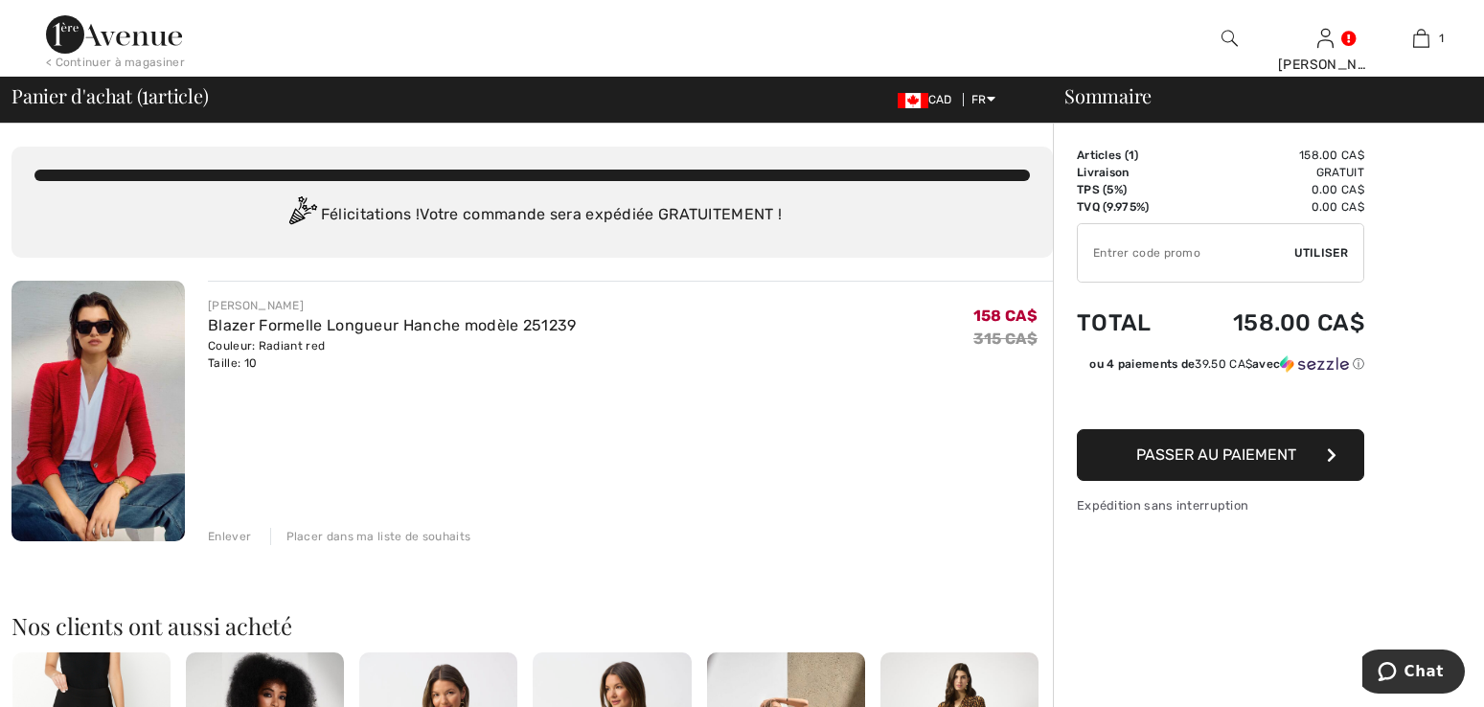
click at [1211, 461] on span "Passer au paiement" at bounding box center [1216, 455] width 160 height 18
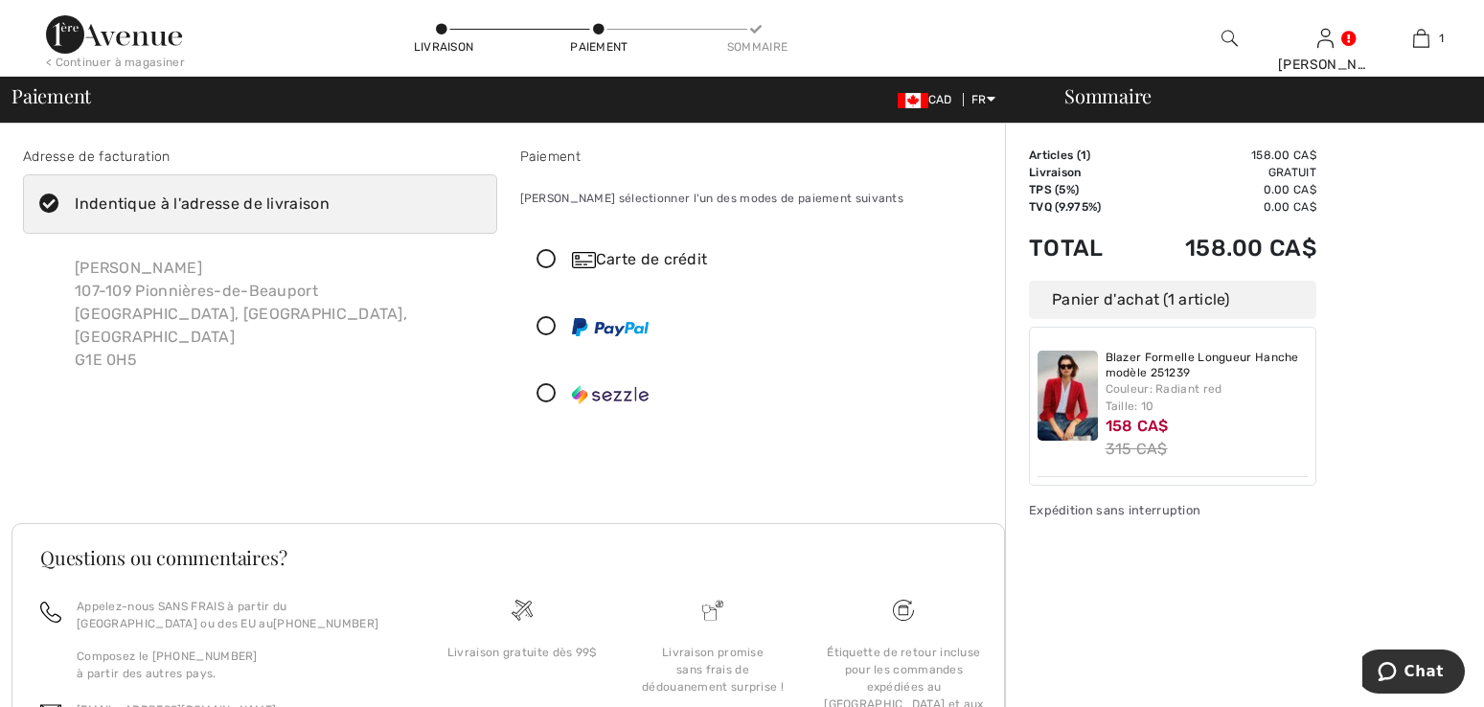
drag, startPoint x: 54, startPoint y: 202, endPoint x: 66, endPoint y: 203, distance: 12.5
click at [55, 202] on icon at bounding box center [49, 205] width 51 height 20
click at [330, 202] on input "Indentique à l'adresse de livraison" at bounding box center [336, 203] width 12 height 57
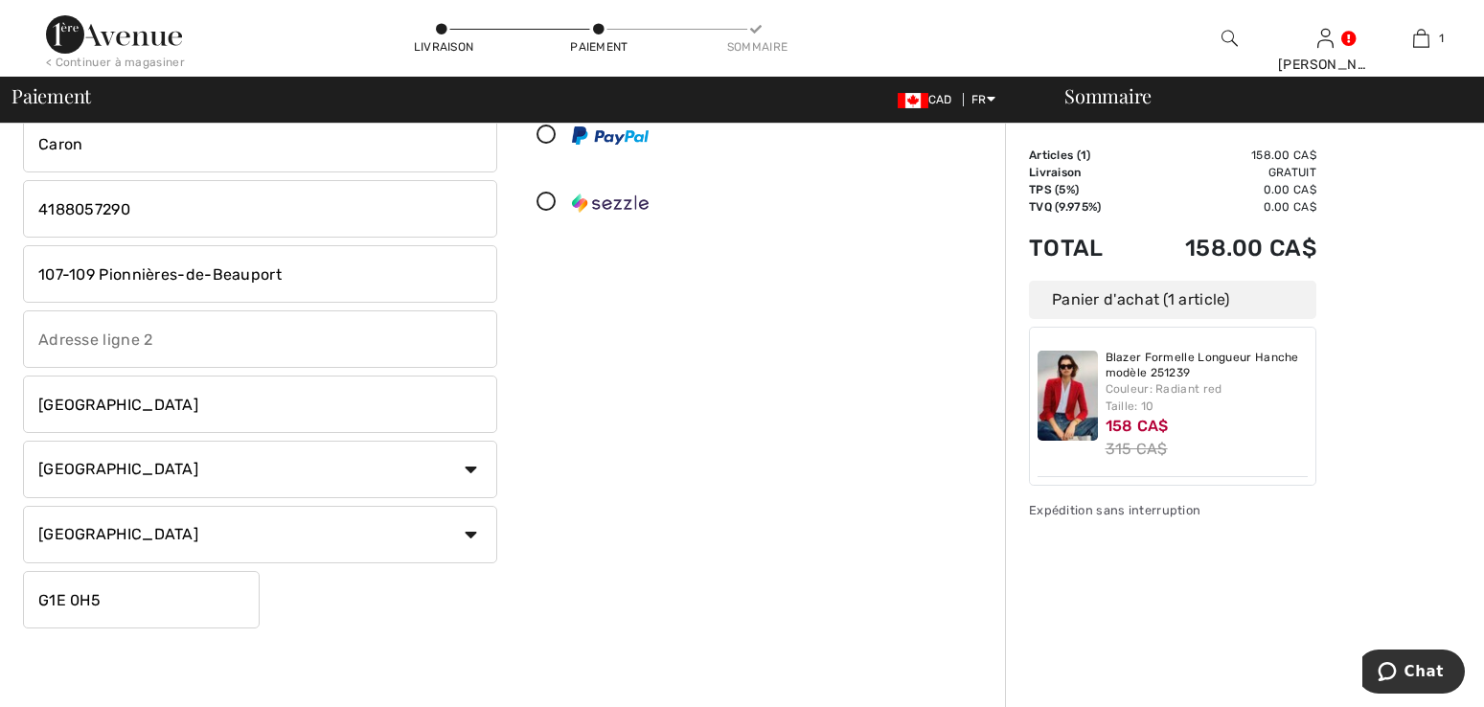
scroll to position [96, 0]
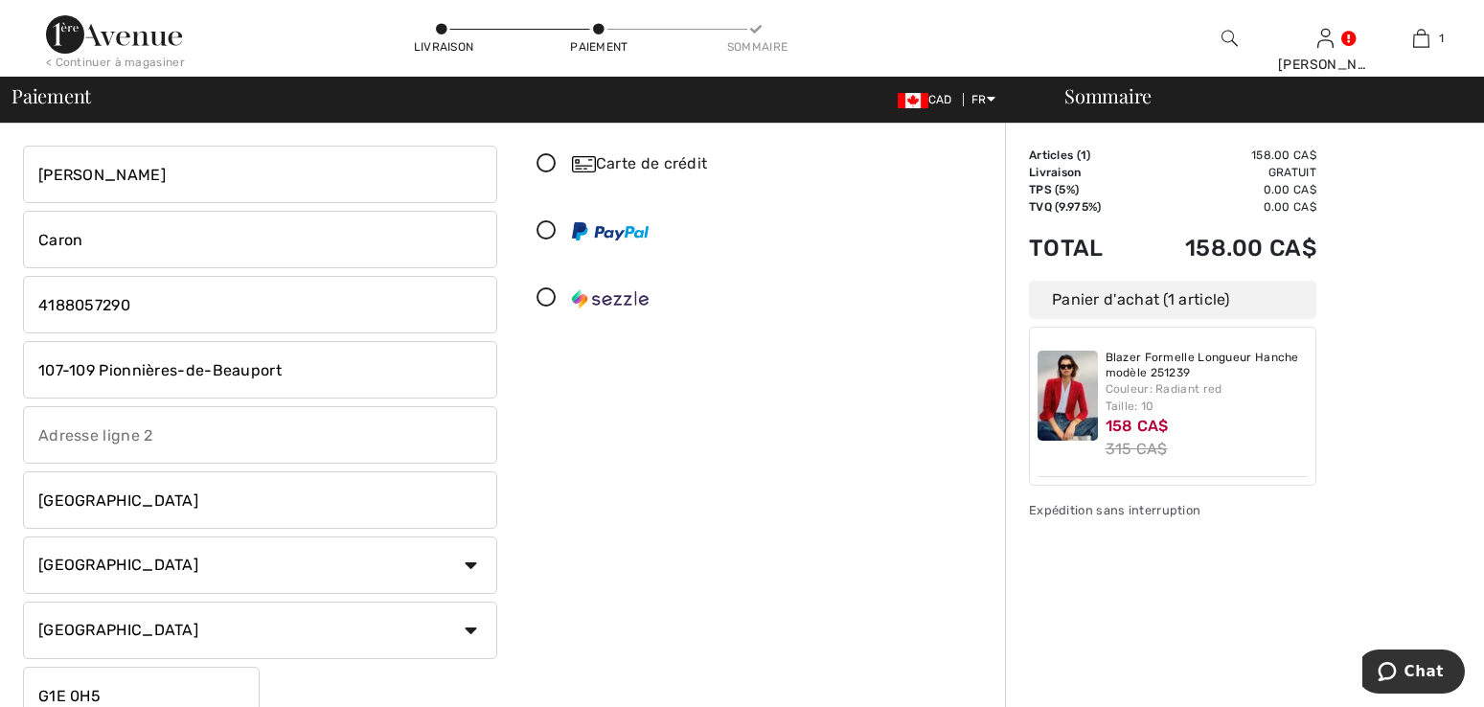
checkbox input "false"
click at [286, 383] on input "107-109 Pionnières-de-Beauport" at bounding box center [260, 369] width 474 height 57
drag, startPoint x: 286, startPoint y: 383, endPoint x: 16, endPoint y: 359, distance: 271.3
click at [16, 359] on div "Adresse de facturation Indentique à l'adresse de livraison [PERSON_NAME] [STREE…" at bounding box center [259, 391] width 497 height 681
type input "2400 Av. de Lisieux, app. 105"
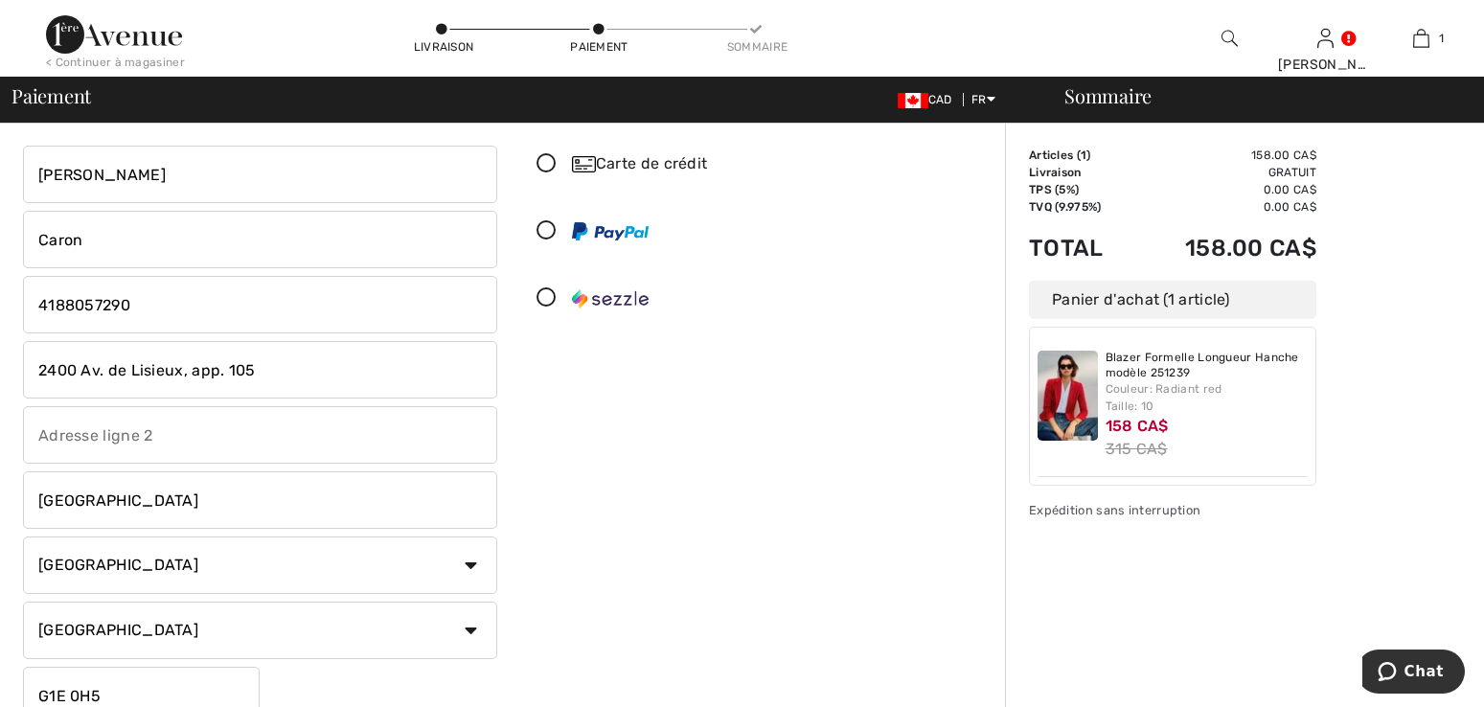
click at [154, 441] on input "text" at bounding box center [260, 434] width 474 height 57
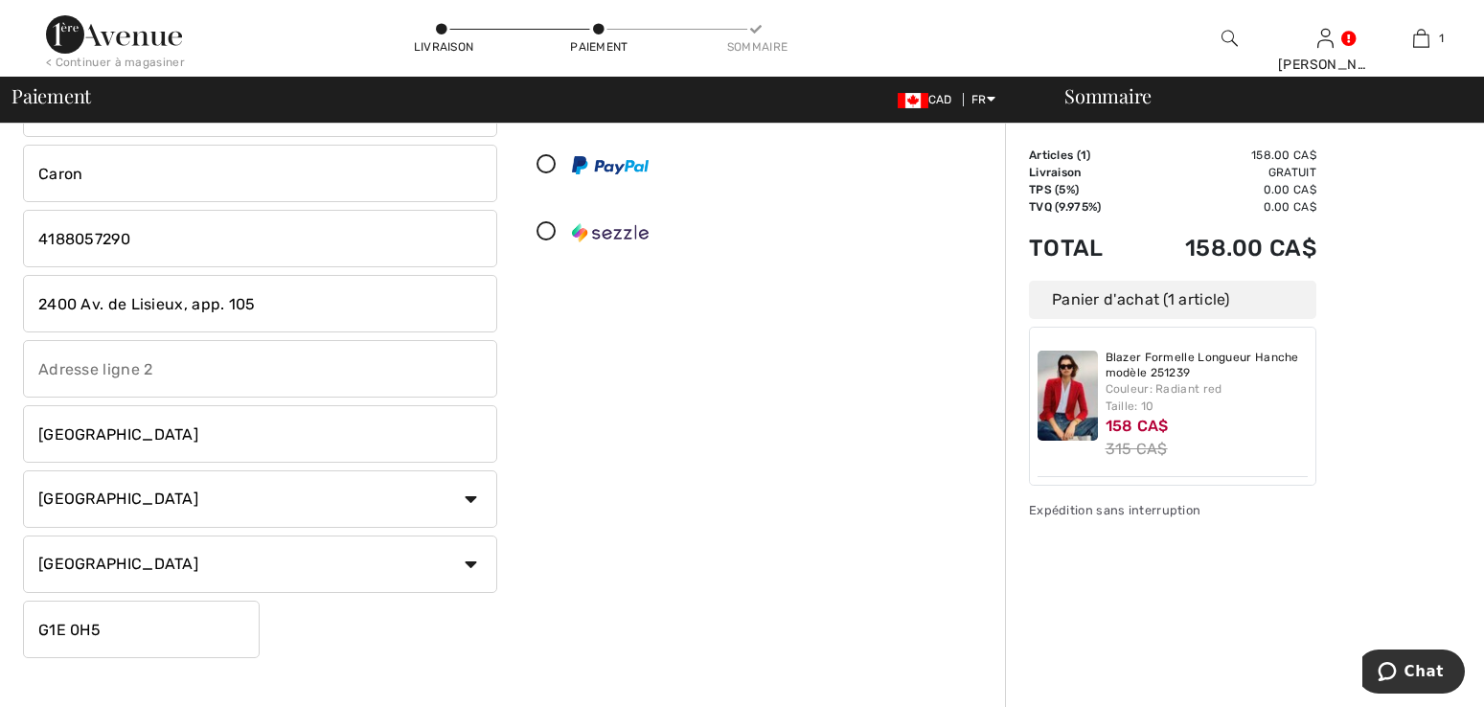
scroll to position [192, 0]
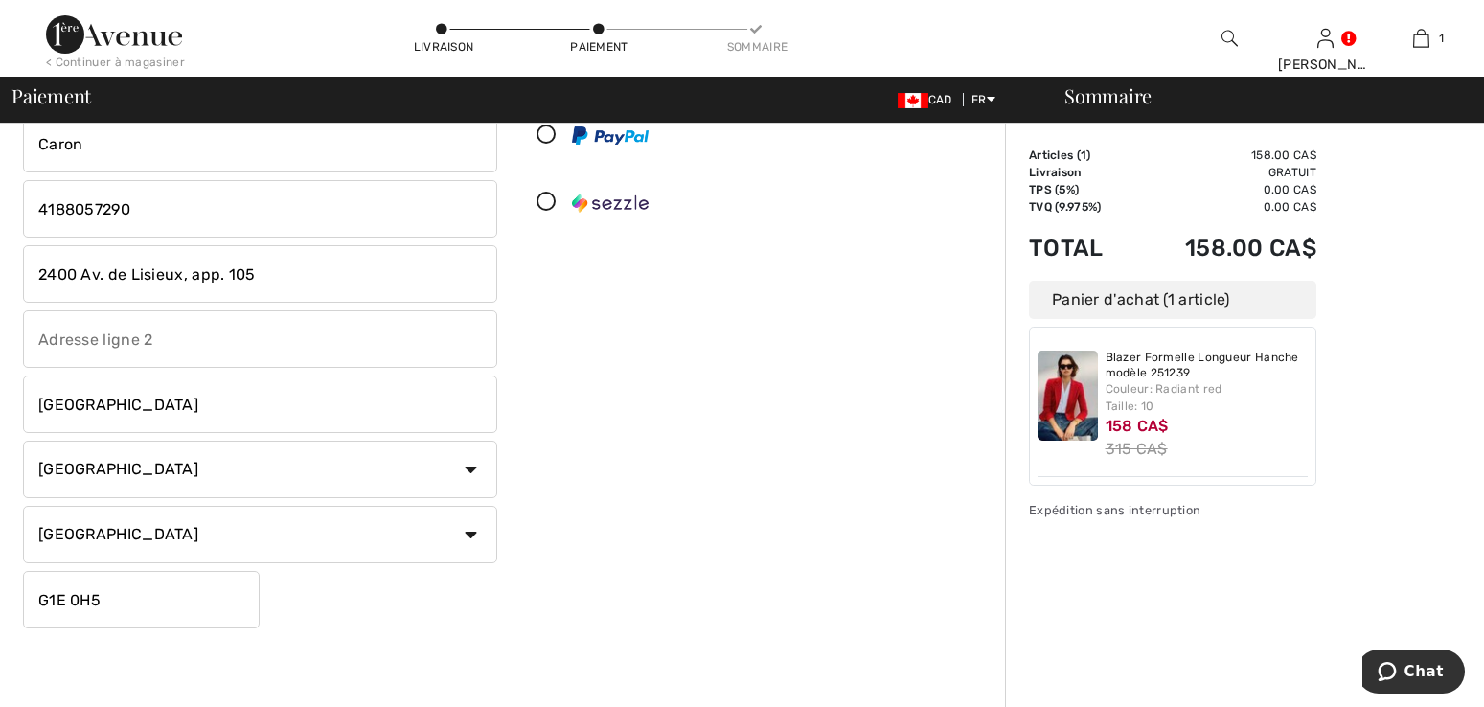
click at [112, 609] on input "G1E 0H5" at bounding box center [141, 599] width 237 height 57
type input "G1E0E7"
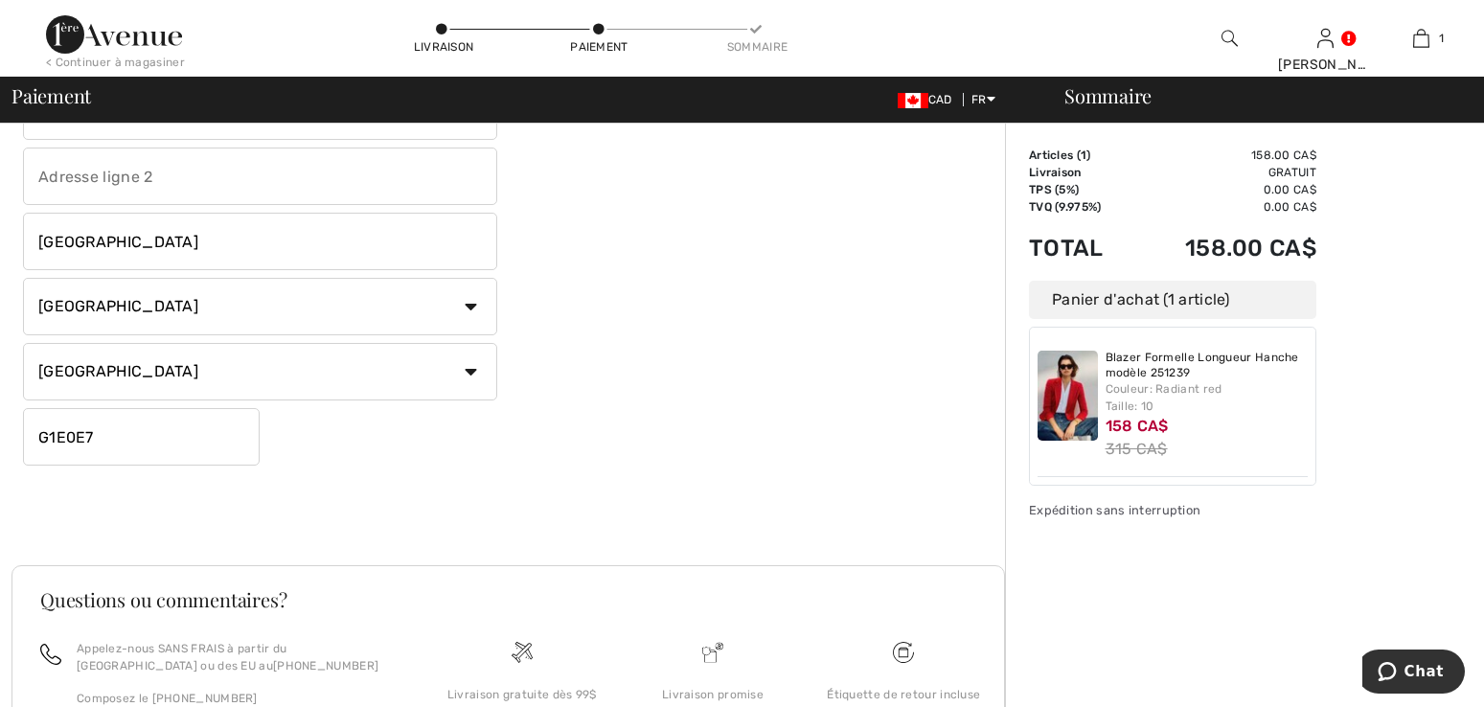
scroll to position [165, 0]
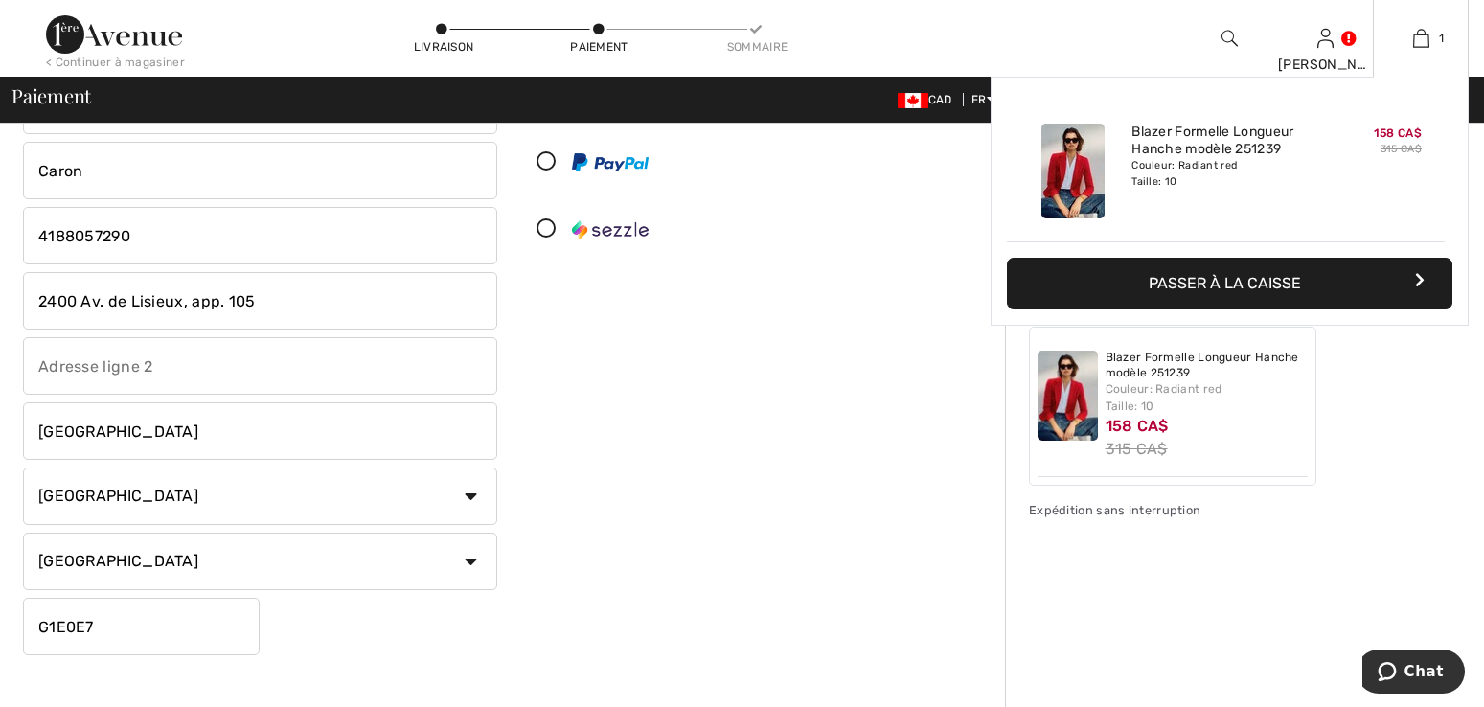
click at [1323, 275] on button "Passer à la caisse" at bounding box center [1230, 284] width 446 height 52
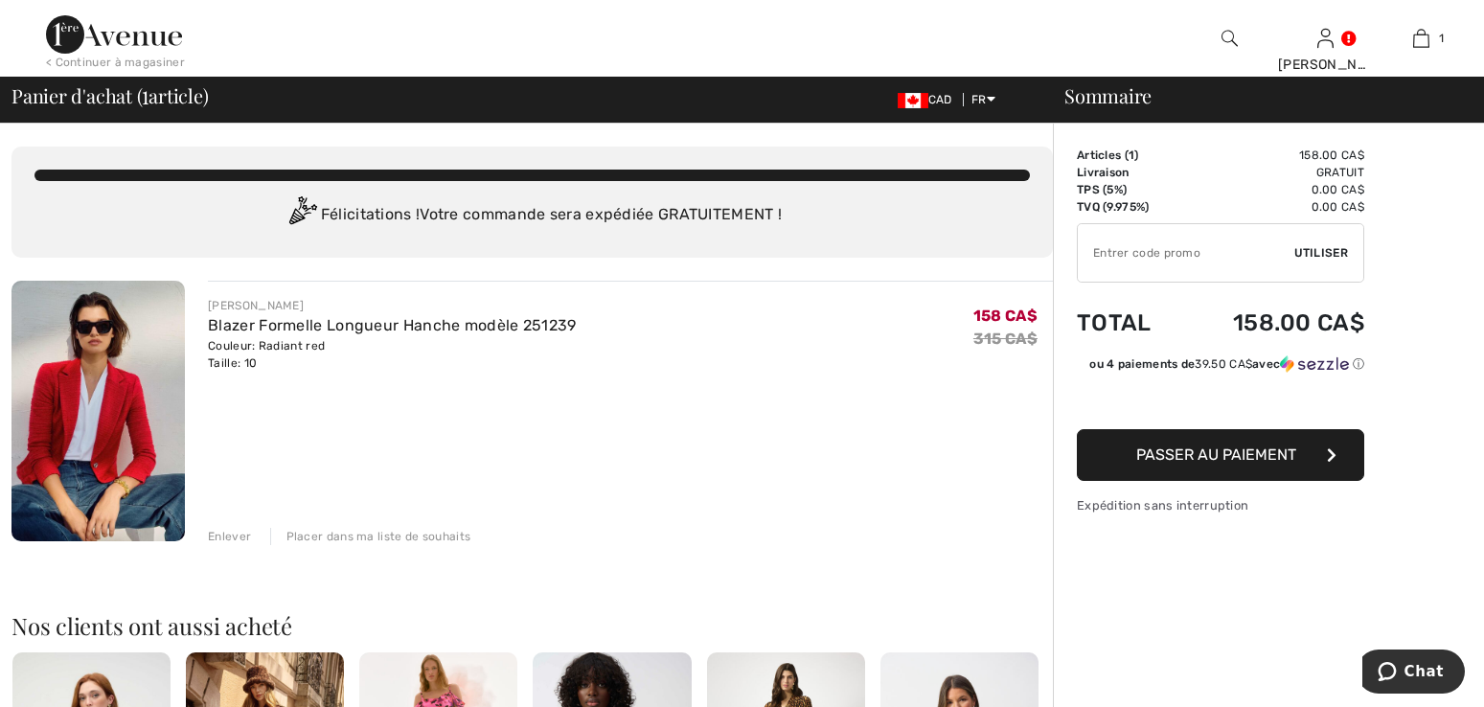
click at [1192, 457] on span "Passer au paiement" at bounding box center [1216, 455] width 160 height 18
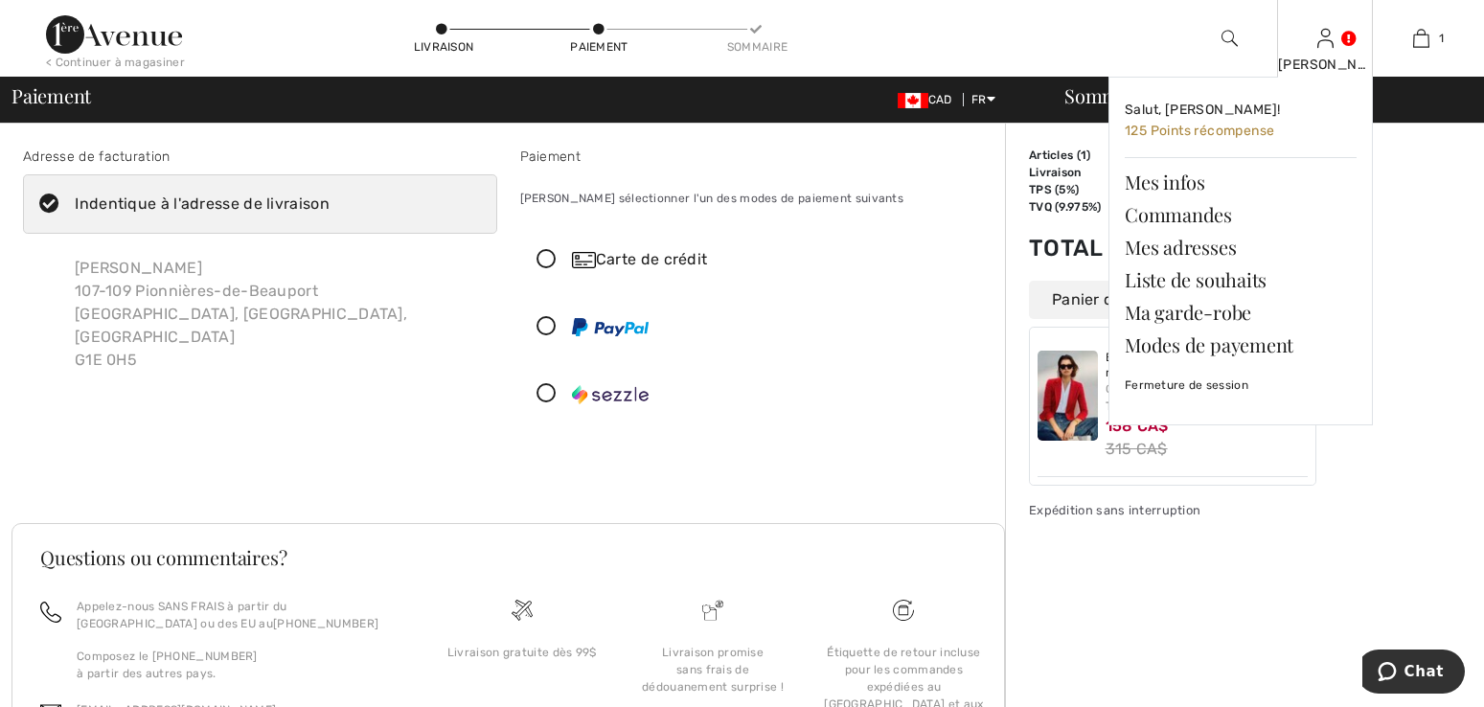
click at [1333, 39] on img at bounding box center [1325, 38] width 16 height 23
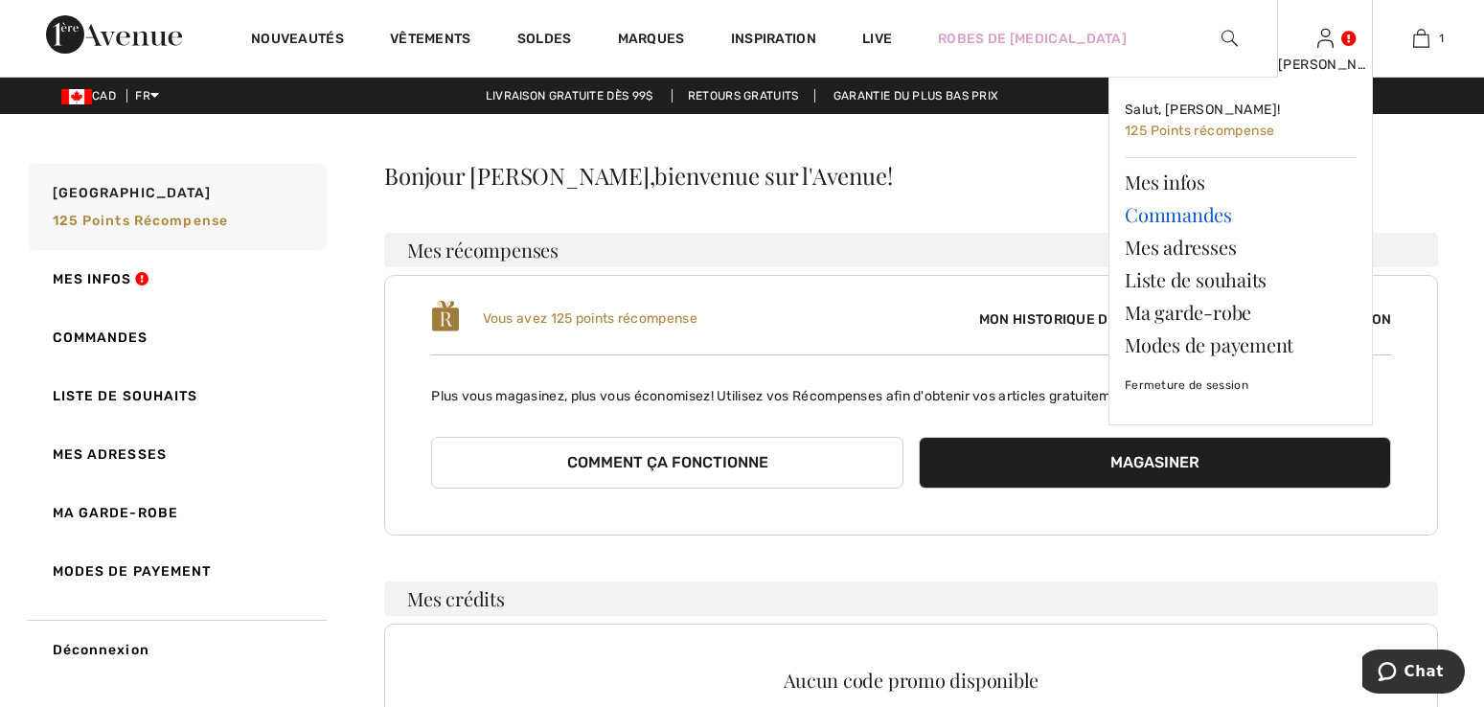
click at [1205, 214] on link "Commandes" at bounding box center [1241, 214] width 232 height 33
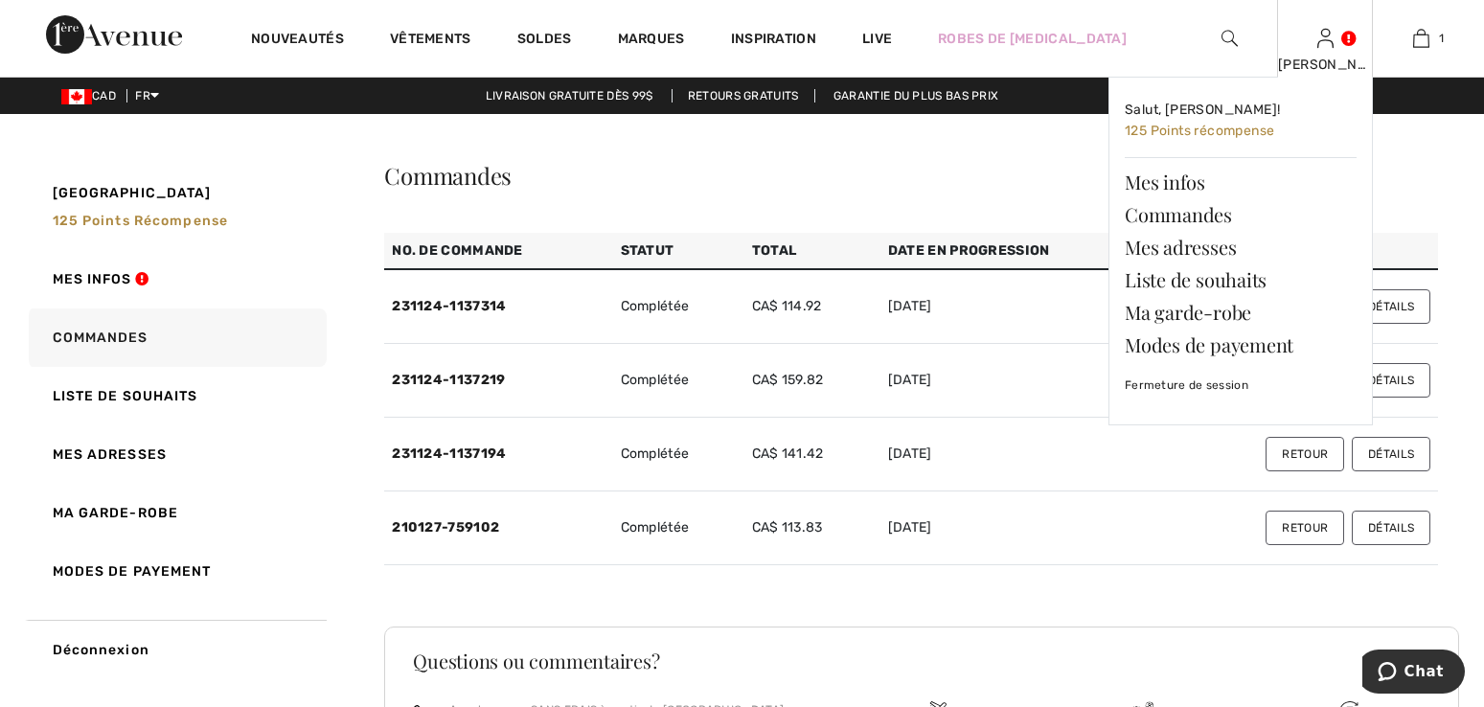
click at [1321, 64] on div "[PERSON_NAME]" at bounding box center [1325, 65] width 94 height 20
click at [1224, 355] on link "Modes de payement" at bounding box center [1241, 345] width 232 height 33
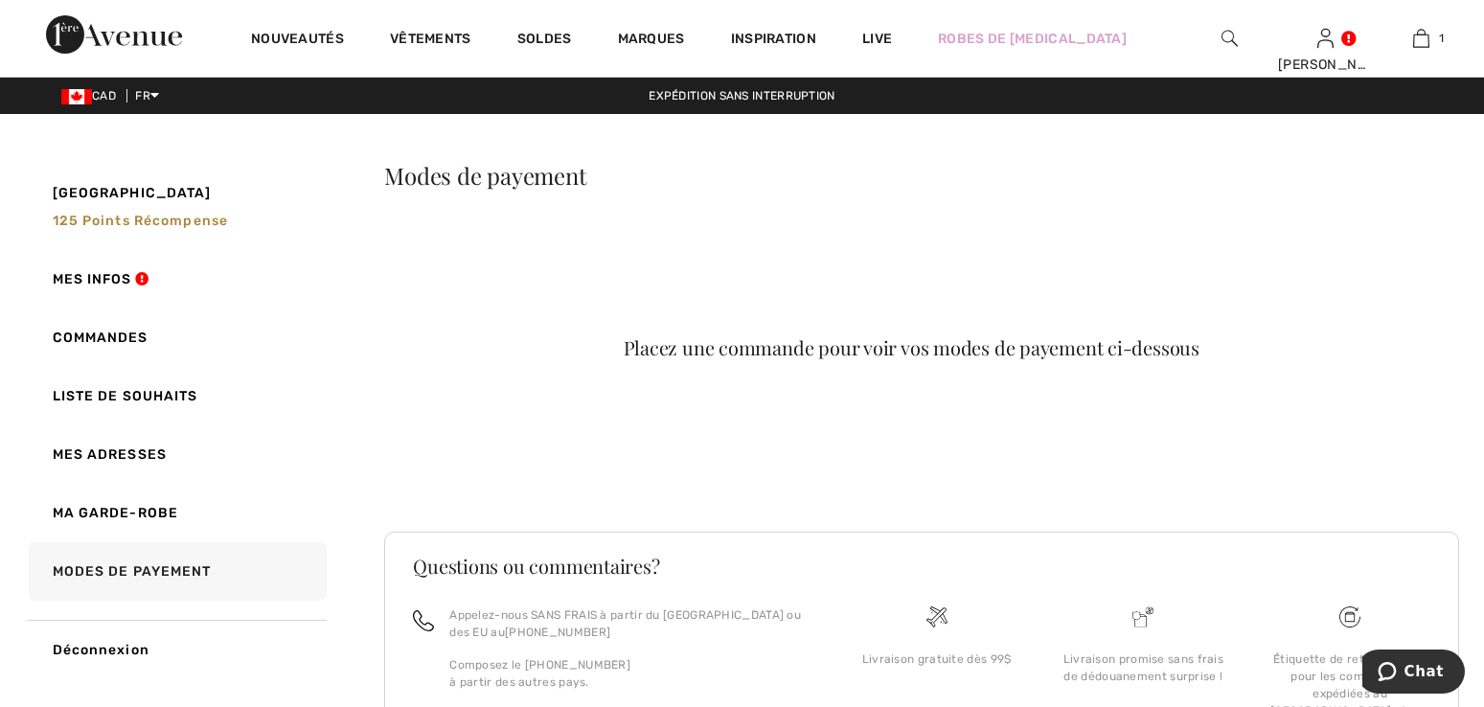
click at [891, 313] on div "Placez une commande pour voir vos modes de payement ci-dessous" at bounding box center [911, 359] width 1054 height 253
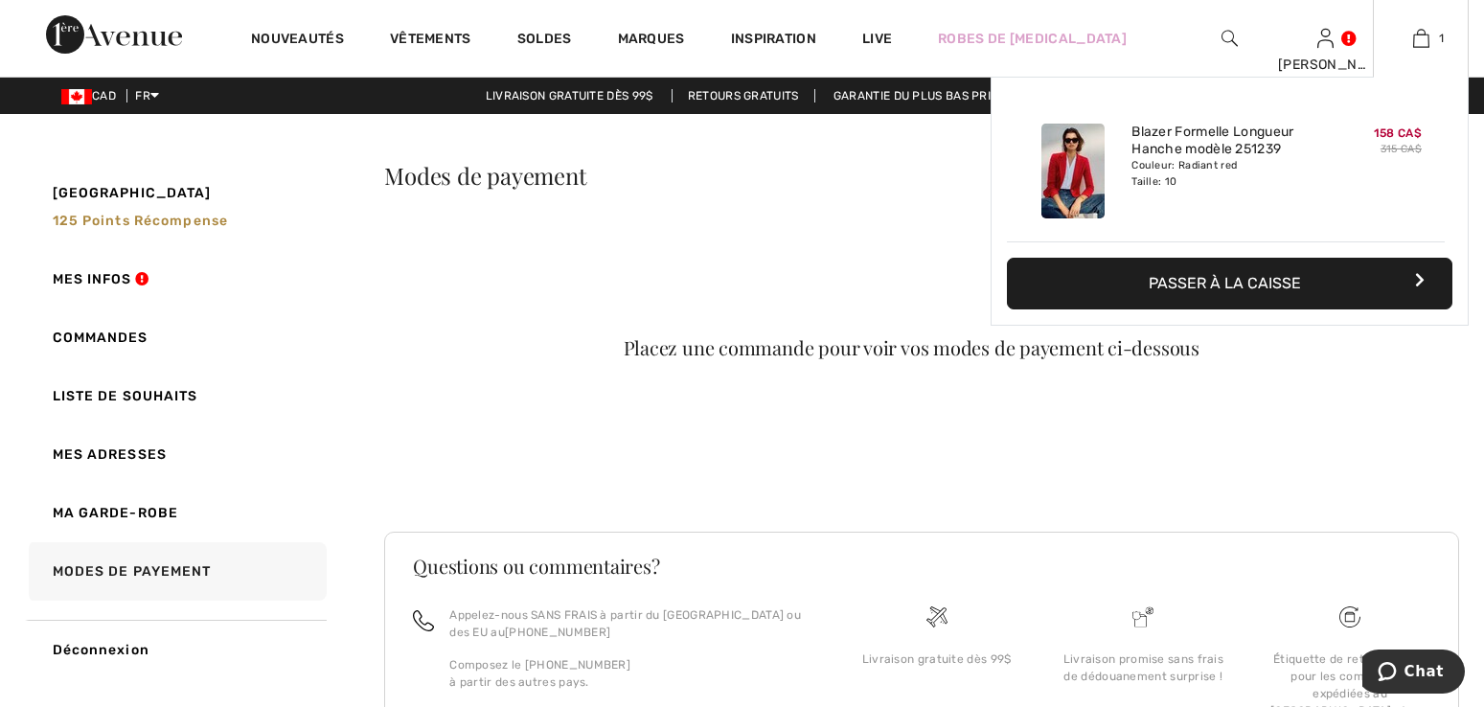
click at [1211, 298] on button "Passer à la caisse" at bounding box center [1230, 284] width 446 height 52
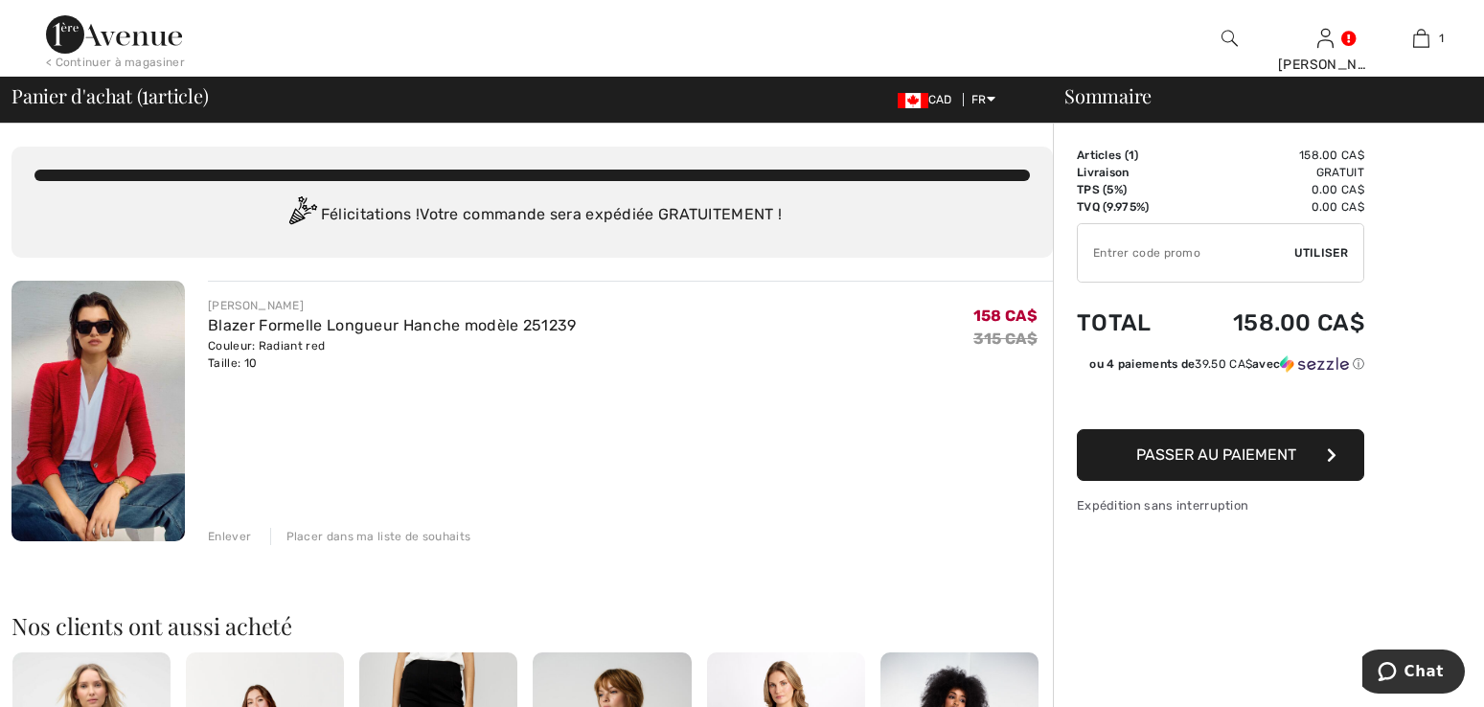
click at [1224, 462] on span "Passer au paiement" at bounding box center [1216, 455] width 160 height 18
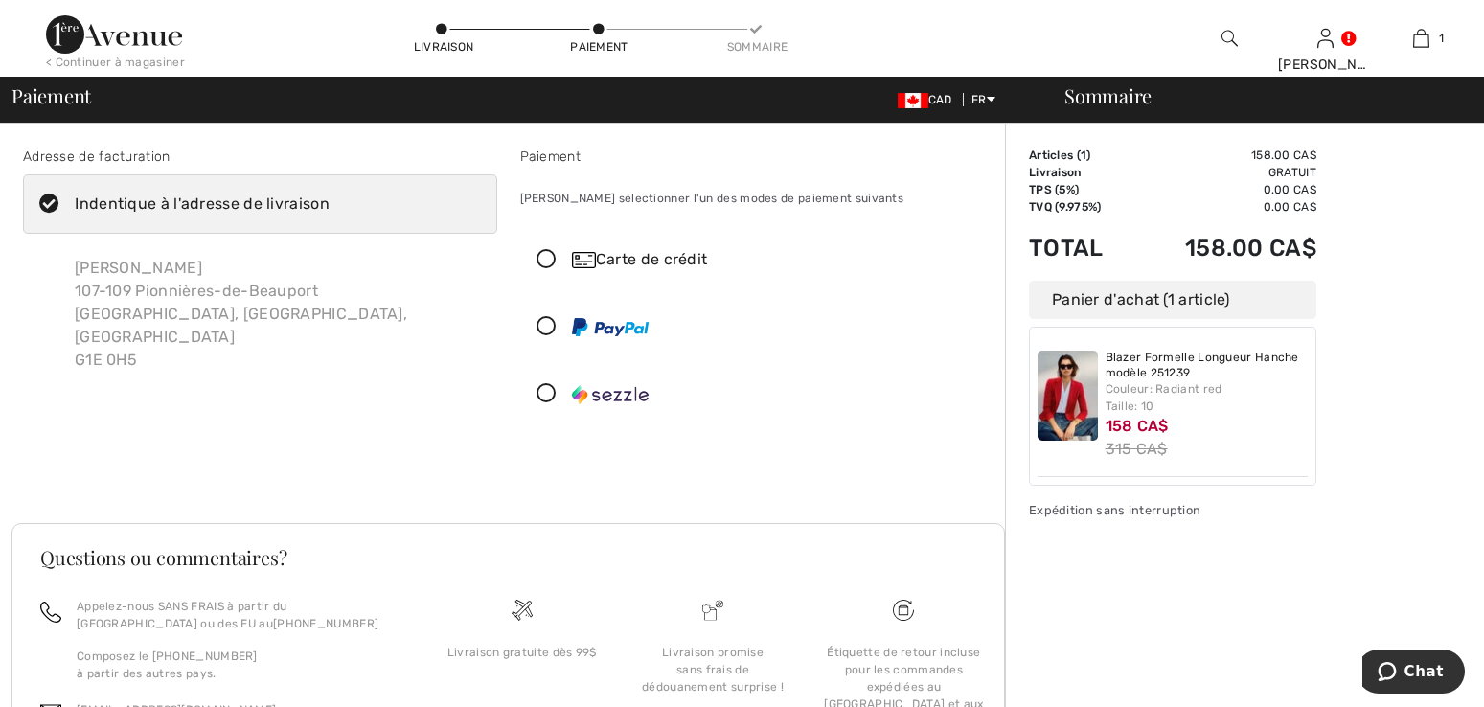
click at [549, 257] on icon at bounding box center [546, 260] width 51 height 20
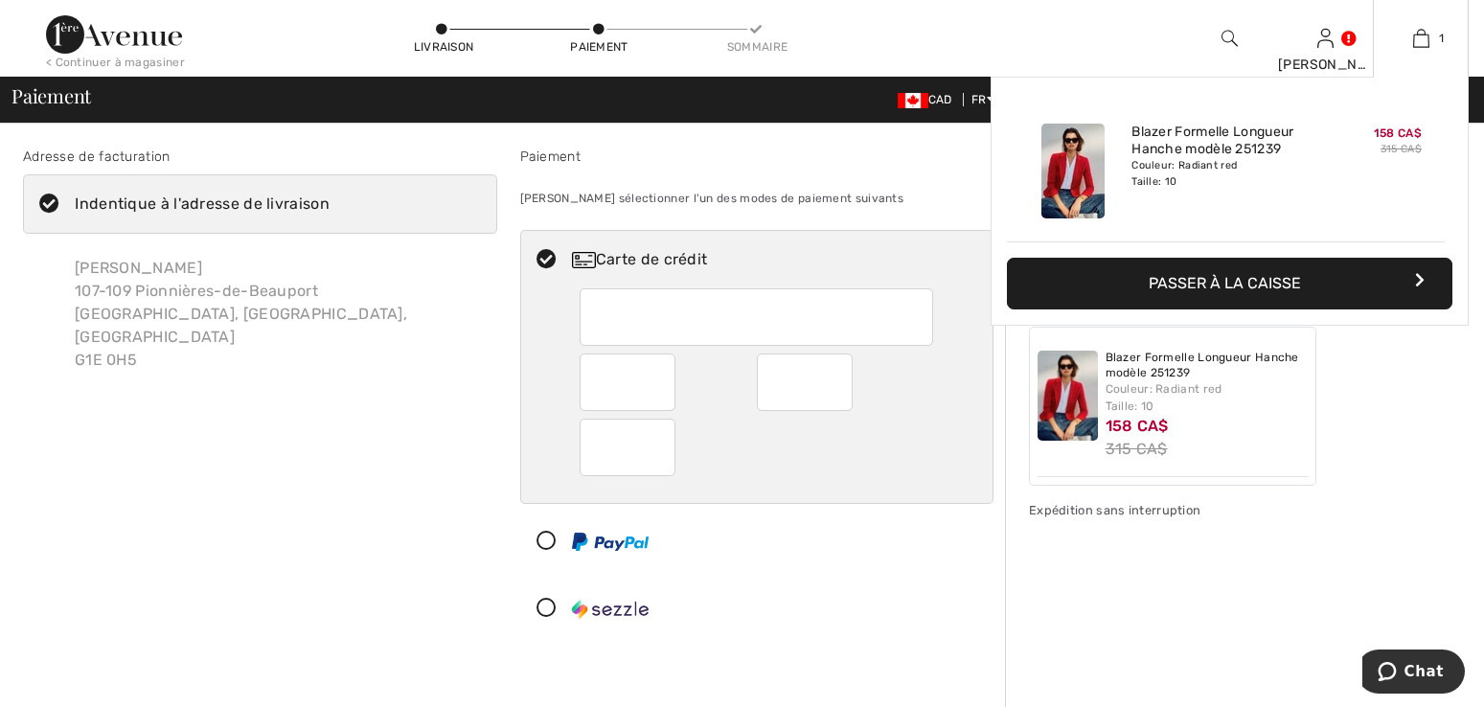
click at [1398, 275] on button "Passer à la caisse" at bounding box center [1230, 284] width 446 height 52
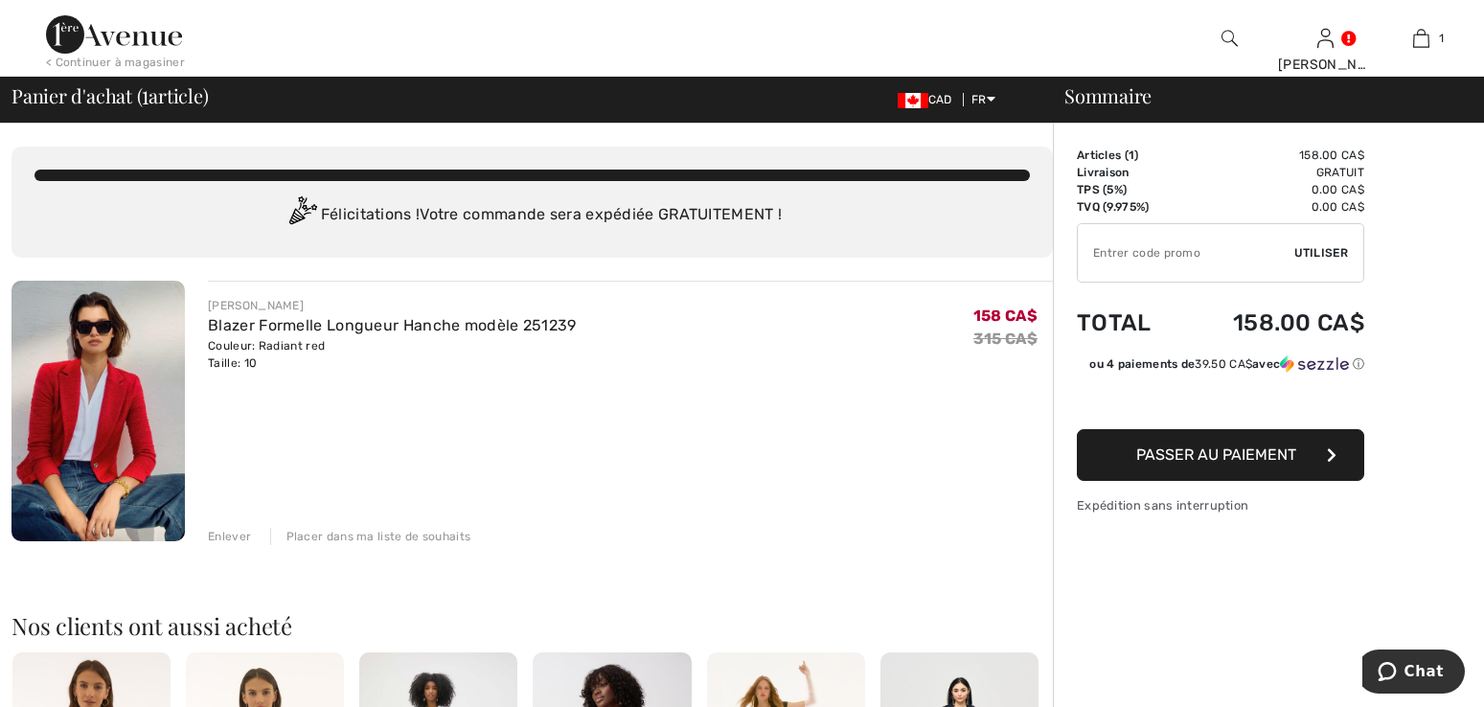
click at [1299, 447] on button "Passer au paiement" at bounding box center [1220, 455] width 287 height 52
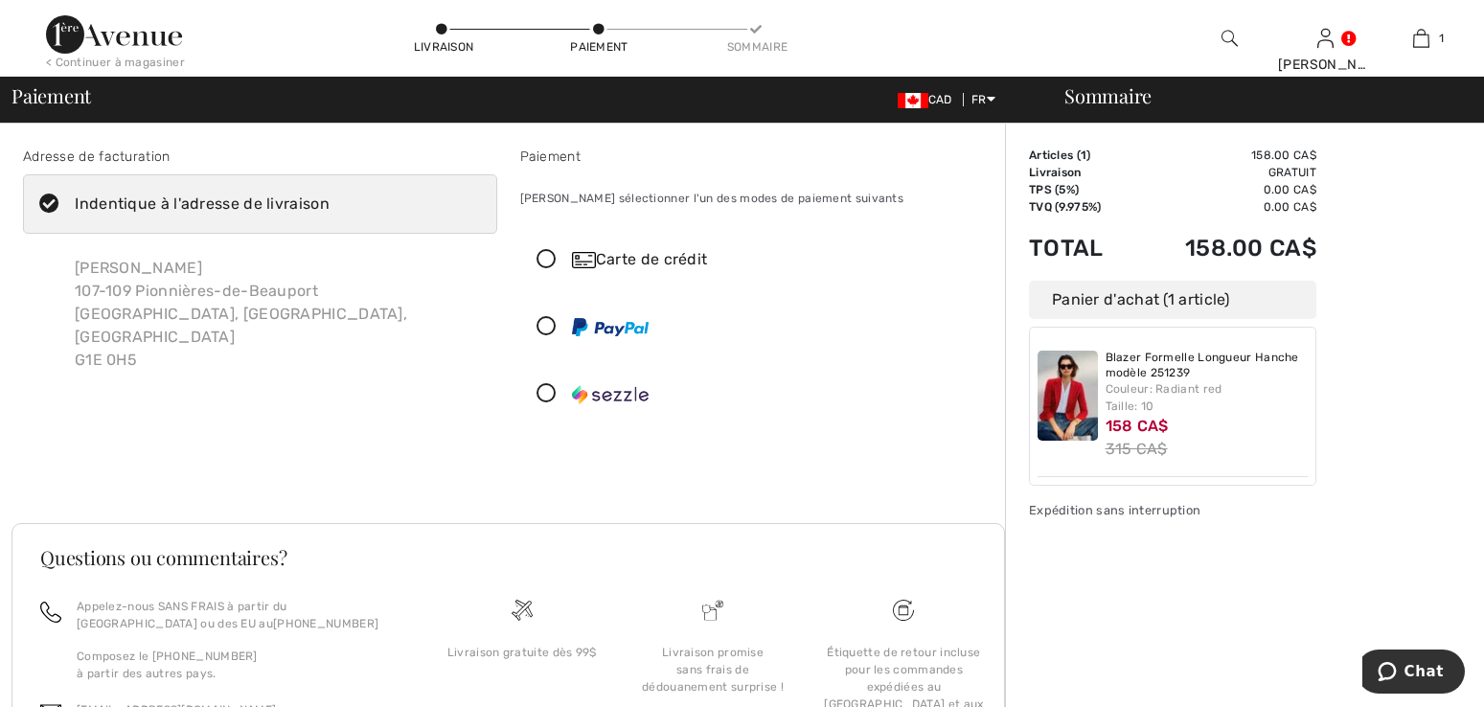
click at [556, 258] on icon at bounding box center [546, 260] width 51 height 20
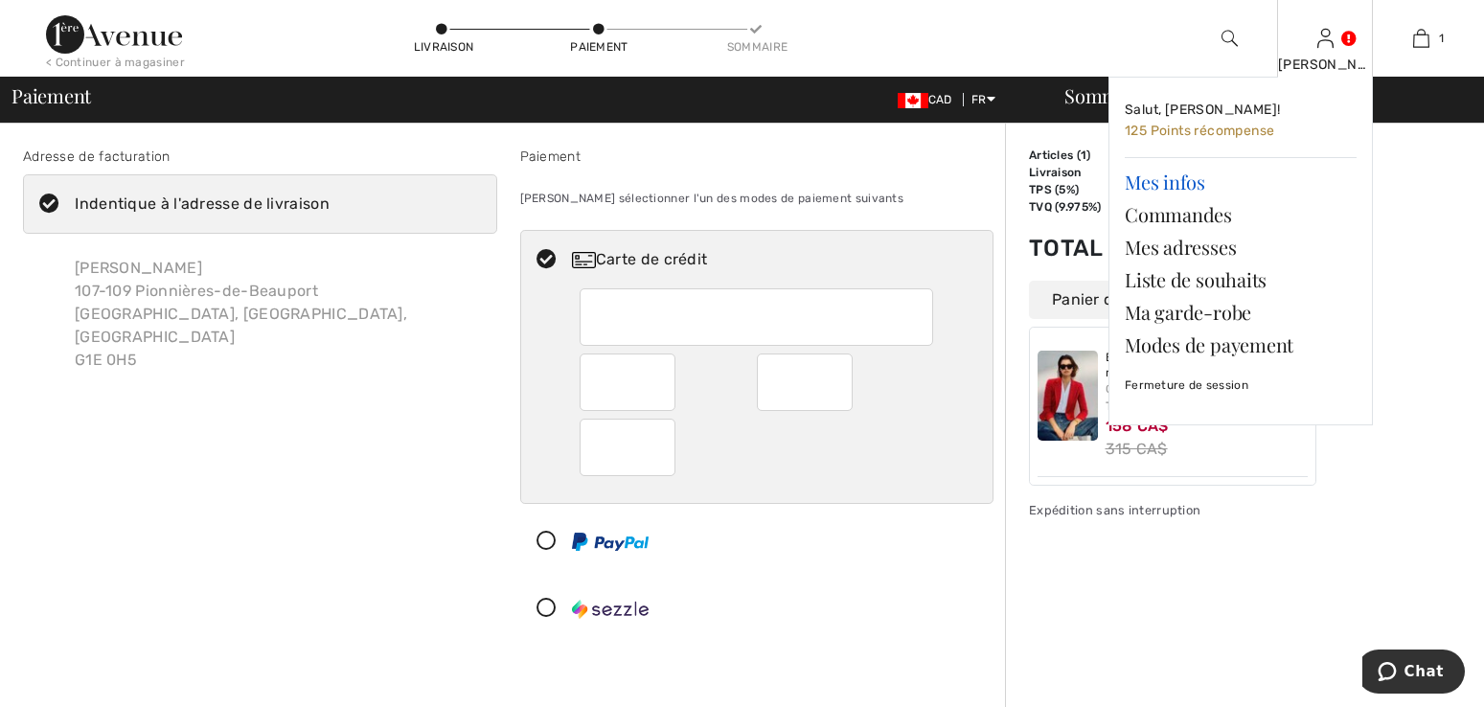
click at [1178, 182] on link "Mes infos" at bounding box center [1241, 182] width 232 height 33
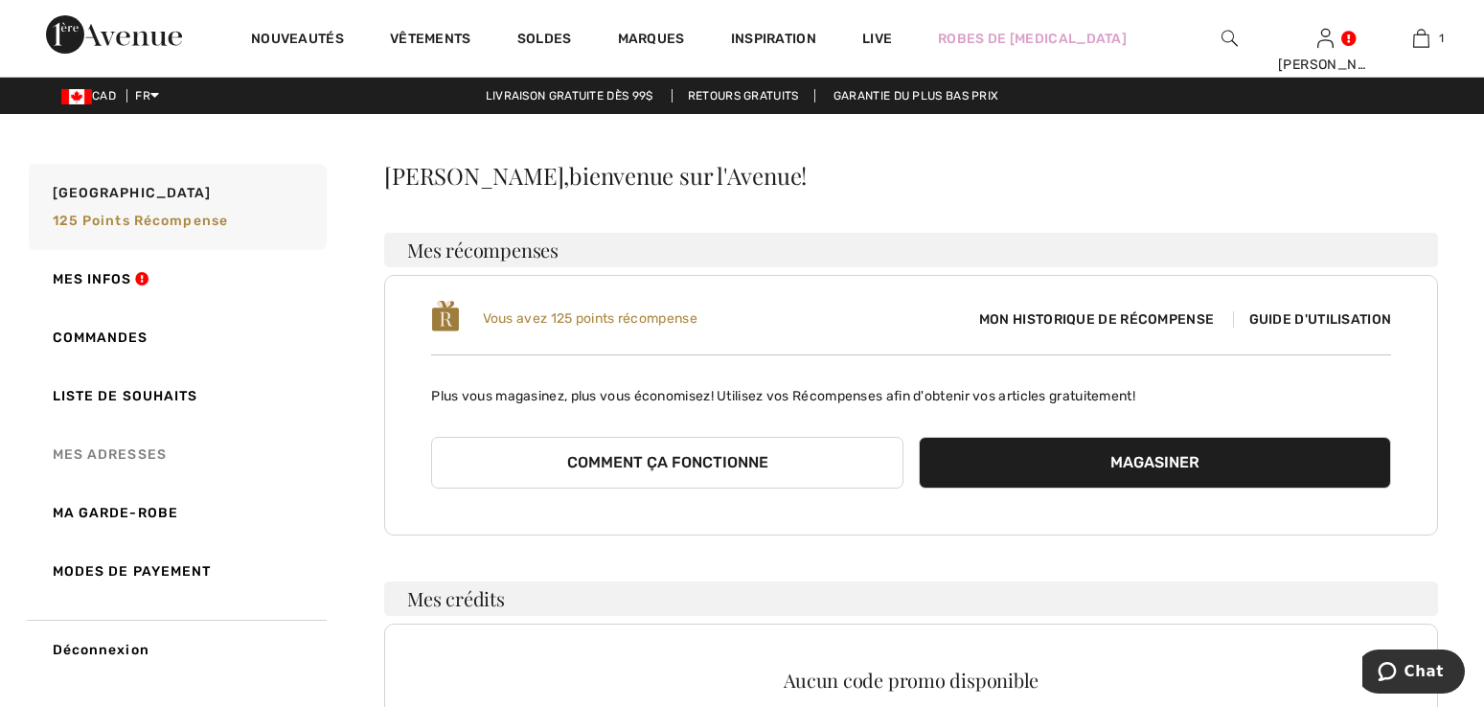
click at [103, 455] on link "Mes adresses" at bounding box center [176, 454] width 302 height 58
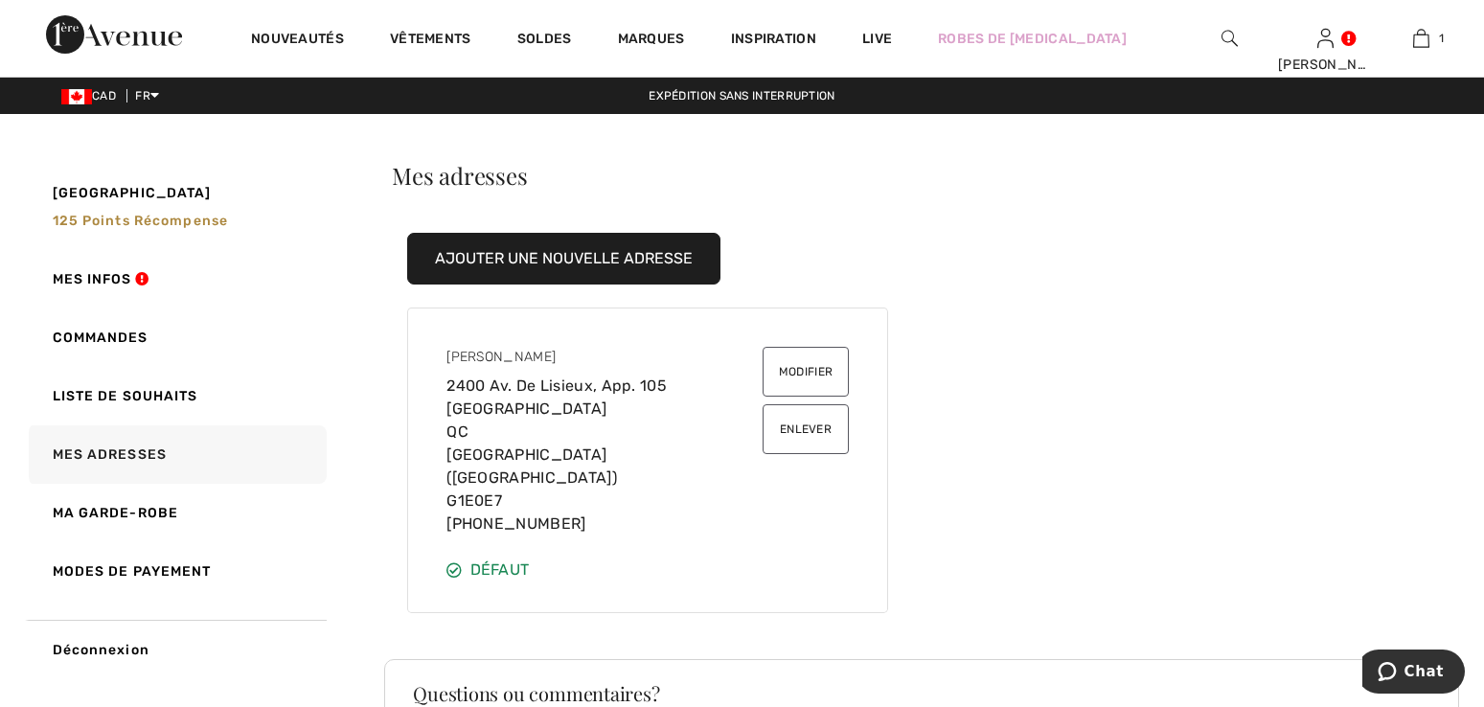
click at [797, 388] on button "Modifier" at bounding box center [806, 372] width 86 height 50
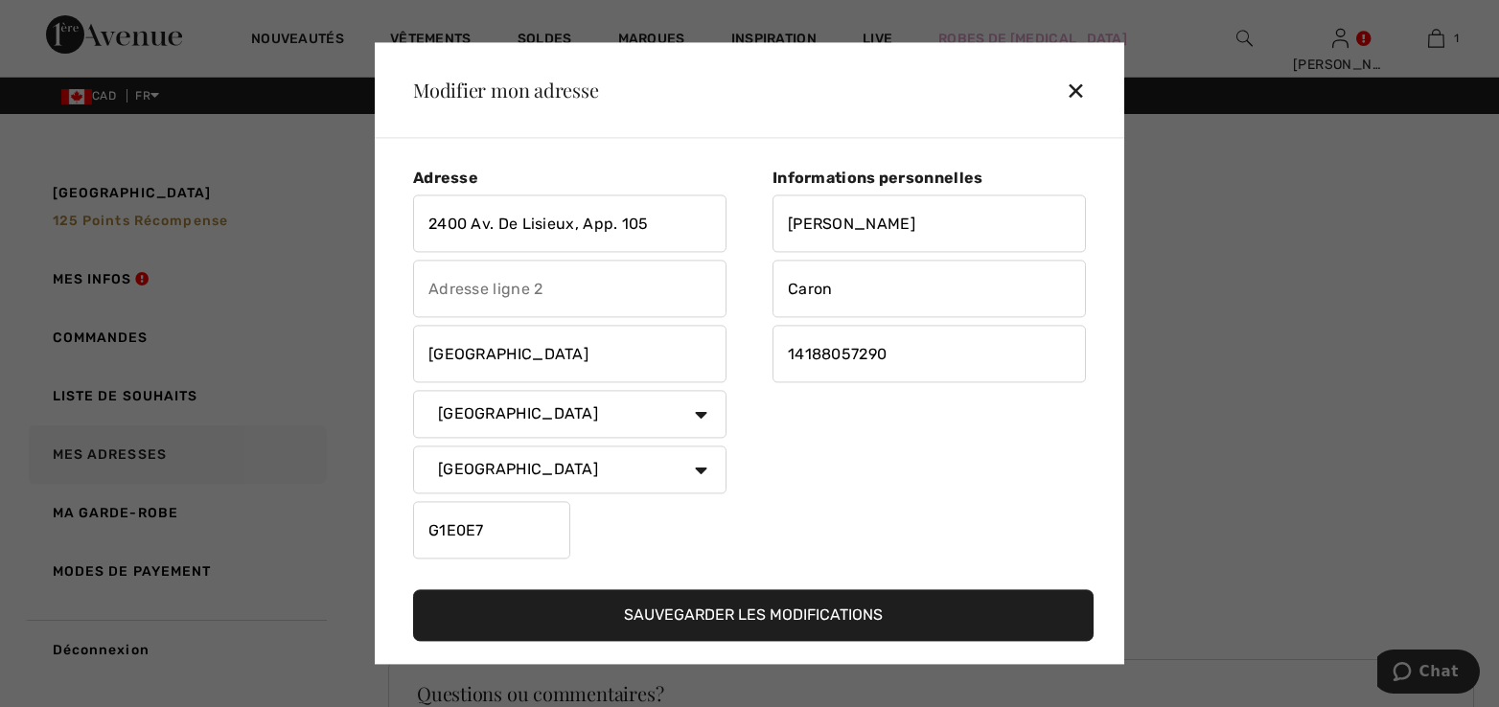
click at [677, 612] on button "Sauvegarder les modifications" at bounding box center [753, 616] width 680 height 52
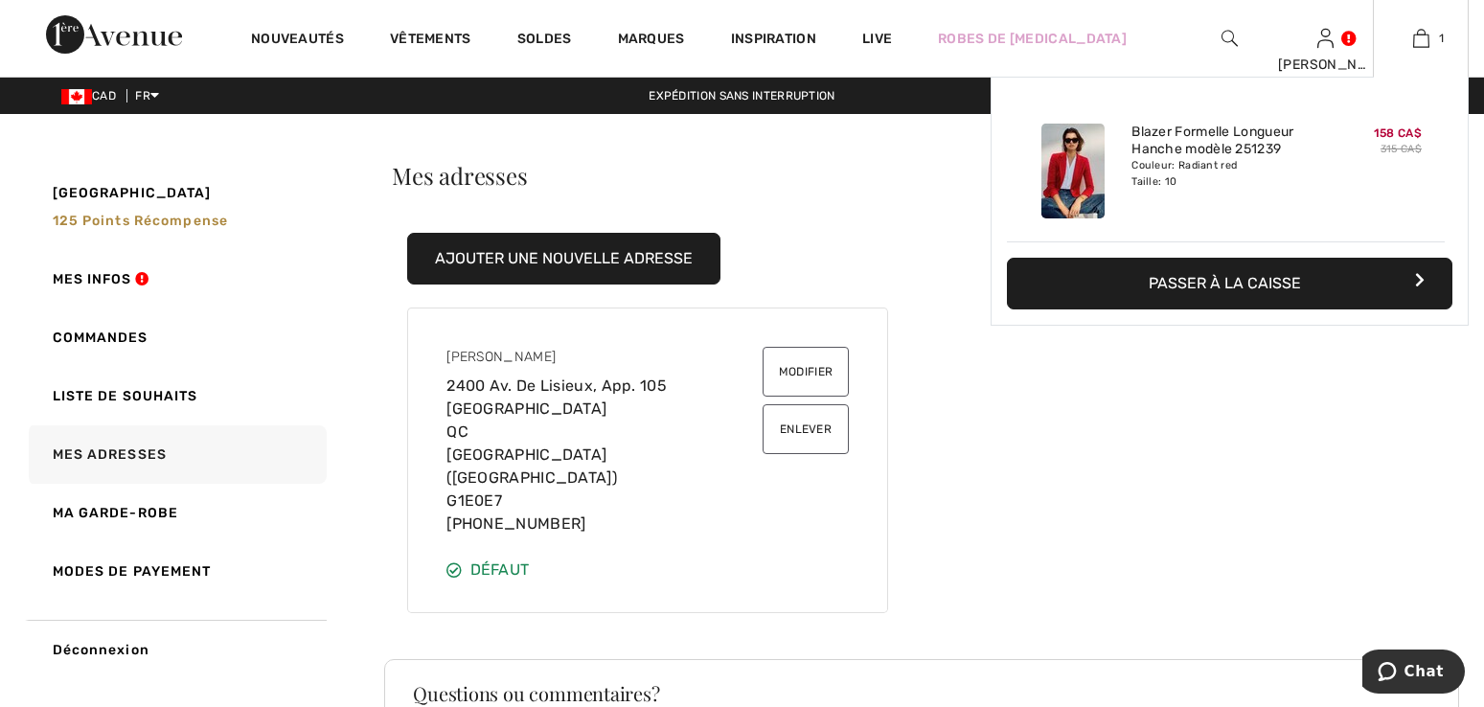
click at [1148, 283] on button "Passer à la caisse" at bounding box center [1230, 284] width 446 height 52
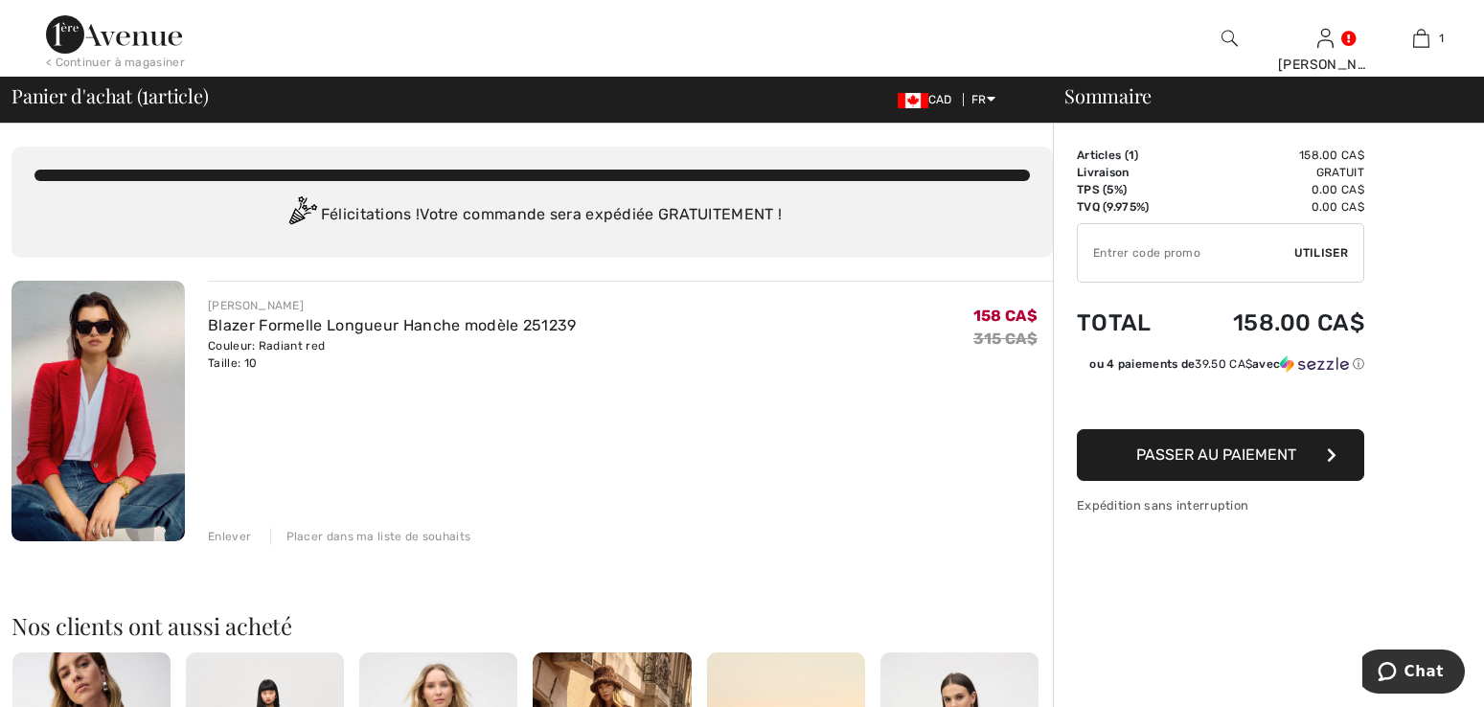
click at [1187, 459] on span "Passer au paiement" at bounding box center [1216, 455] width 160 height 18
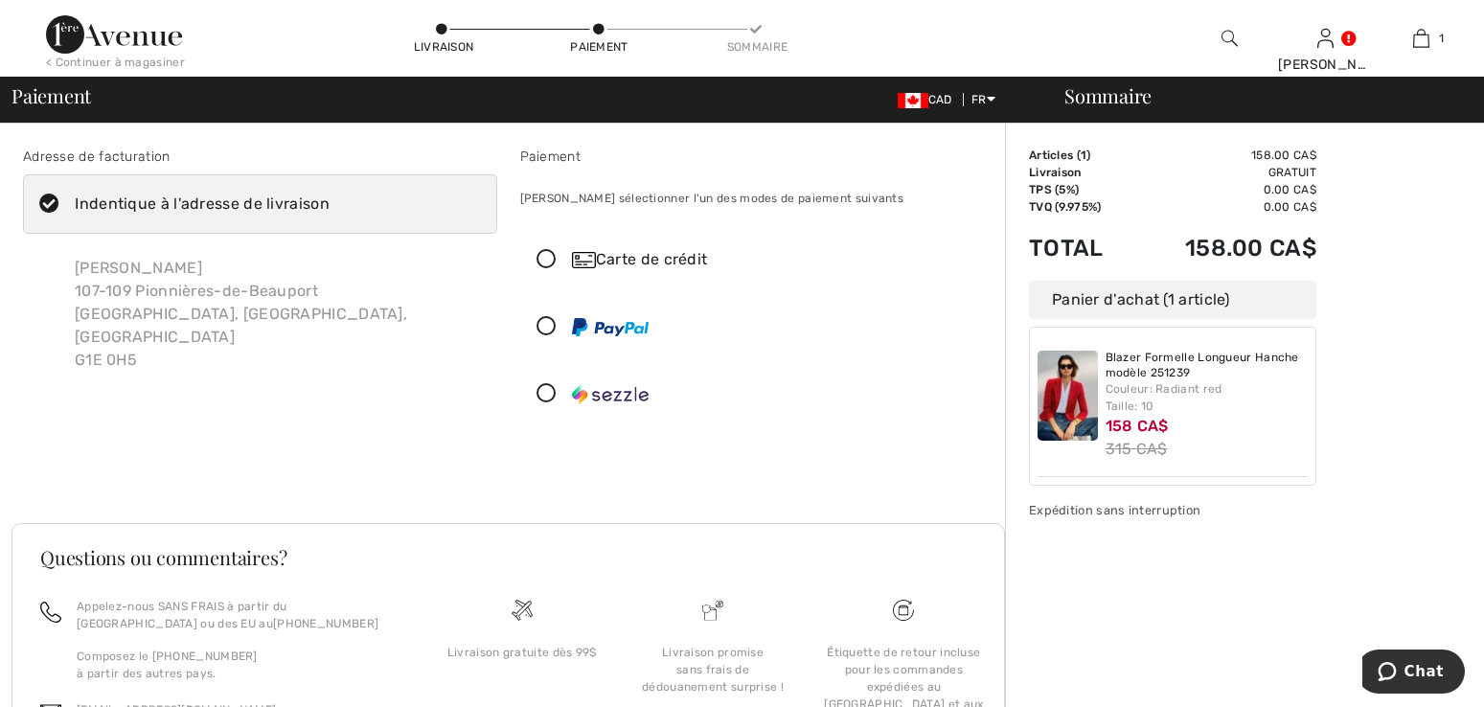
click at [551, 262] on icon at bounding box center [546, 260] width 51 height 20
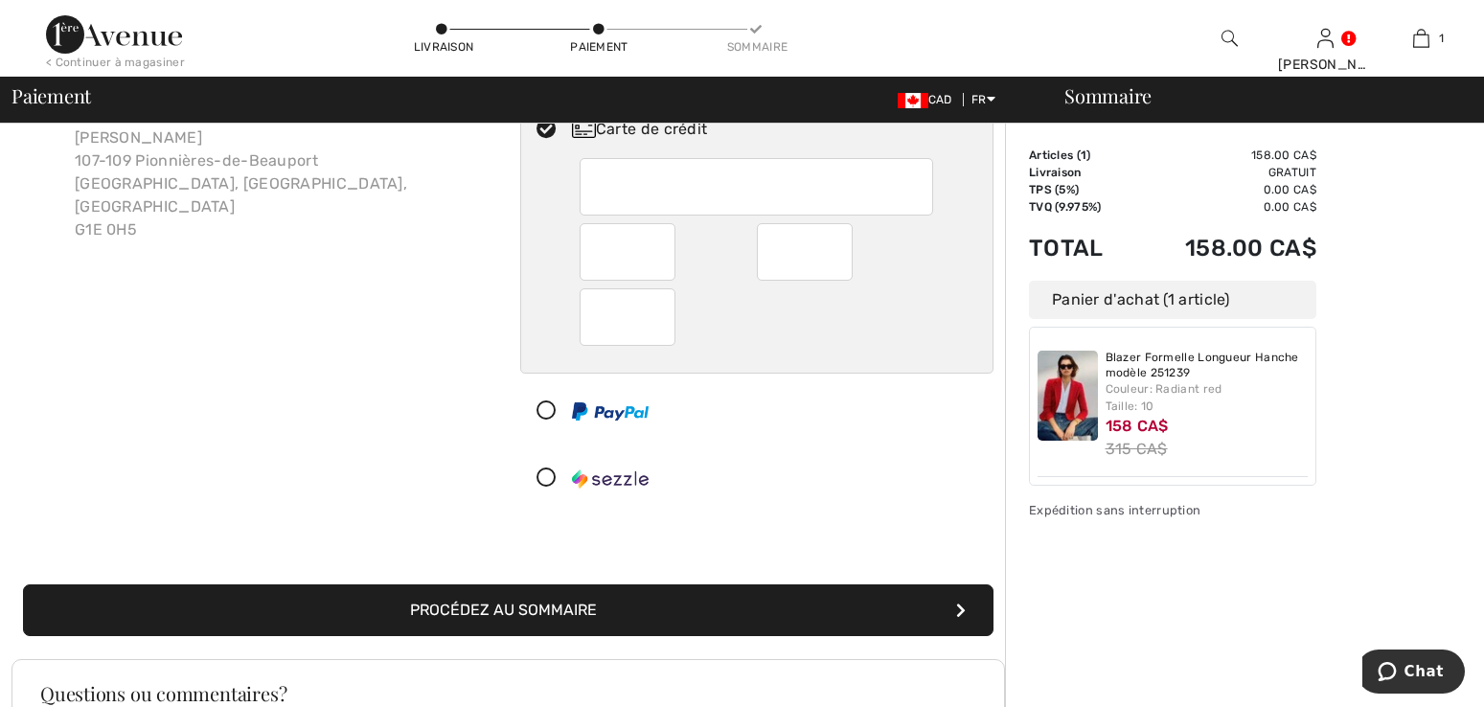
scroll to position [96, 0]
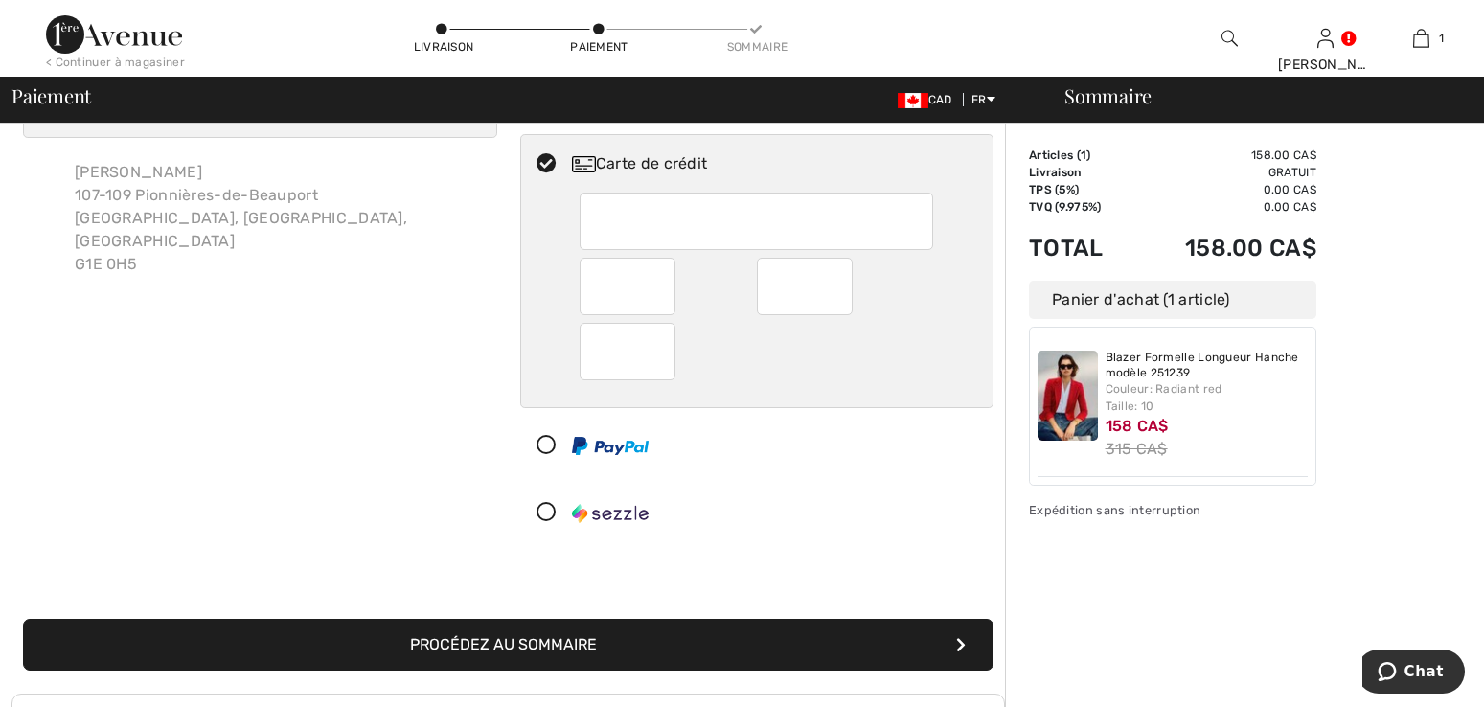
click at [486, 646] on button "Procédez au sommaire" at bounding box center [508, 645] width 971 height 52
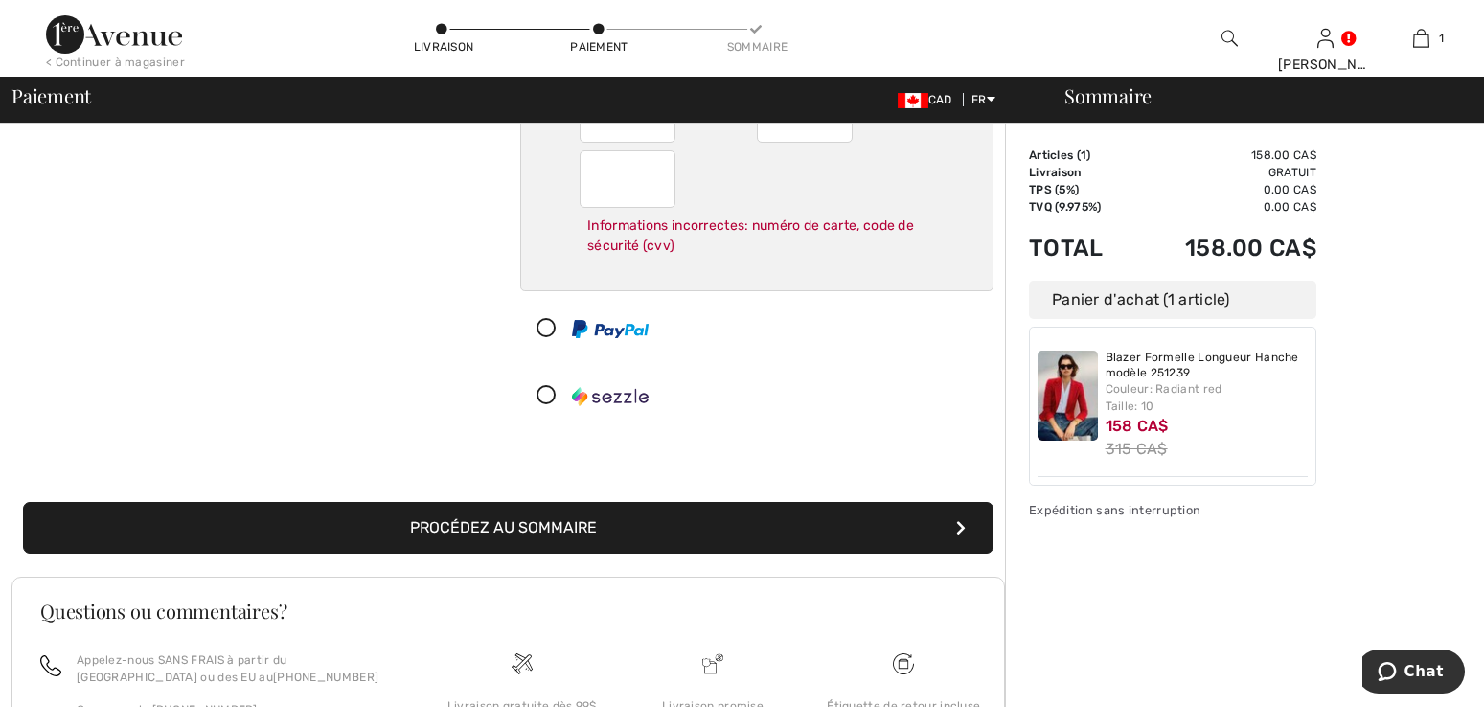
scroll to position [172, 0]
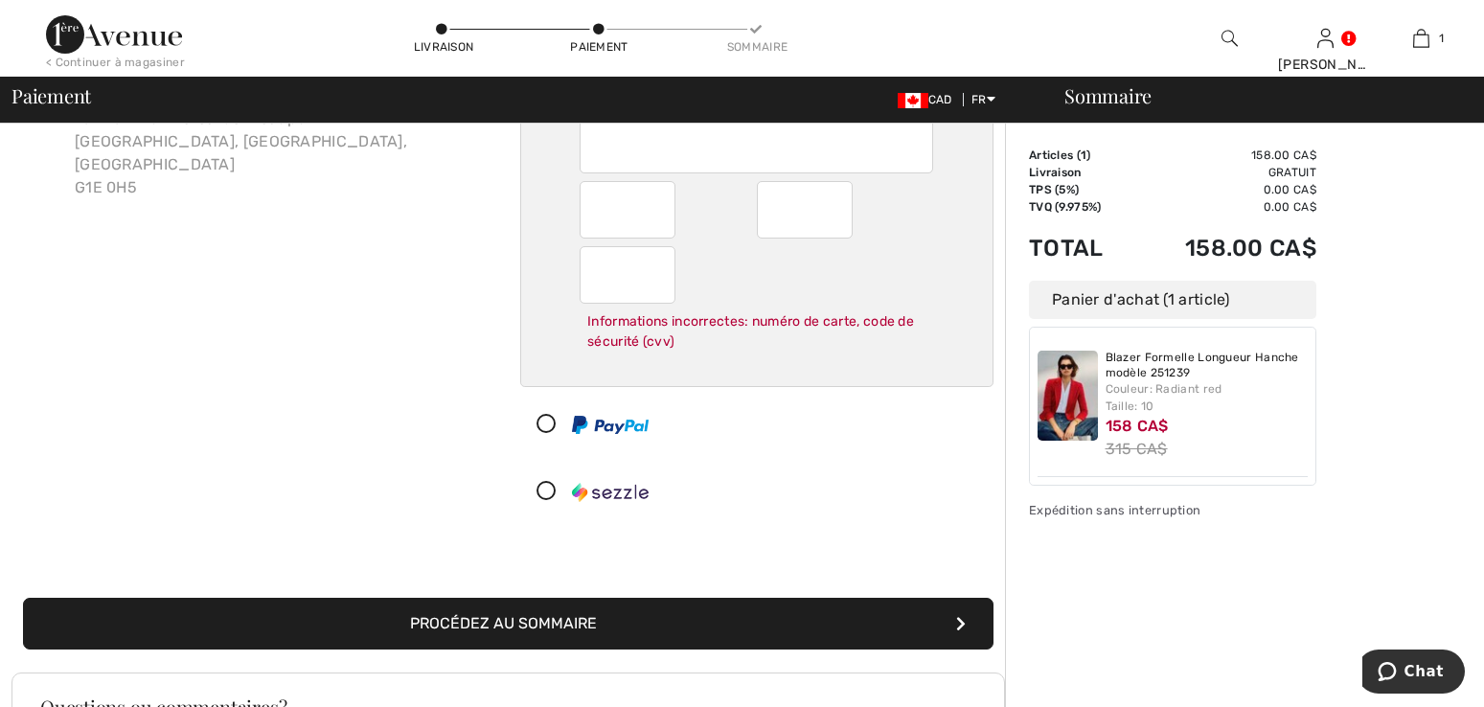
click at [565, 625] on button "Procédez au sommaire" at bounding box center [508, 624] width 971 height 52
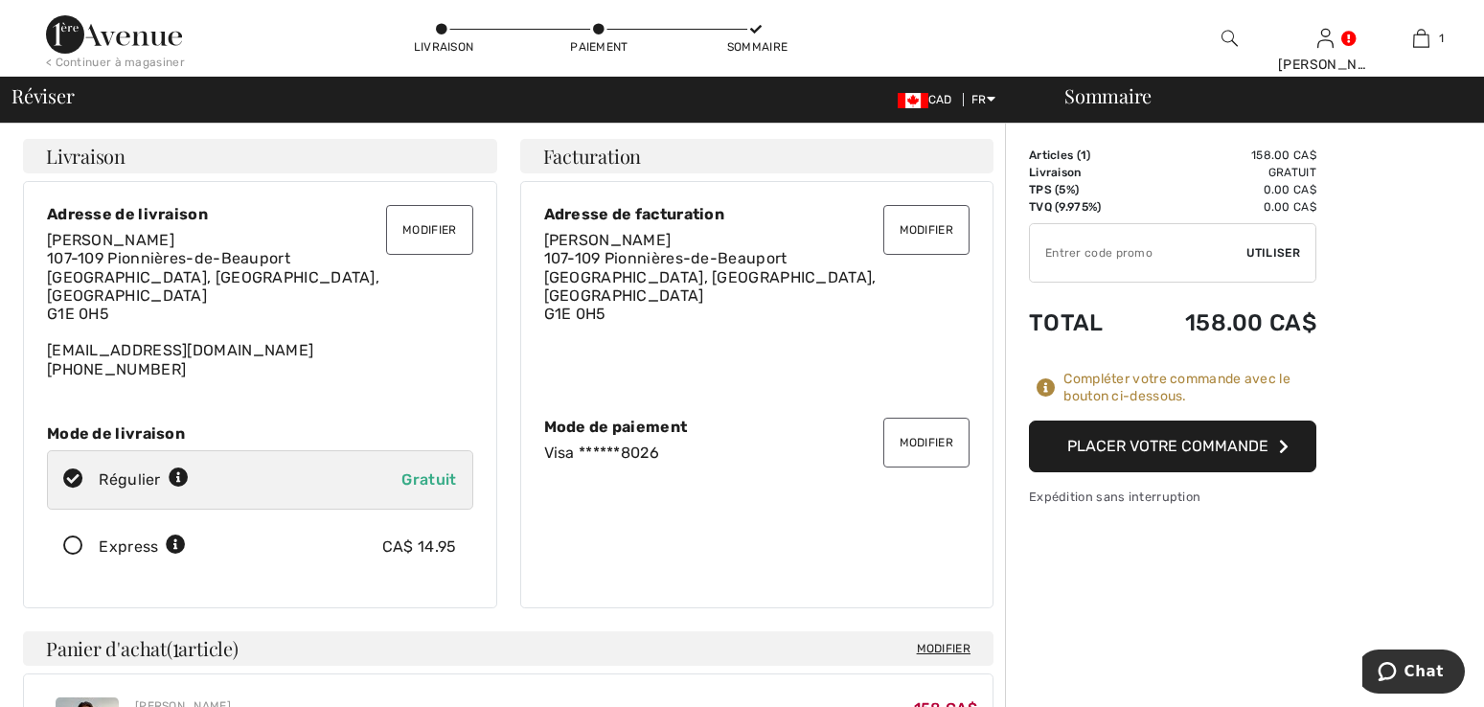
click at [446, 236] on button "Modifier" at bounding box center [429, 230] width 86 height 50
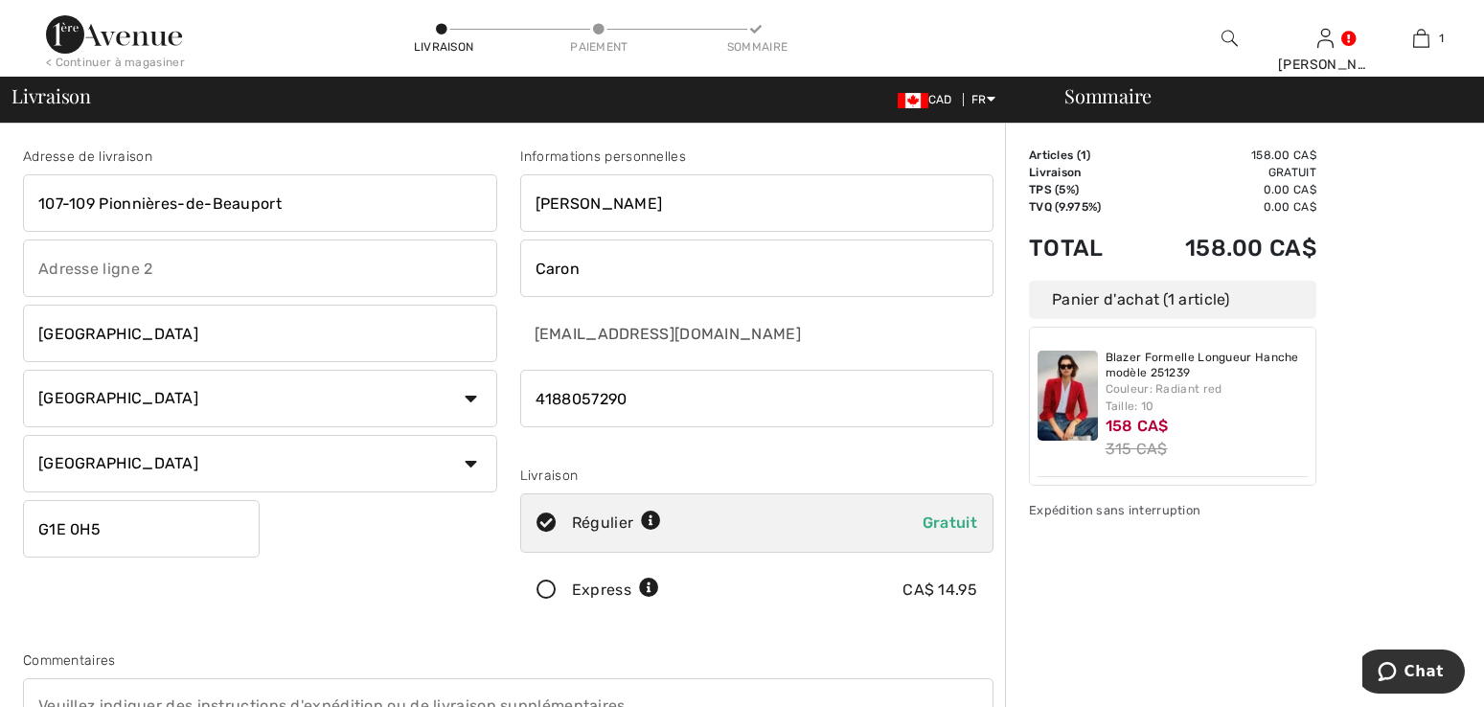
click at [210, 206] on input "107-109 Pionnières-de-Beauport" at bounding box center [260, 202] width 474 height 57
drag, startPoint x: 293, startPoint y: 202, endPoint x: -2, endPoint y: 208, distance: 295.2
click at [0, 208] on html "Nous respectons votre vie privée. Nous utilisons des cookies pour améliorer vot…" at bounding box center [742, 353] width 1484 height 707
type input "2400 Av. de Lisieux, app. 105"
click at [124, 338] on input "Québec" at bounding box center [260, 333] width 474 height 57
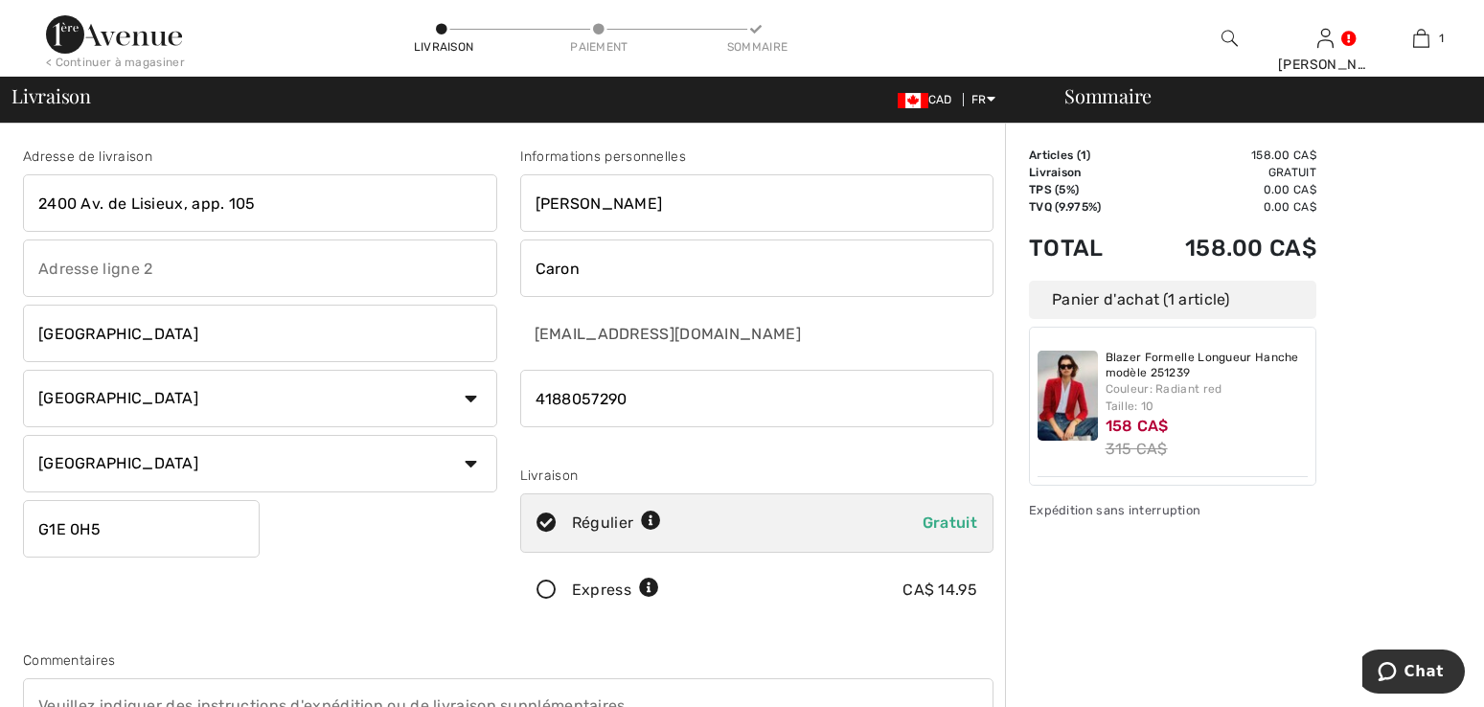
click at [112, 526] on input "G1E 0H5" at bounding box center [141, 528] width 237 height 57
type input "G1E0E7"
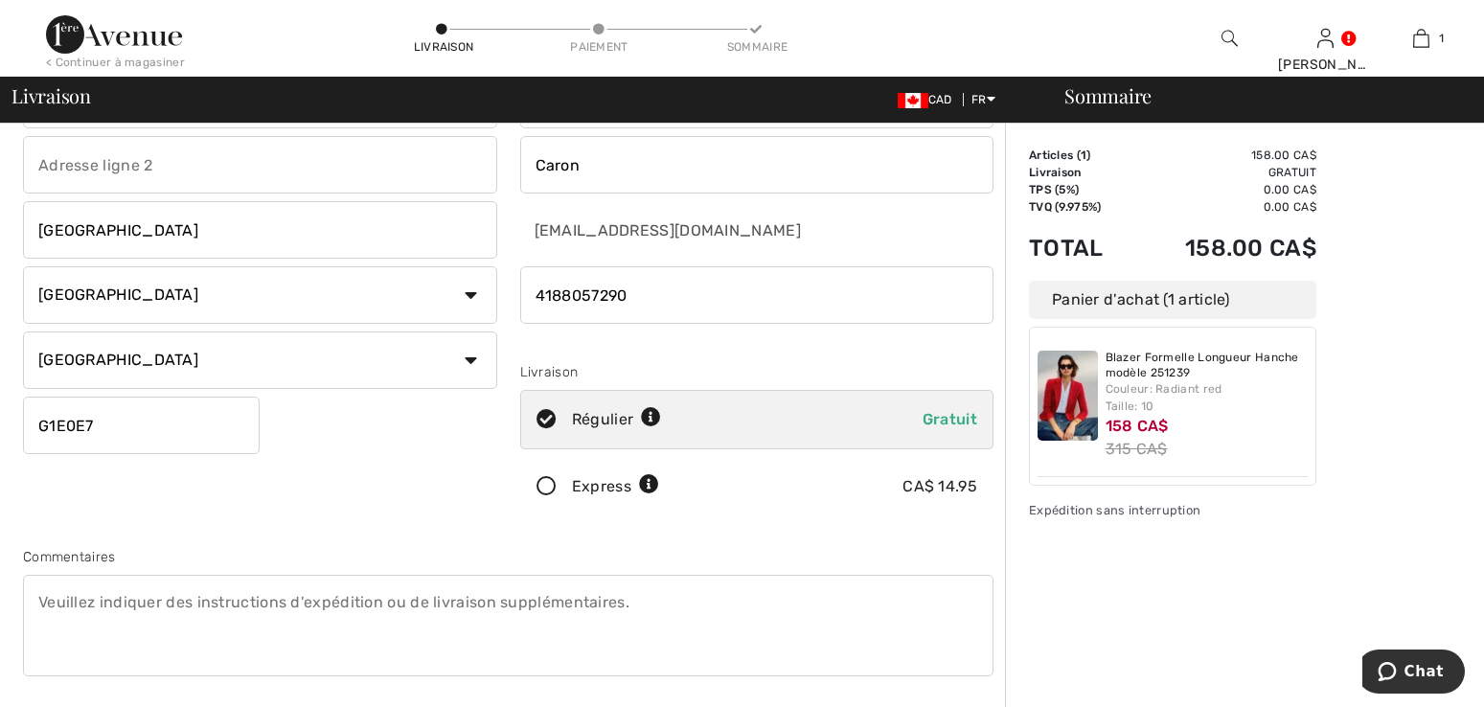
scroll to position [287, 0]
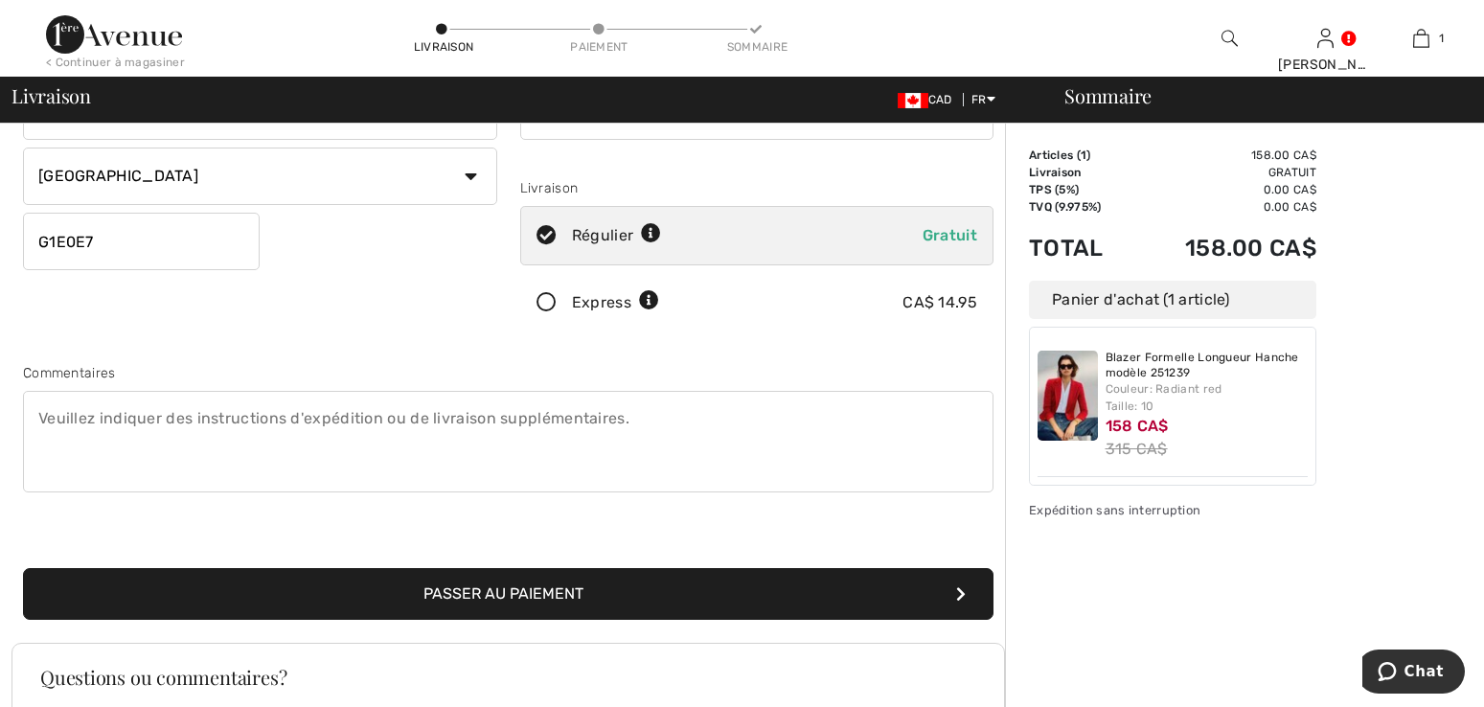
click at [813, 596] on button "Passer au paiement" at bounding box center [508, 594] width 971 height 52
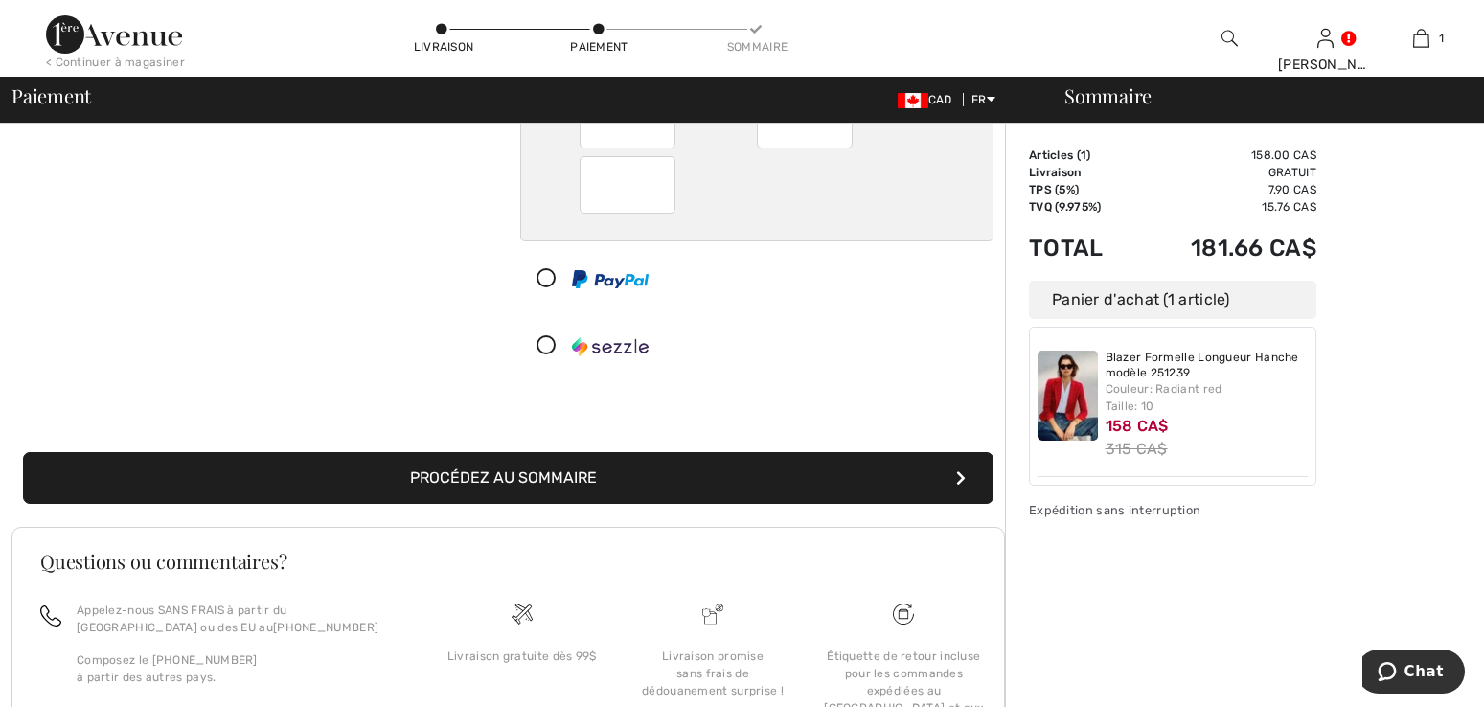
scroll to position [287, 0]
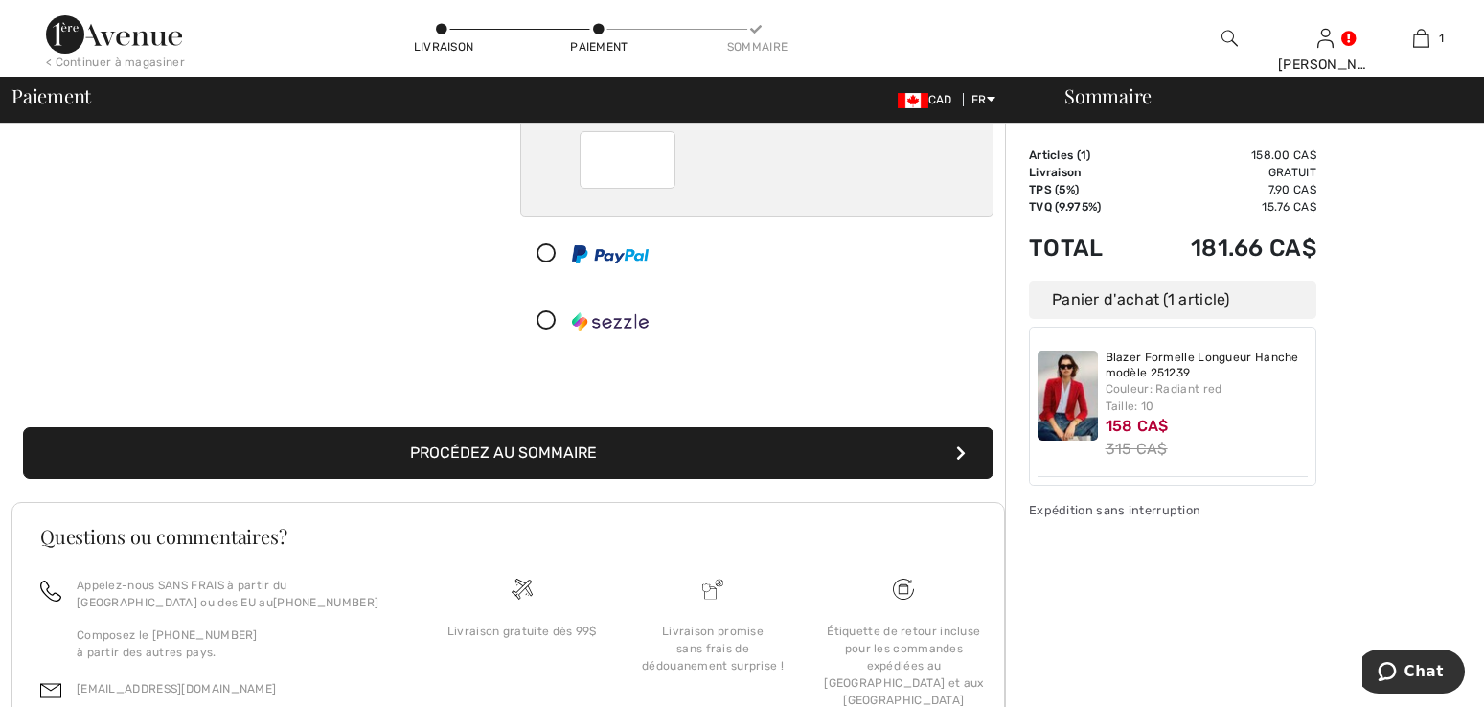
click at [956, 457] on icon "submit" at bounding box center [961, 453] width 10 height 15
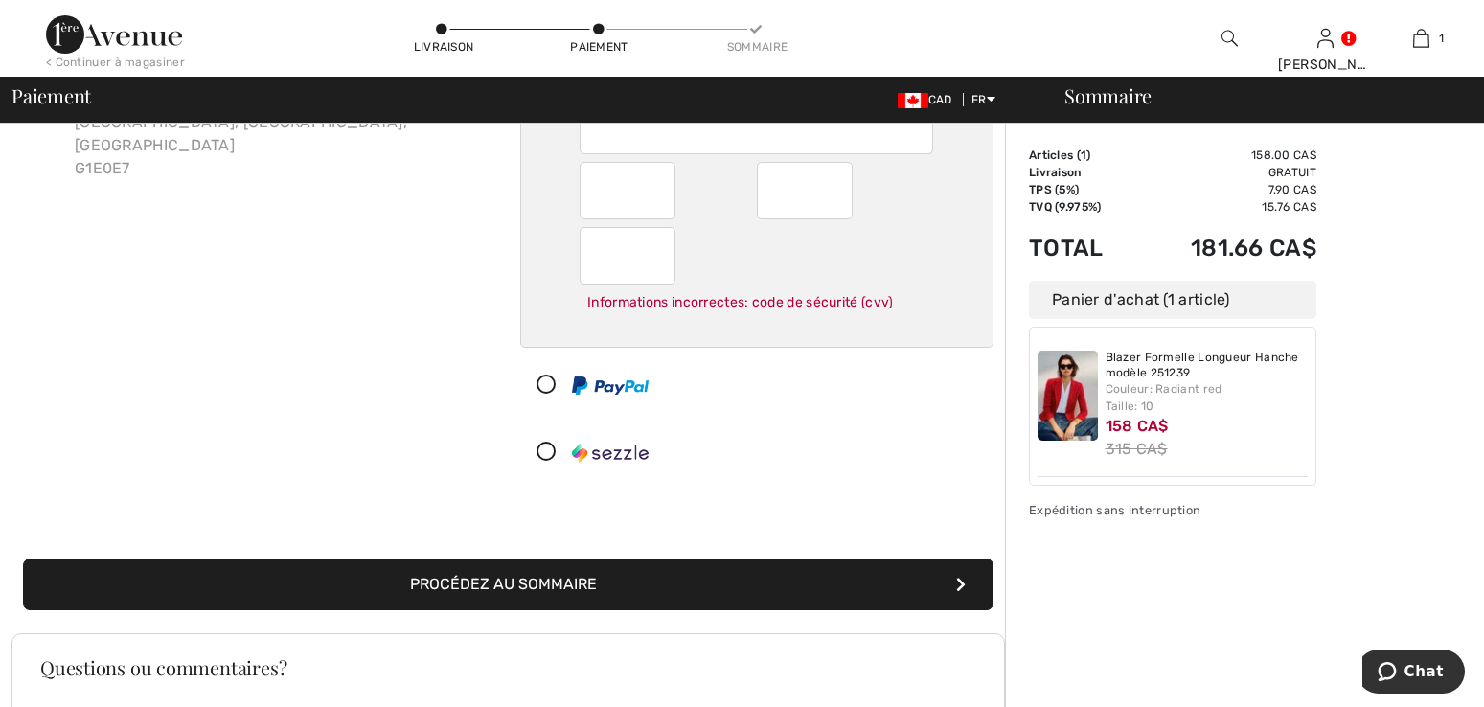
scroll to position [364, 0]
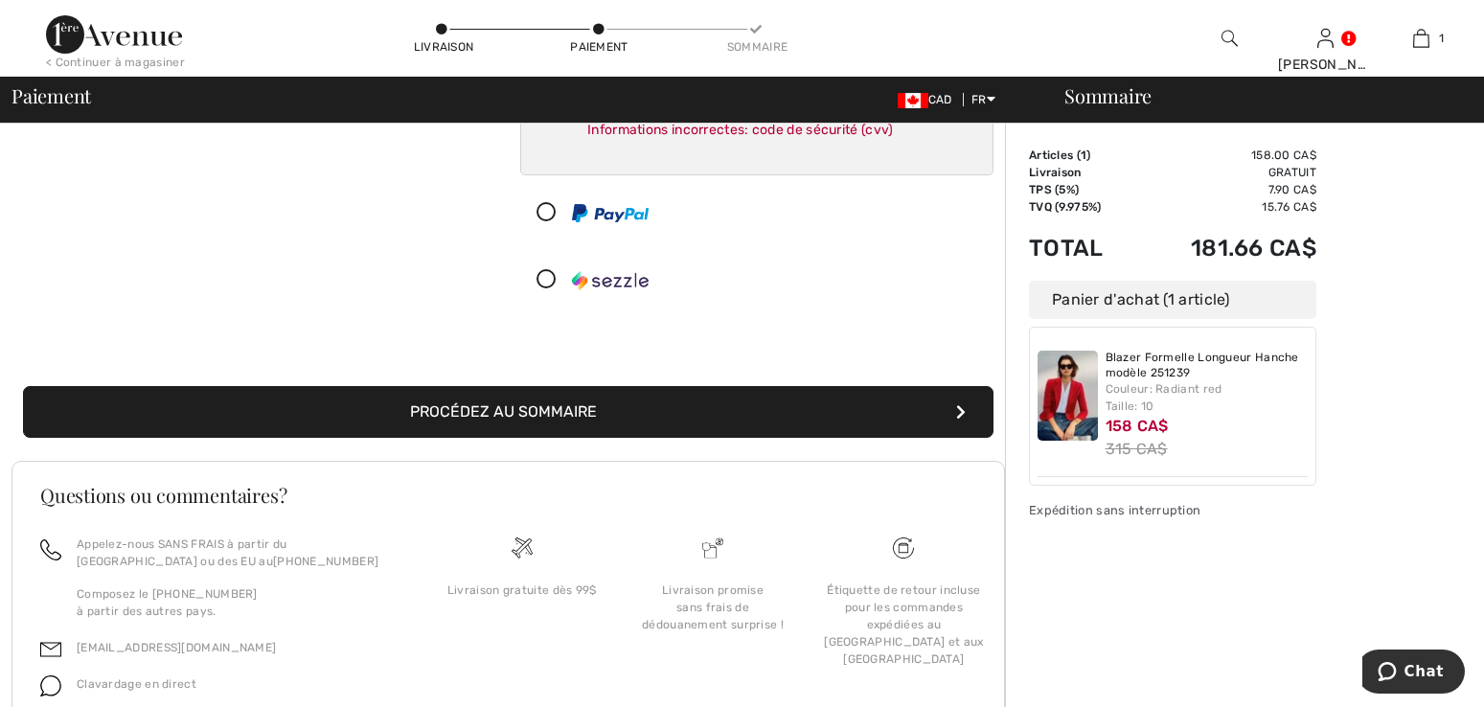
click at [607, 417] on button "Procédez au sommaire" at bounding box center [508, 412] width 971 height 52
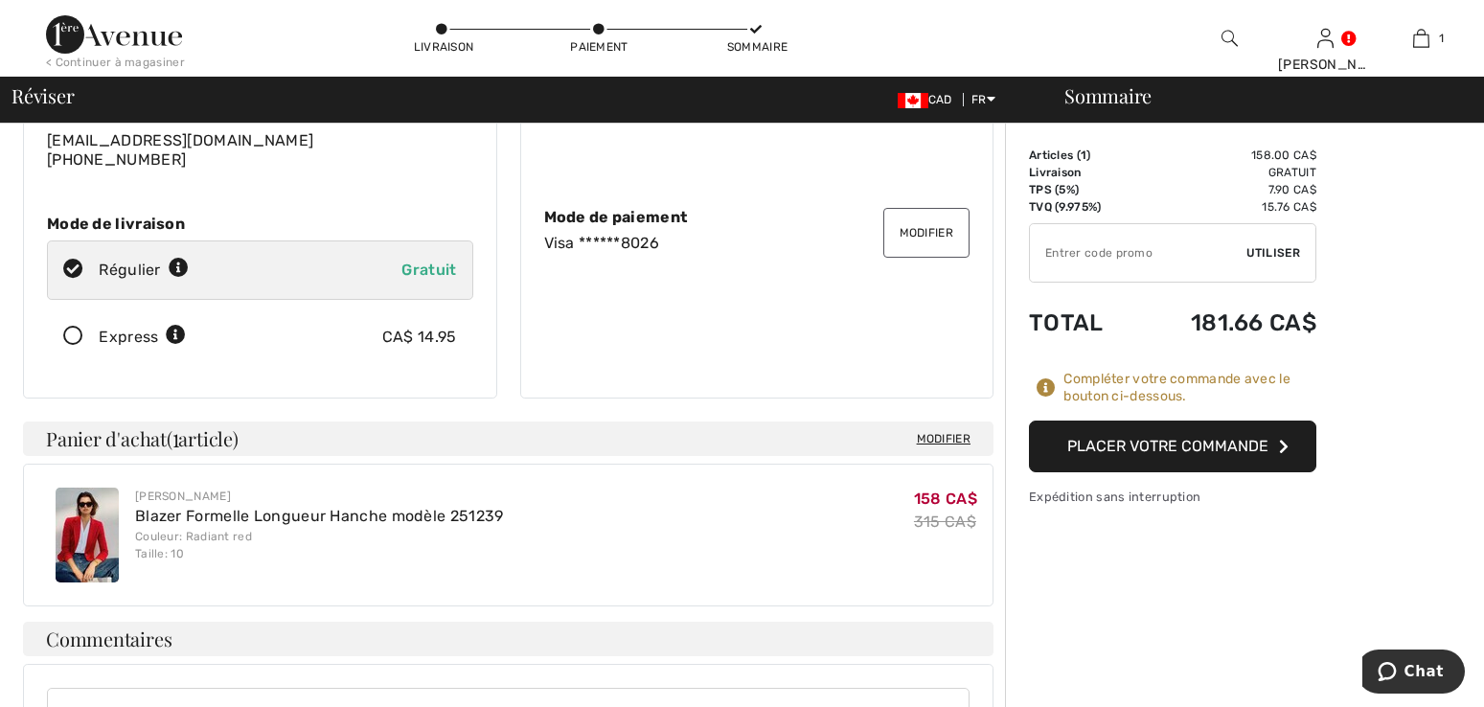
scroll to position [192, 0]
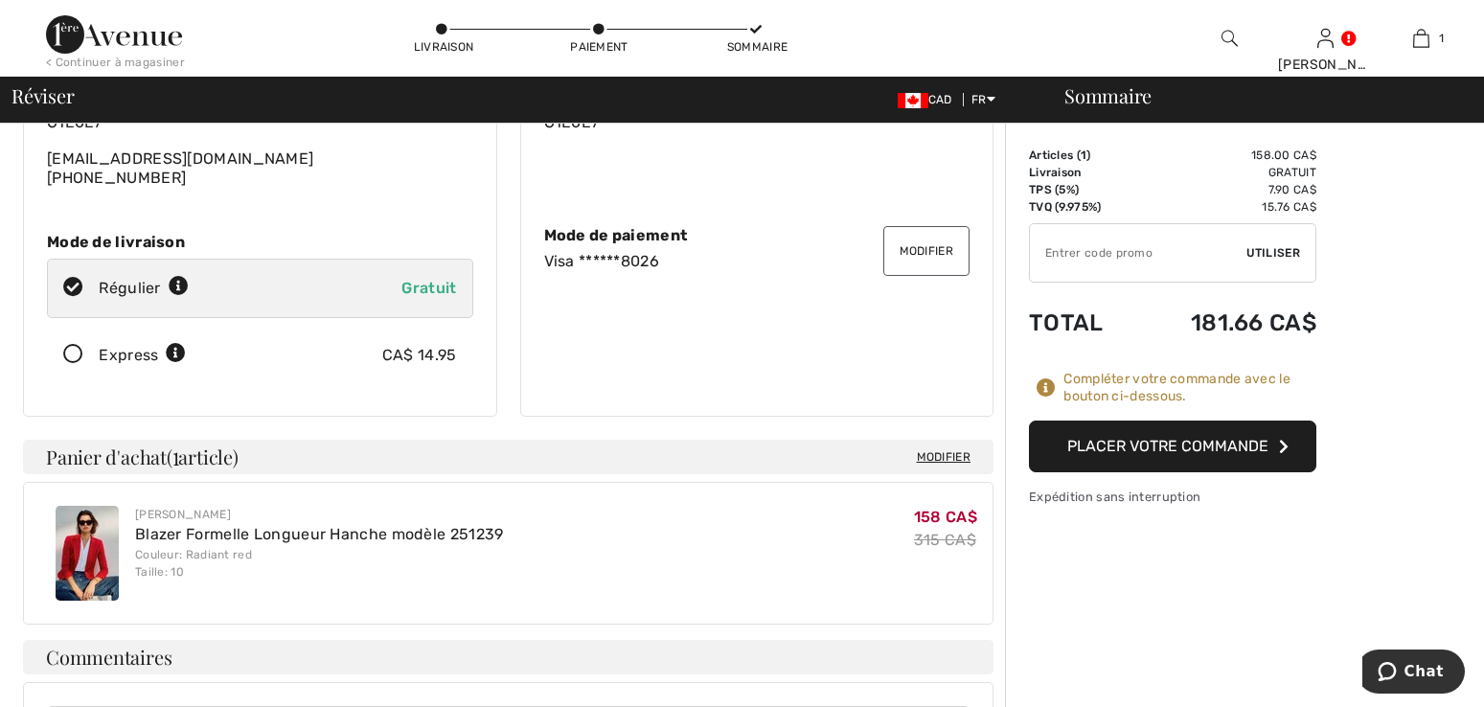
click at [1203, 441] on button "Placer votre commande" at bounding box center [1172, 447] width 287 height 52
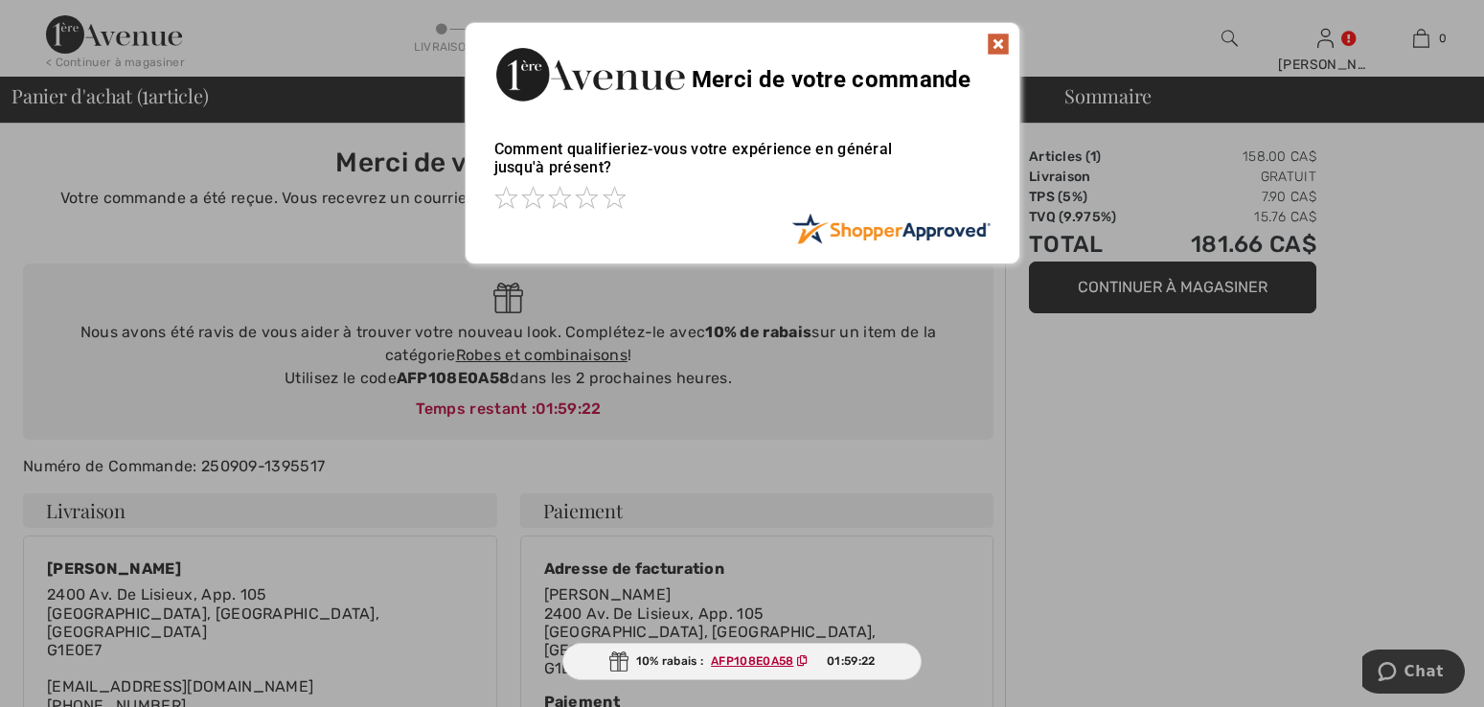
click at [1003, 51] on img at bounding box center [998, 44] width 23 height 23
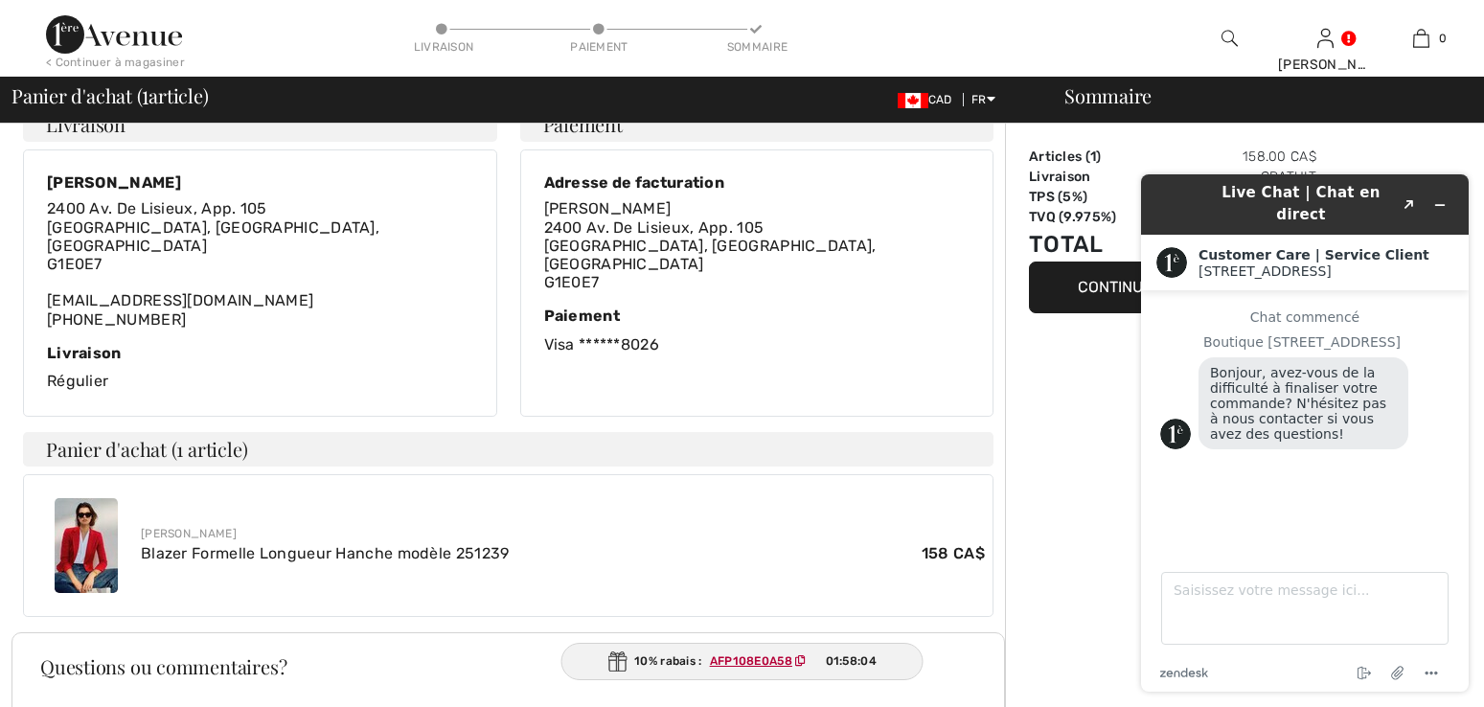
scroll to position [341, 0]
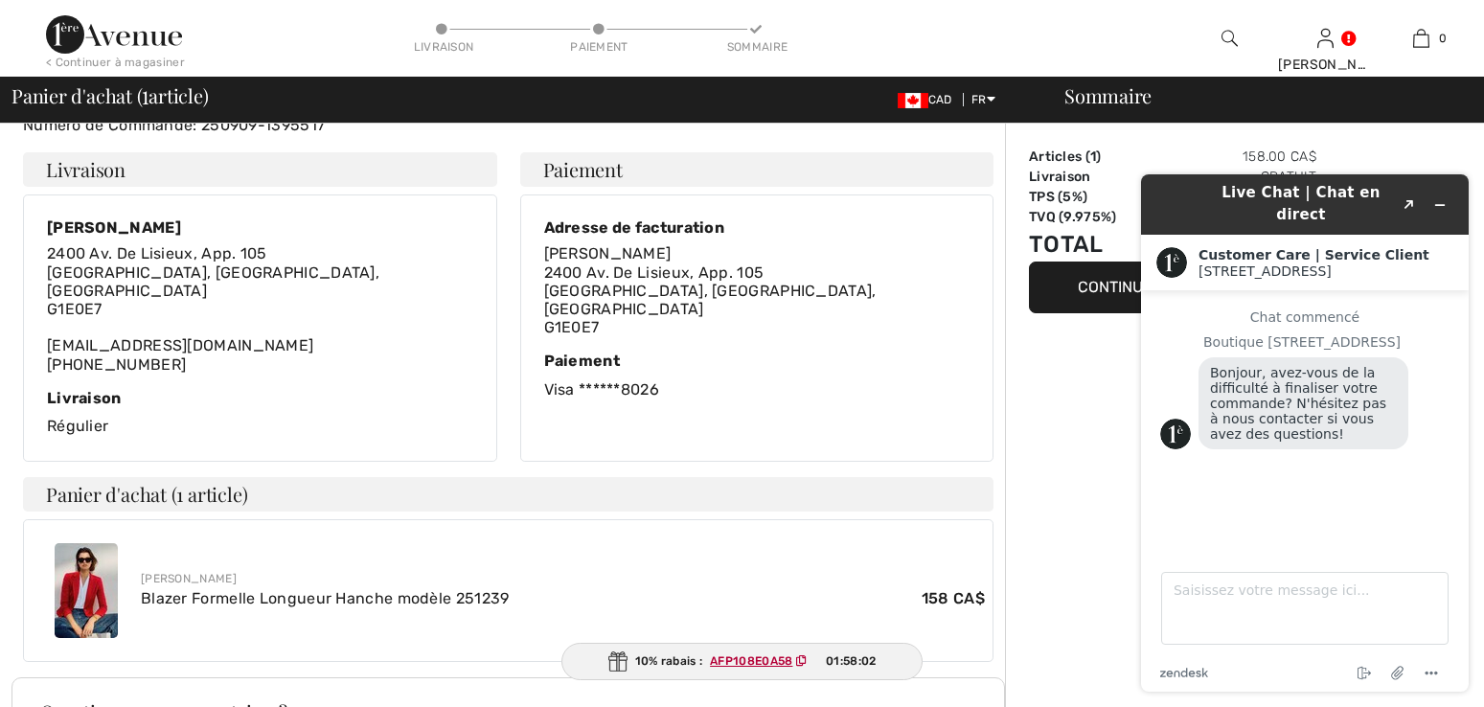
click at [1432, 152] on div "Sommaire Articles ( 1 ) 158.00 CA$ Livraison Gratuit TPS (5%) 7.90 CA$ TVQ (9.9…" at bounding box center [1244, 397] width 479 height 1230
click at [1050, 350] on div "Sommaire Articles ( 1 ) 158.00 CA$ Livraison Gratuit TPS (5%) 7.90 CA$ TVQ (9.9…" at bounding box center [1244, 397] width 479 height 1230
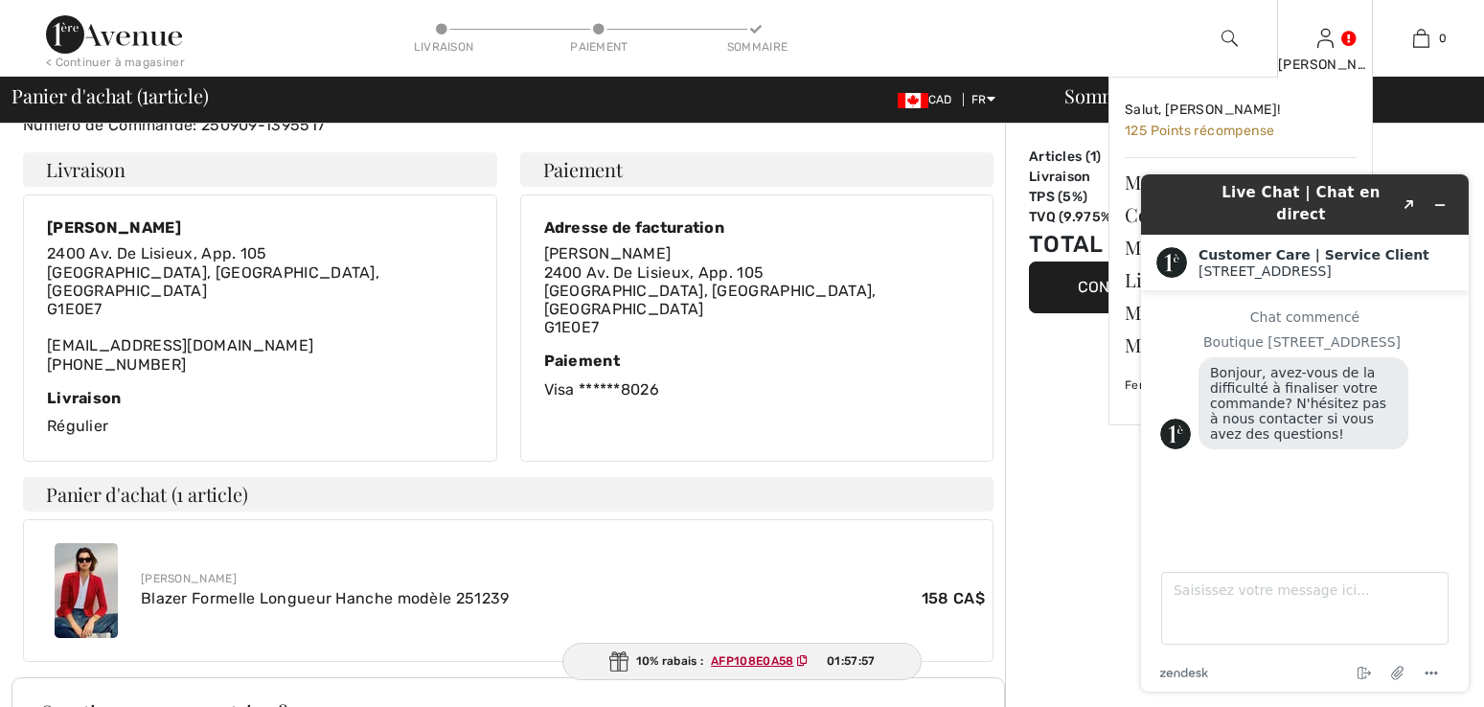
click at [1336, 60] on div "[PERSON_NAME]" at bounding box center [1325, 65] width 94 height 20
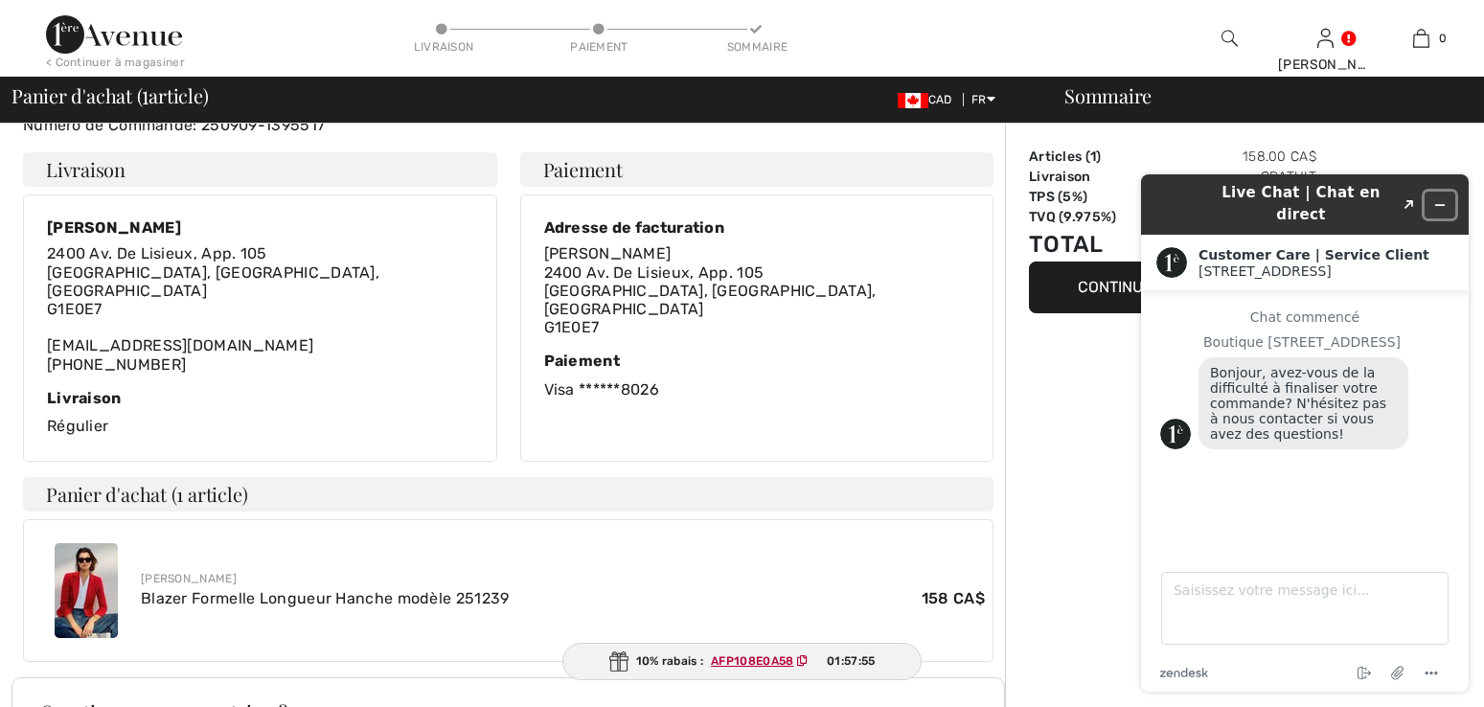
click at [1434, 201] on icon "Réduire le widget" at bounding box center [1439, 204] width 13 height 13
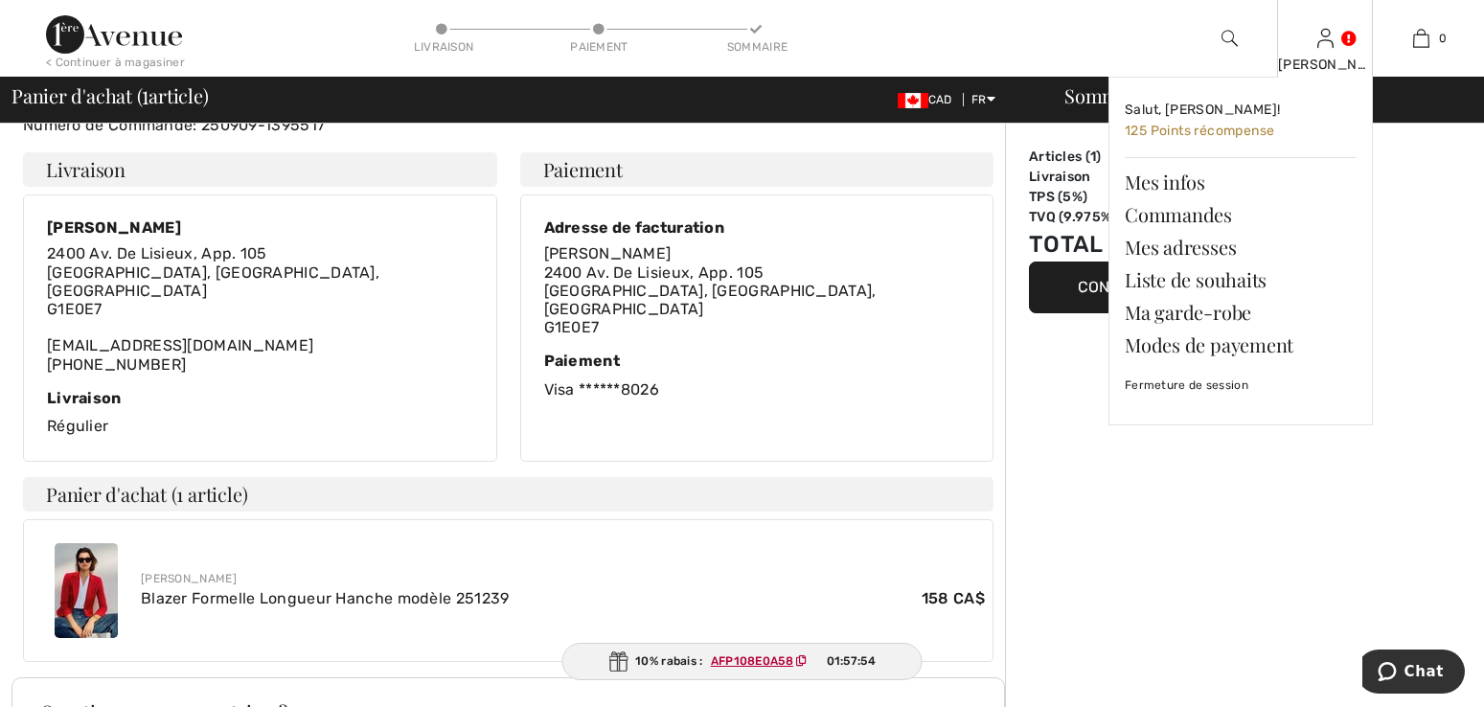
click at [1321, 50] on img at bounding box center [1325, 38] width 16 height 23
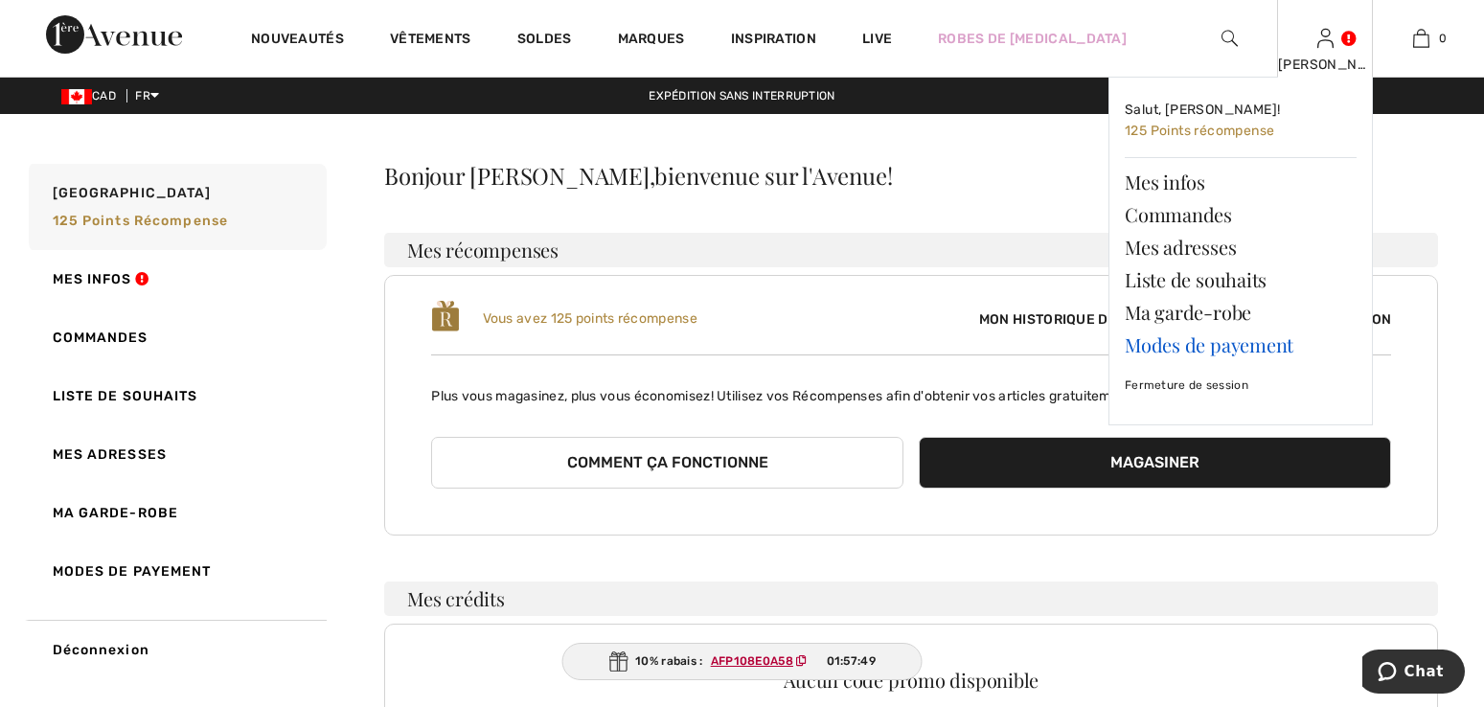
click at [1225, 355] on link "Modes de payement" at bounding box center [1241, 345] width 232 height 33
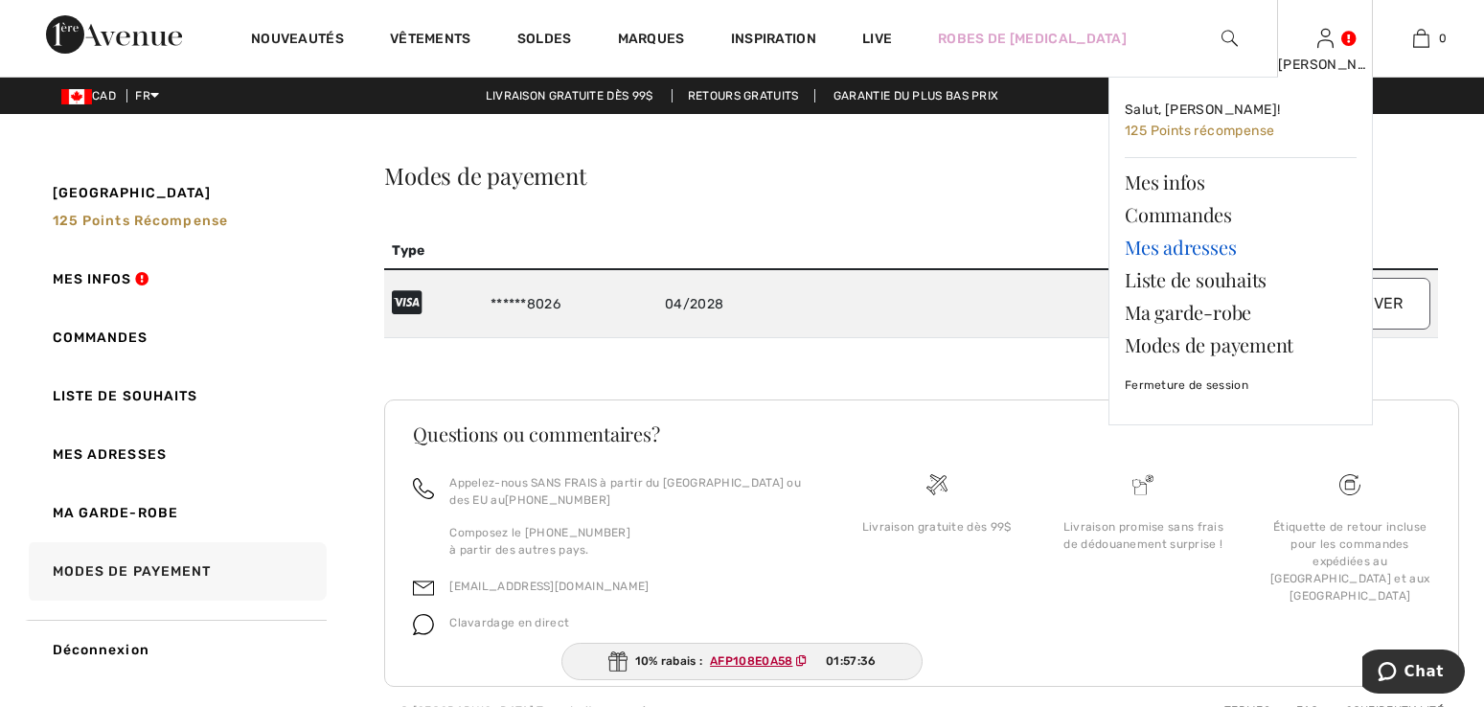
click at [1194, 240] on link "Mes adresses" at bounding box center [1241, 247] width 232 height 33
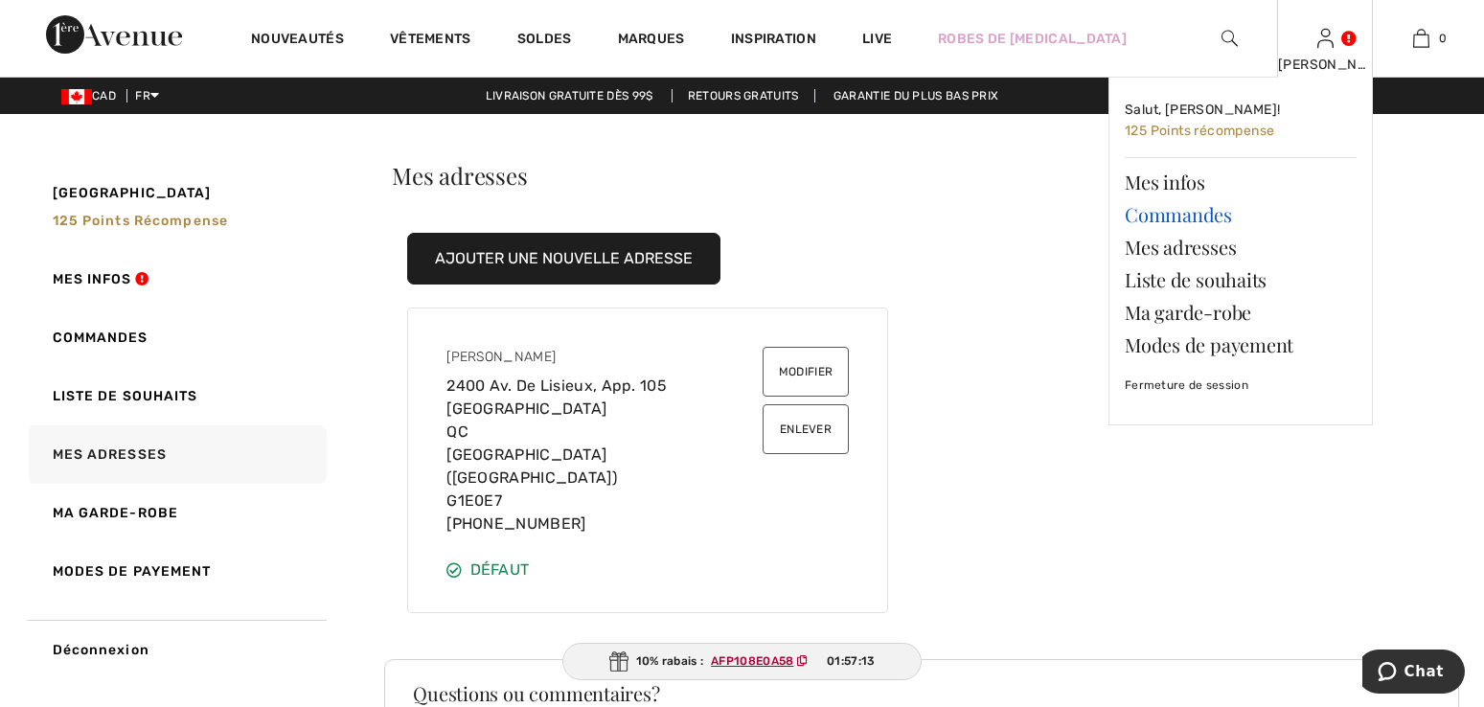
click at [1140, 208] on link "Commandes" at bounding box center [1241, 214] width 232 height 33
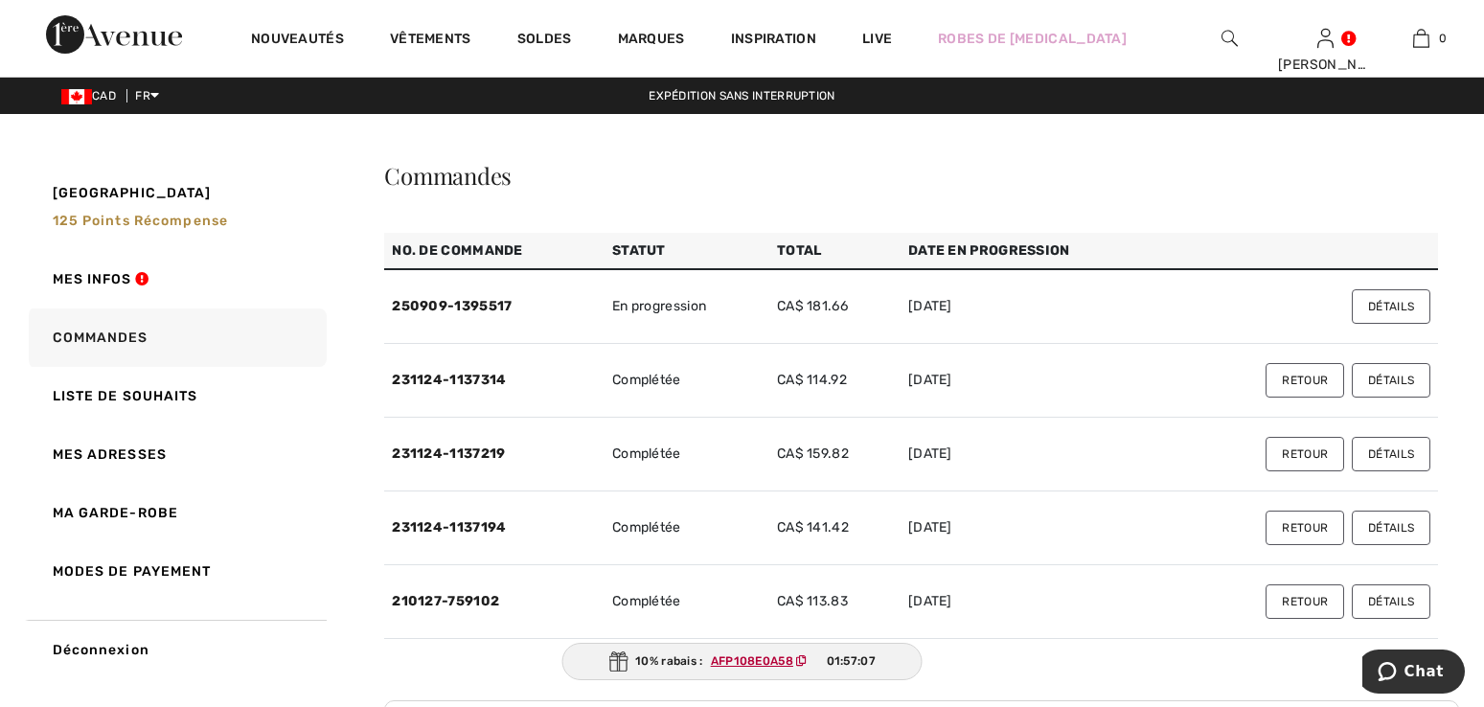
click at [1368, 302] on button "Détails" at bounding box center [1391, 306] width 79 height 34
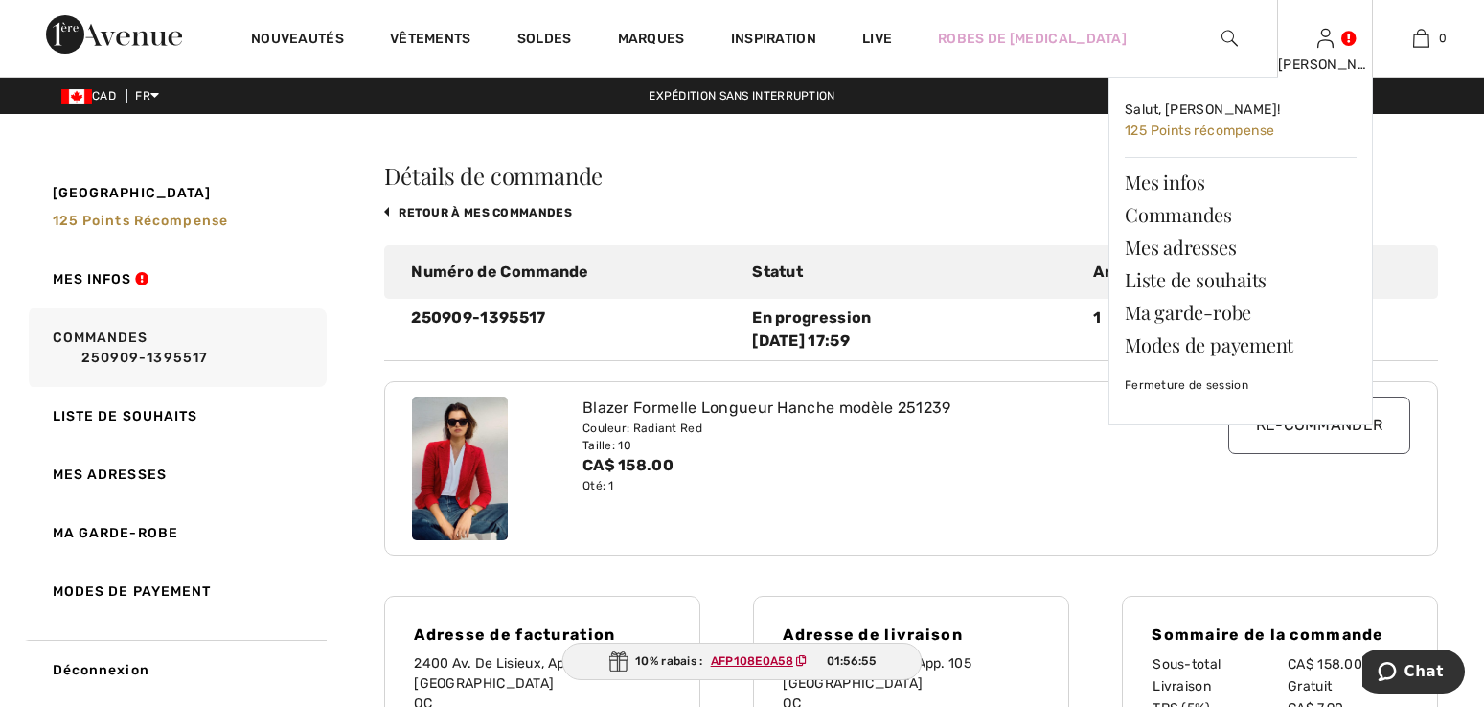
click at [1332, 62] on div "[PERSON_NAME]" at bounding box center [1325, 65] width 94 height 20
click at [1194, 378] on link "Fermeture de session" at bounding box center [1241, 385] width 232 height 48
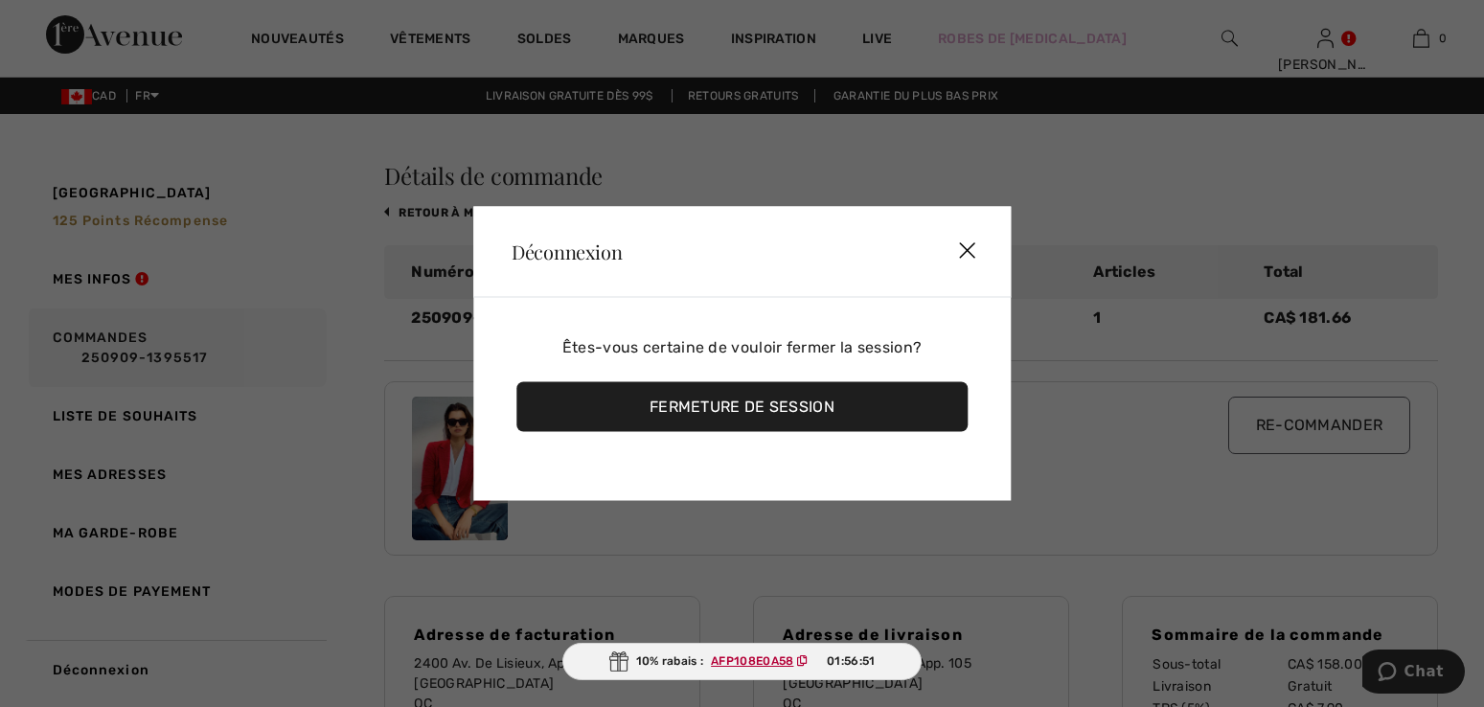
click at [795, 405] on div "Fermeture de session" at bounding box center [741, 407] width 451 height 50
